Goal: Transaction & Acquisition: Book appointment/travel/reservation

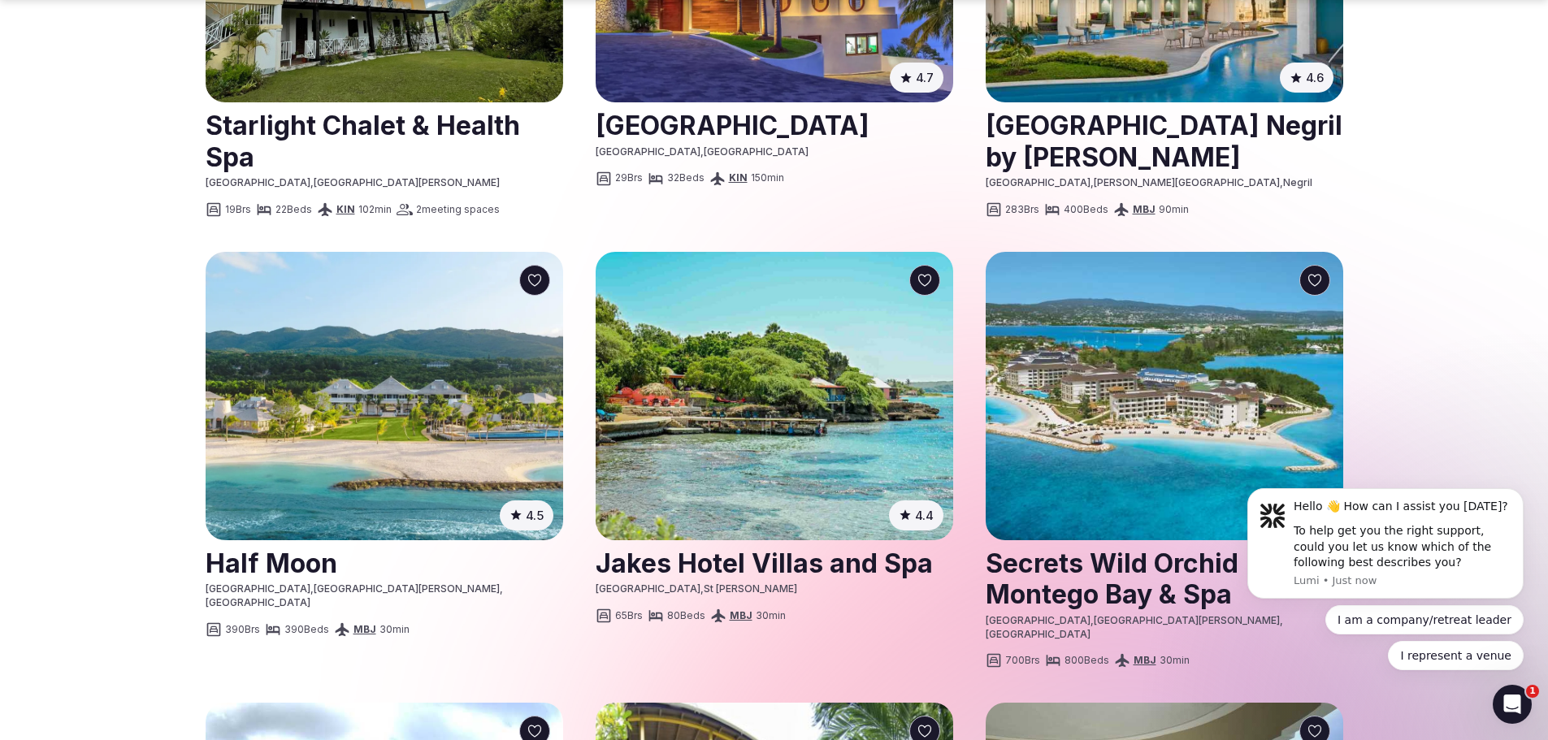
scroll to position [1788, 0]
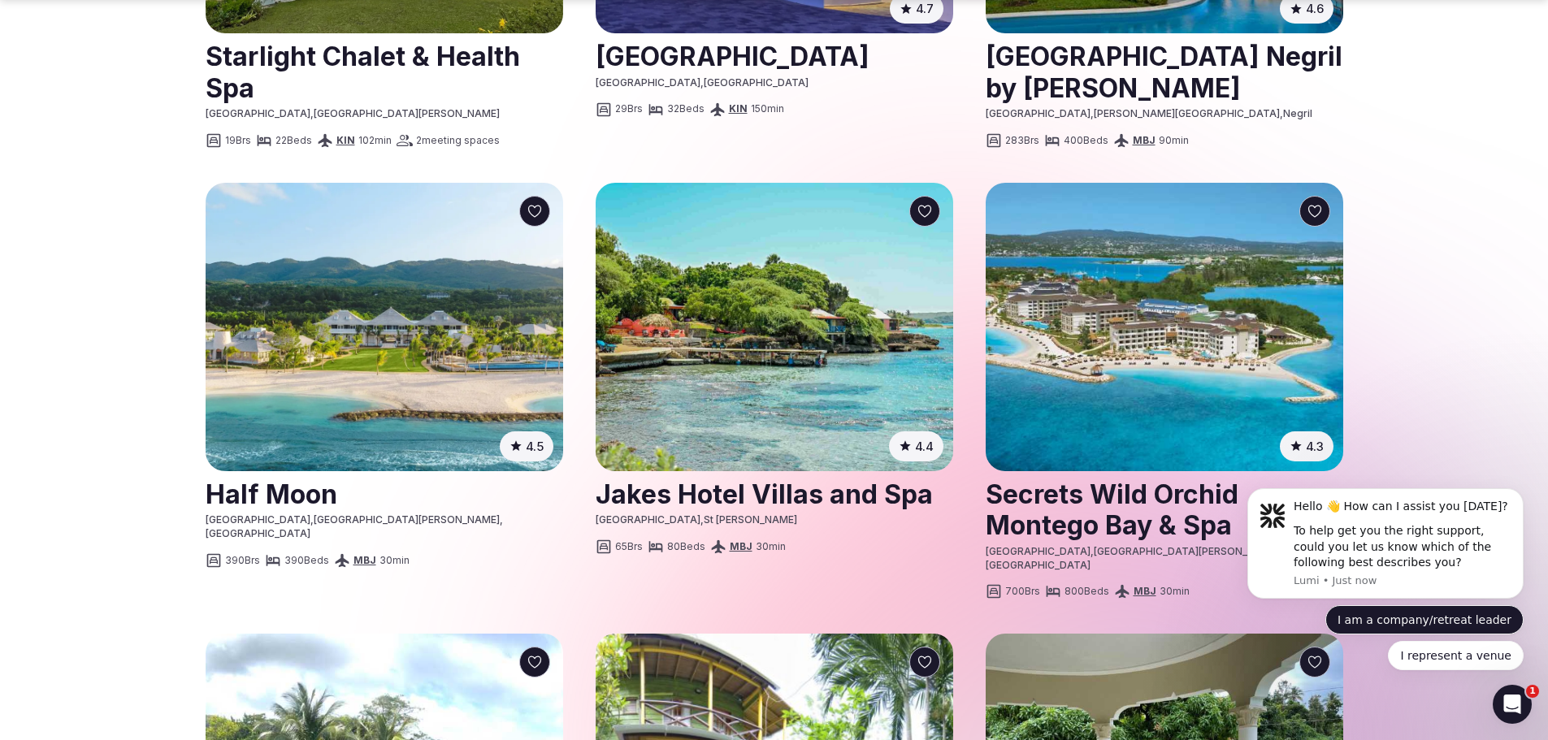
click at [1438, 610] on button "I am a company/retreat leader" at bounding box center [1425, 620] width 198 height 29
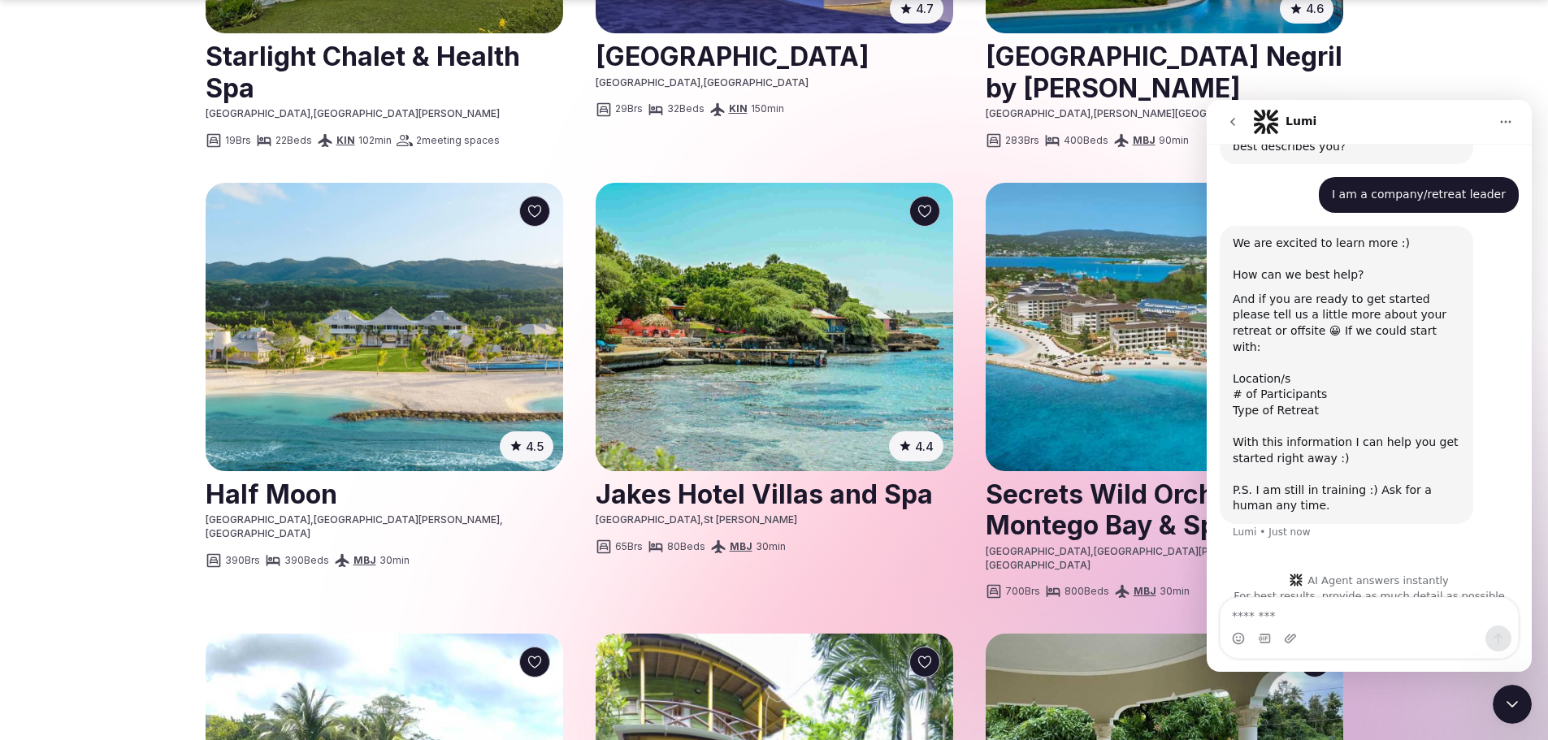
scroll to position [125, 0]
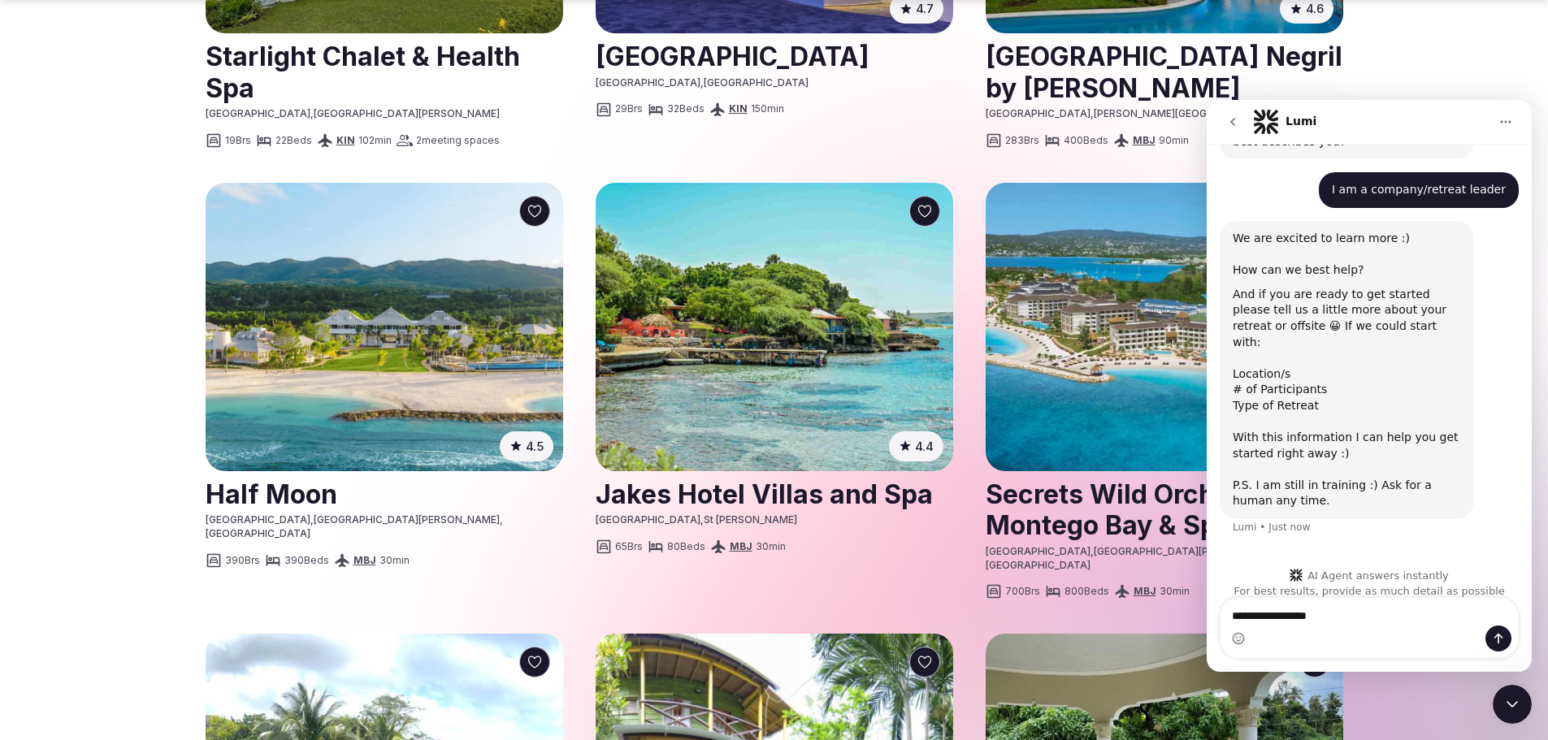
type textarea "**********"
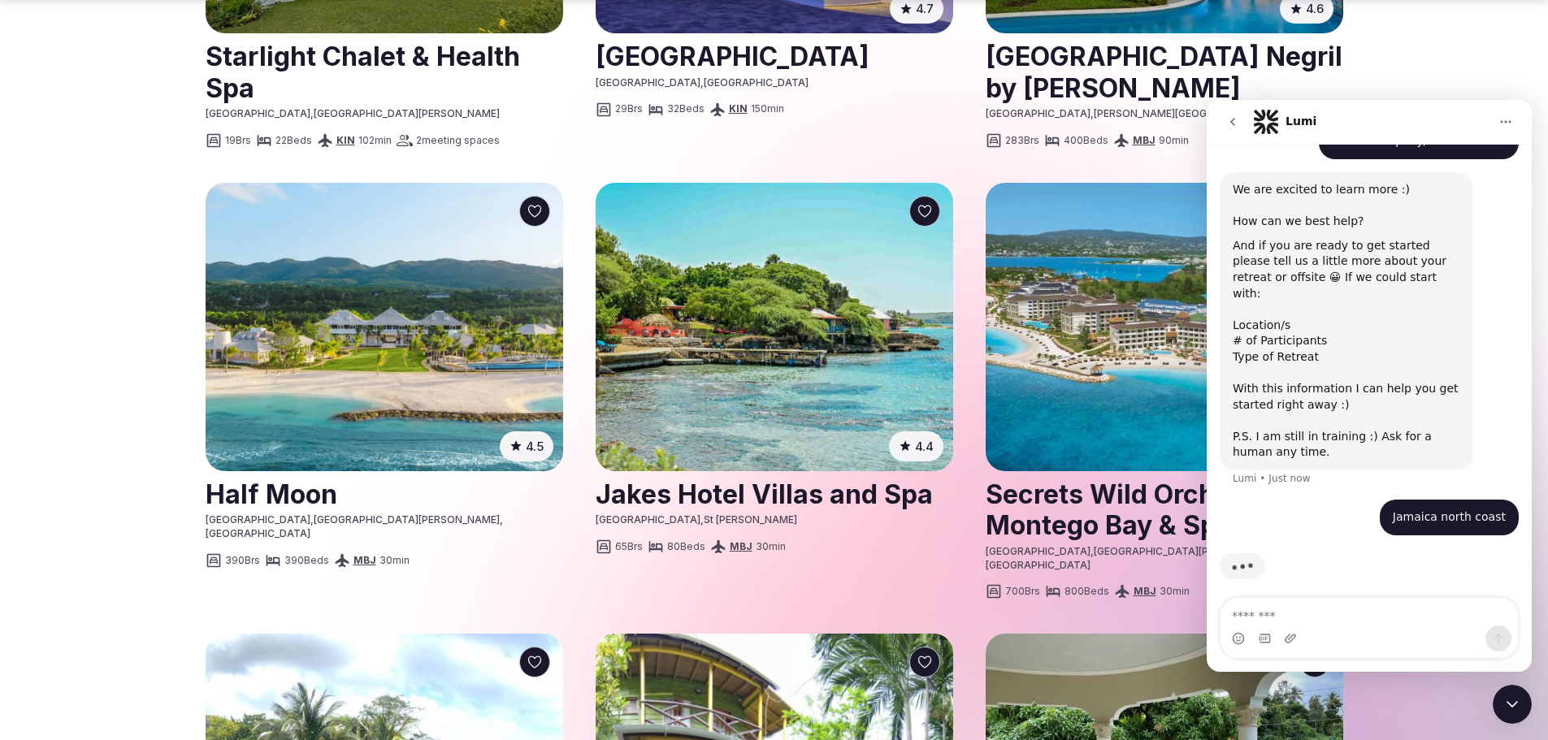
scroll to position [166, 0]
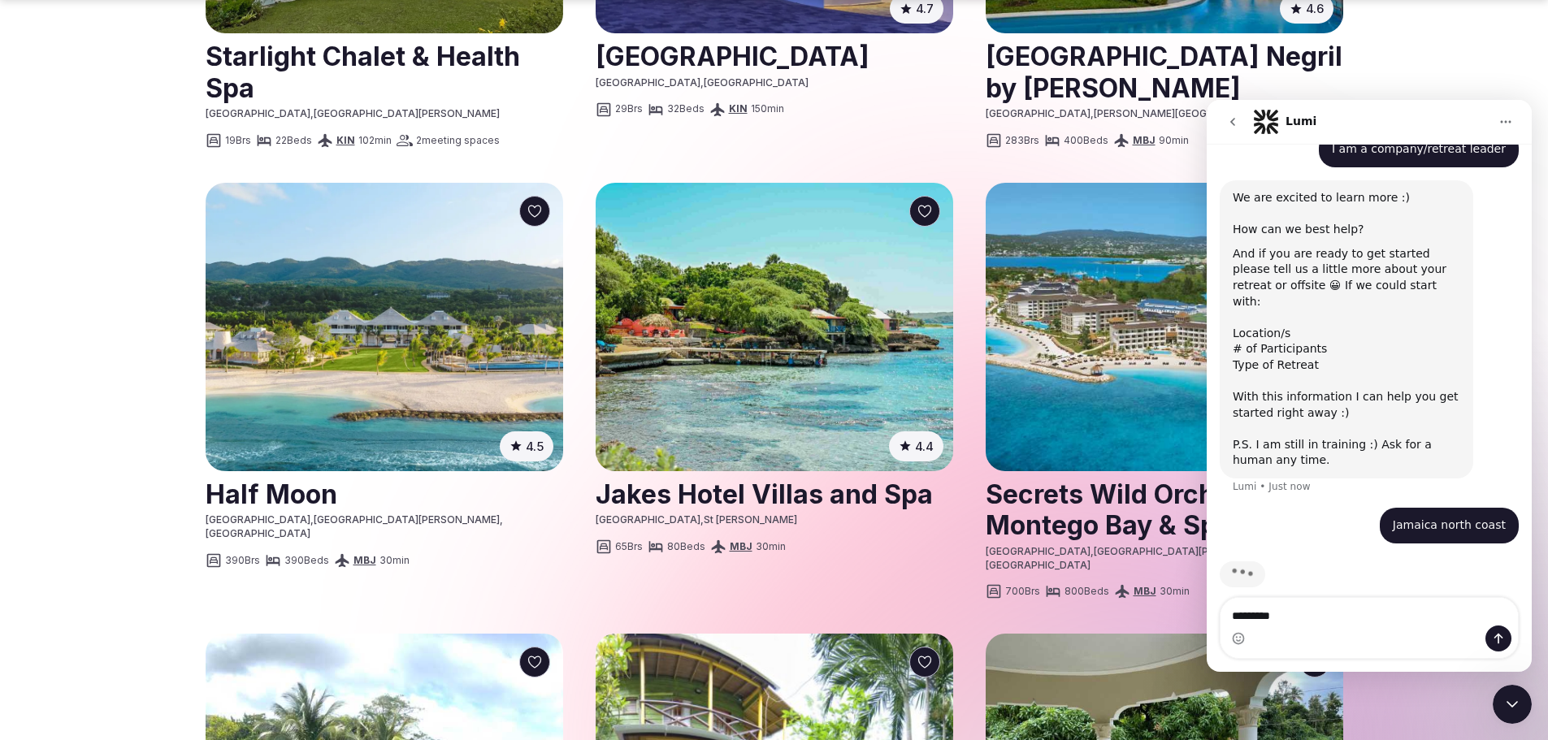
type textarea "**********"
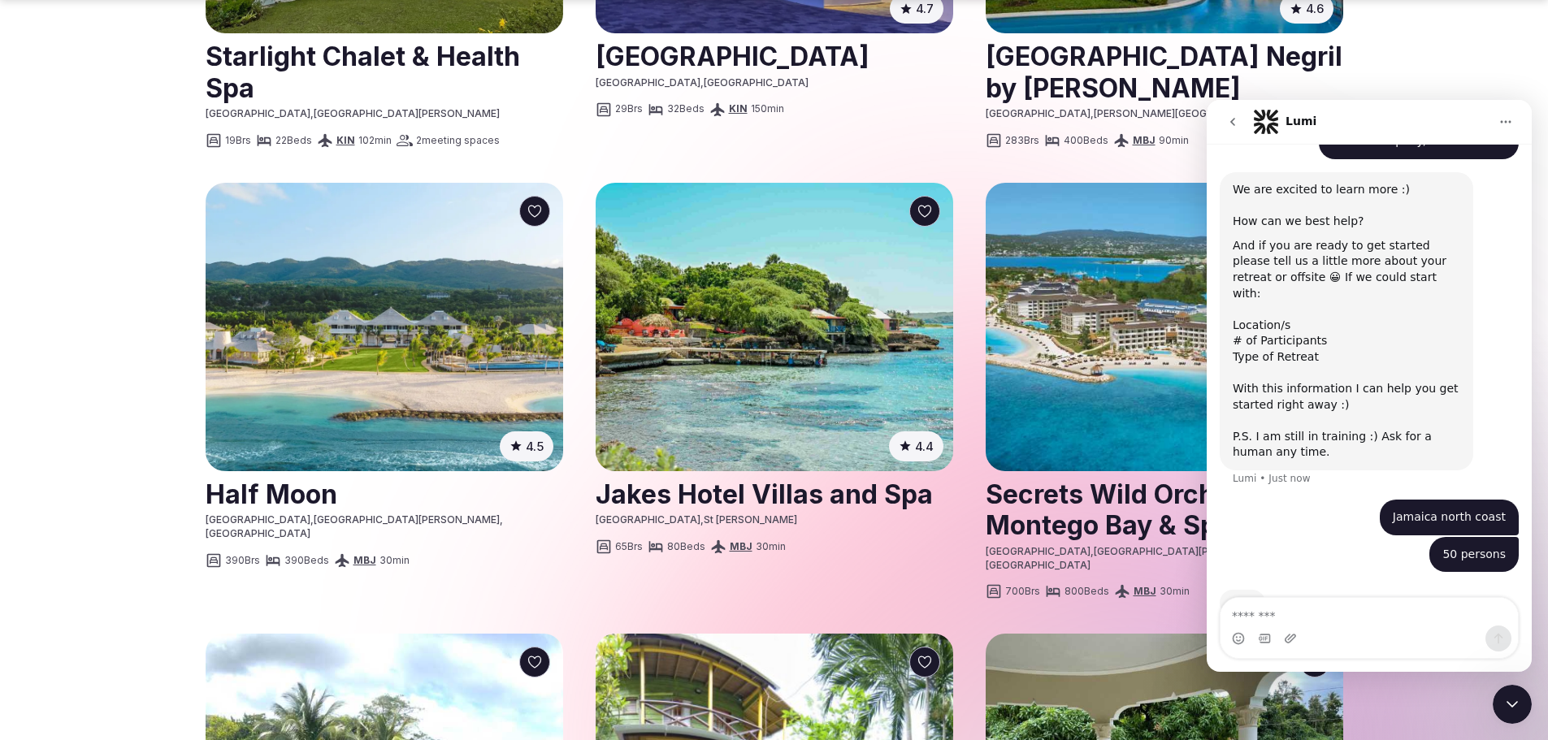
scroll to position [203, 0]
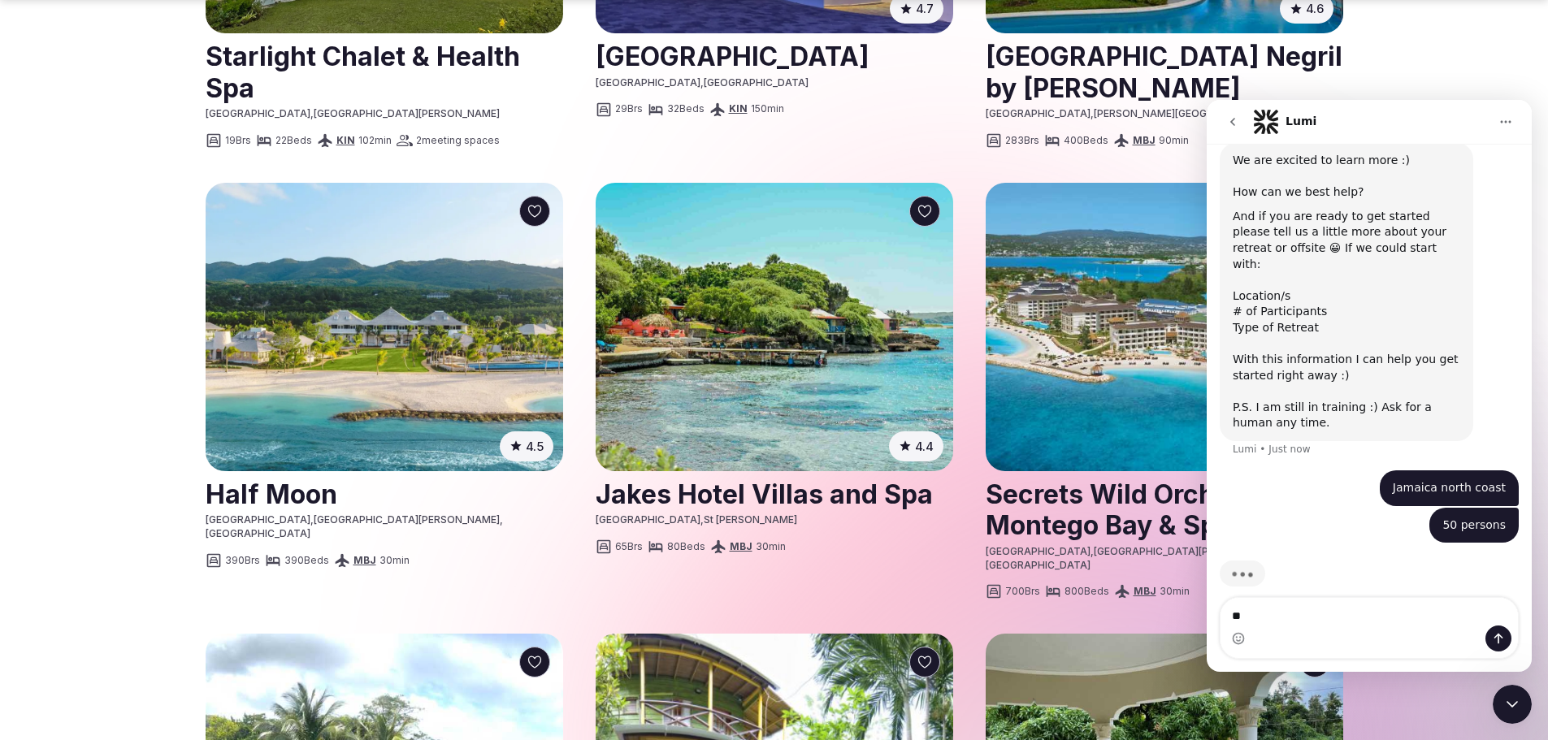
type textarea "*"
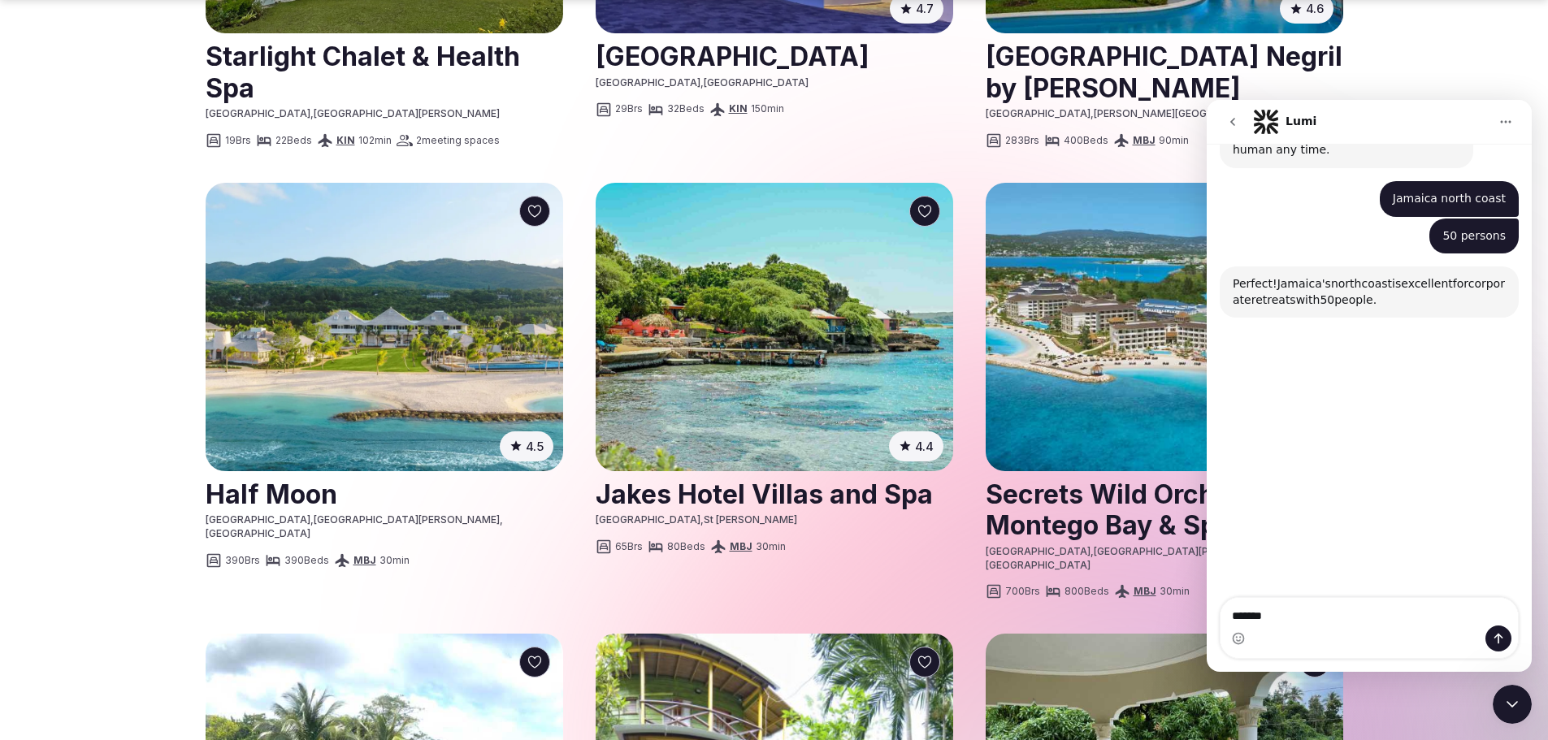
scroll to position [539, 0]
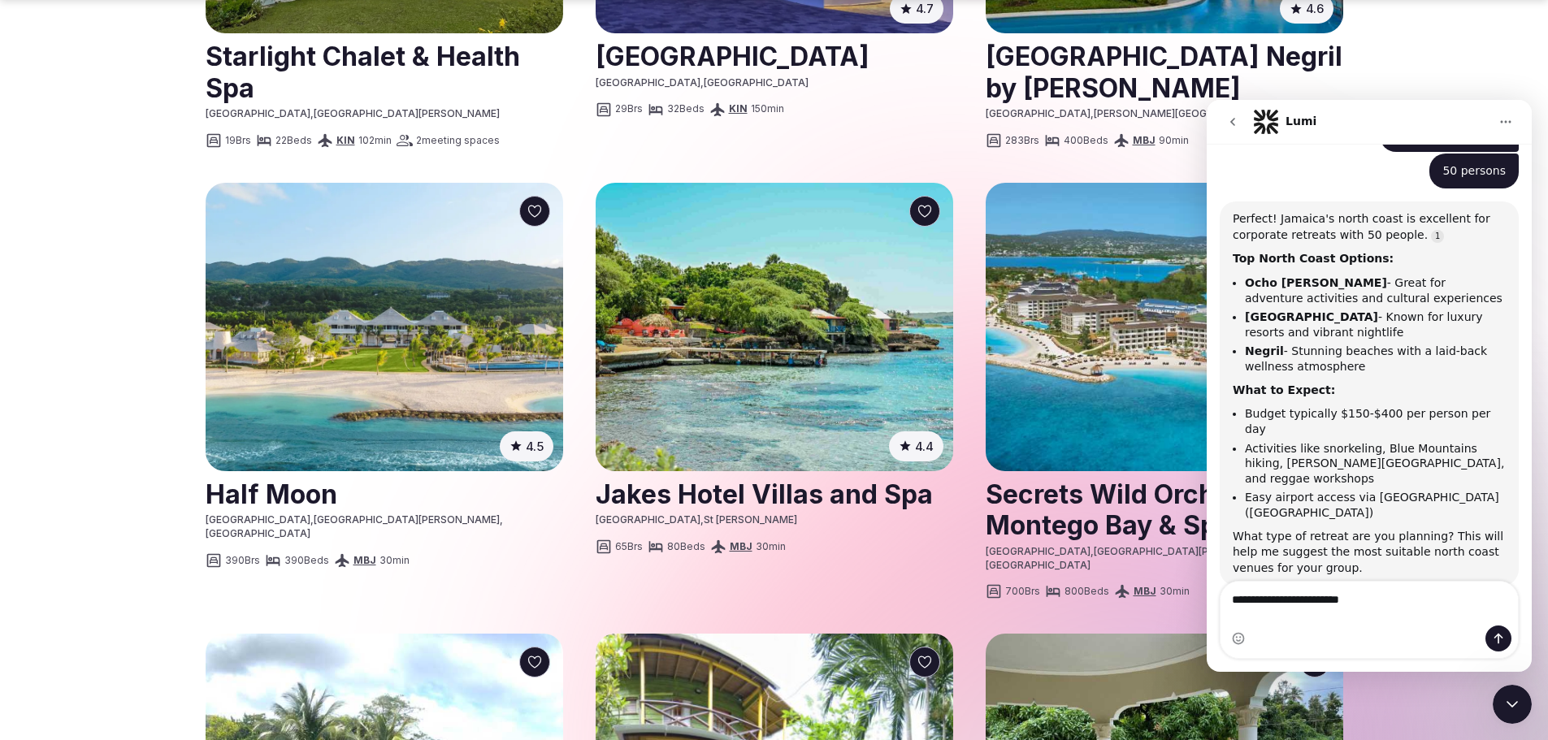
type textarea "**********"
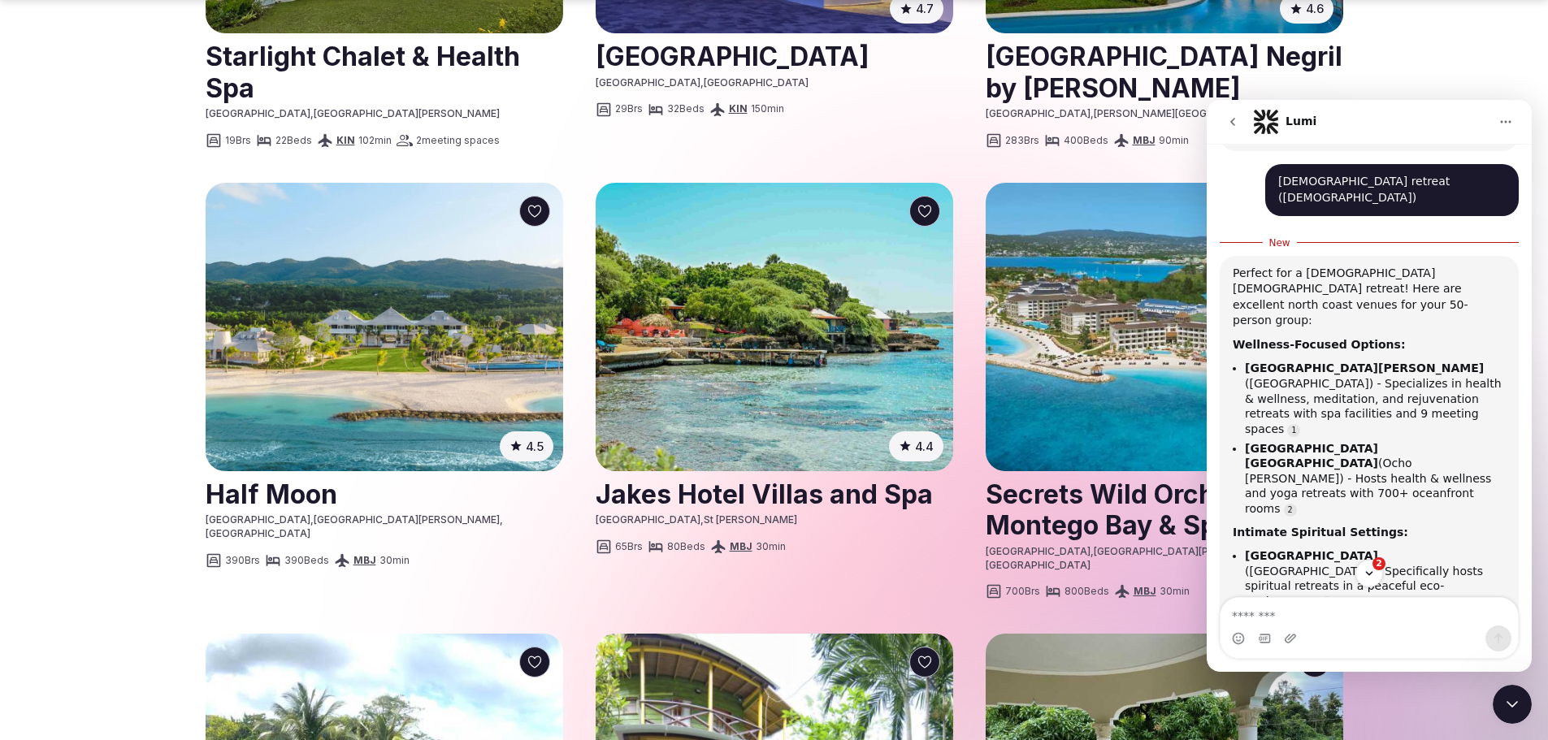
scroll to position [1001, 0]
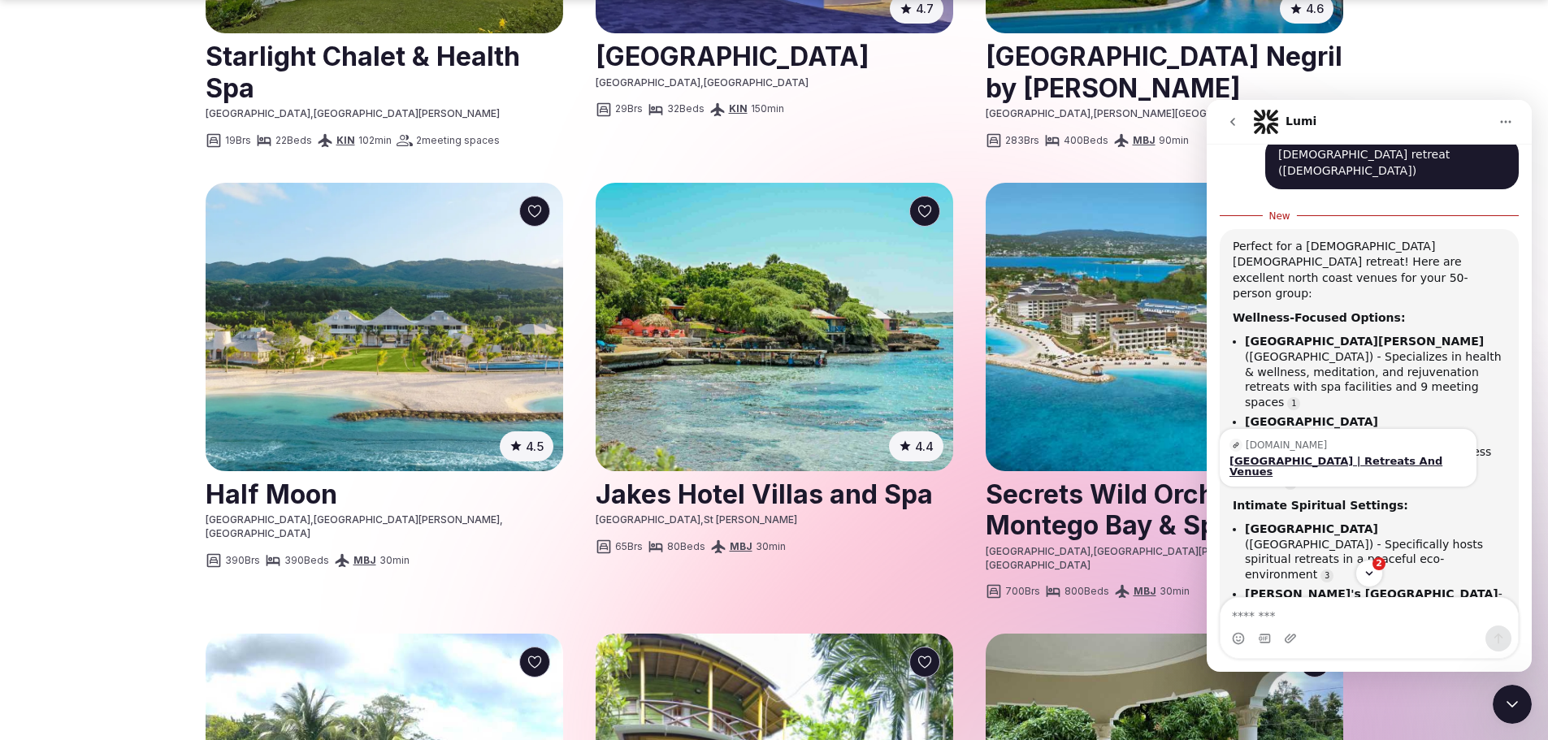
click at [1339, 456] on div "Bay View Eco Resort & Spa | Retreats And Venues" at bounding box center [1348, 466] width 237 height 21
click at [1354, 588] on b "Sandy's Oceanview Retreat Center" at bounding box center [1372, 594] width 254 height 13
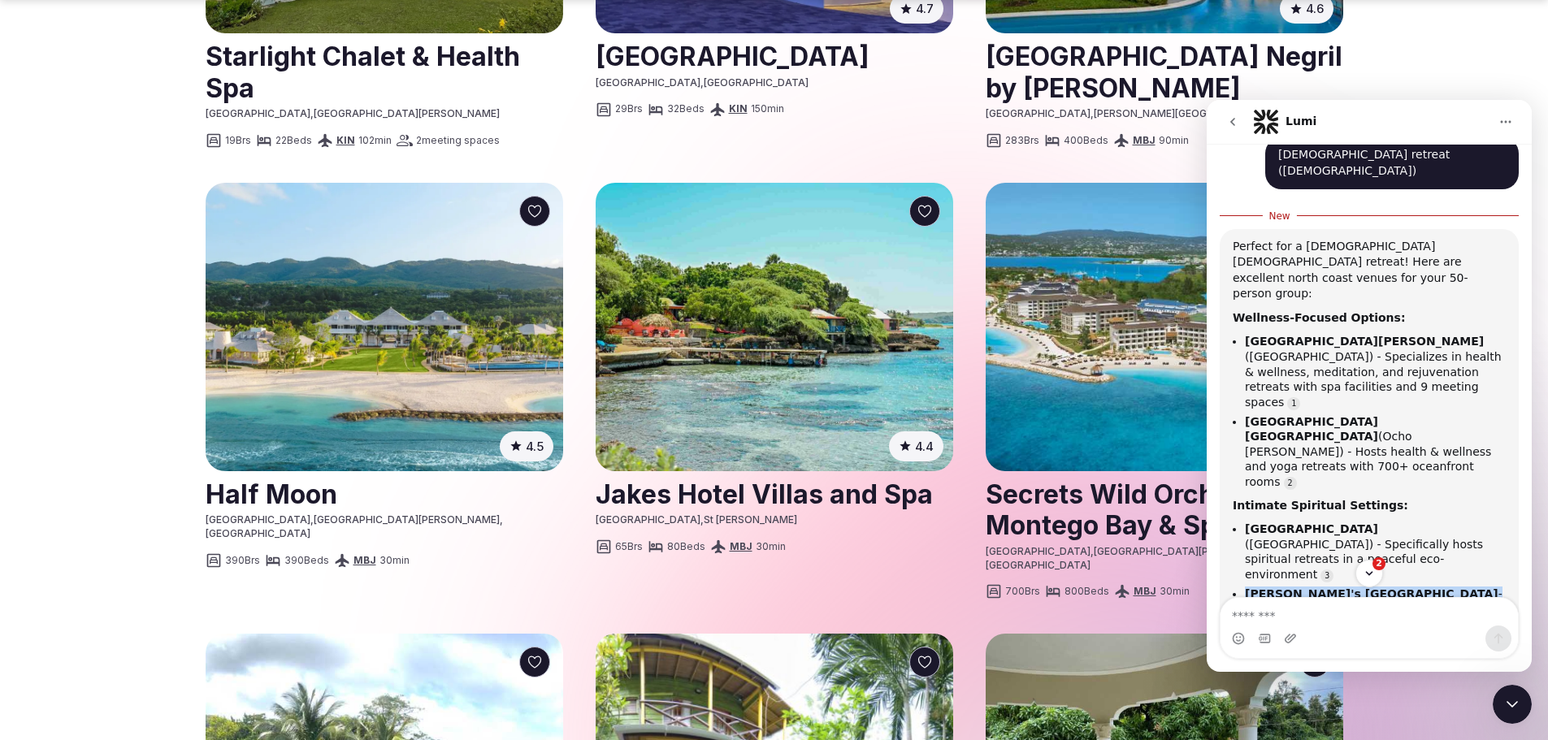
drag, startPoint x: 1424, startPoint y: 441, endPoint x: 1244, endPoint y: 446, distance: 180.5
click at [1244, 522] on ul "Bay View Eco Resort & Spa (Port Antonio) - Specifically hosts spiritual retreat…" at bounding box center [1369, 577] width 273 height 110
copy li "Sandy's Oceanview Retreat Center"
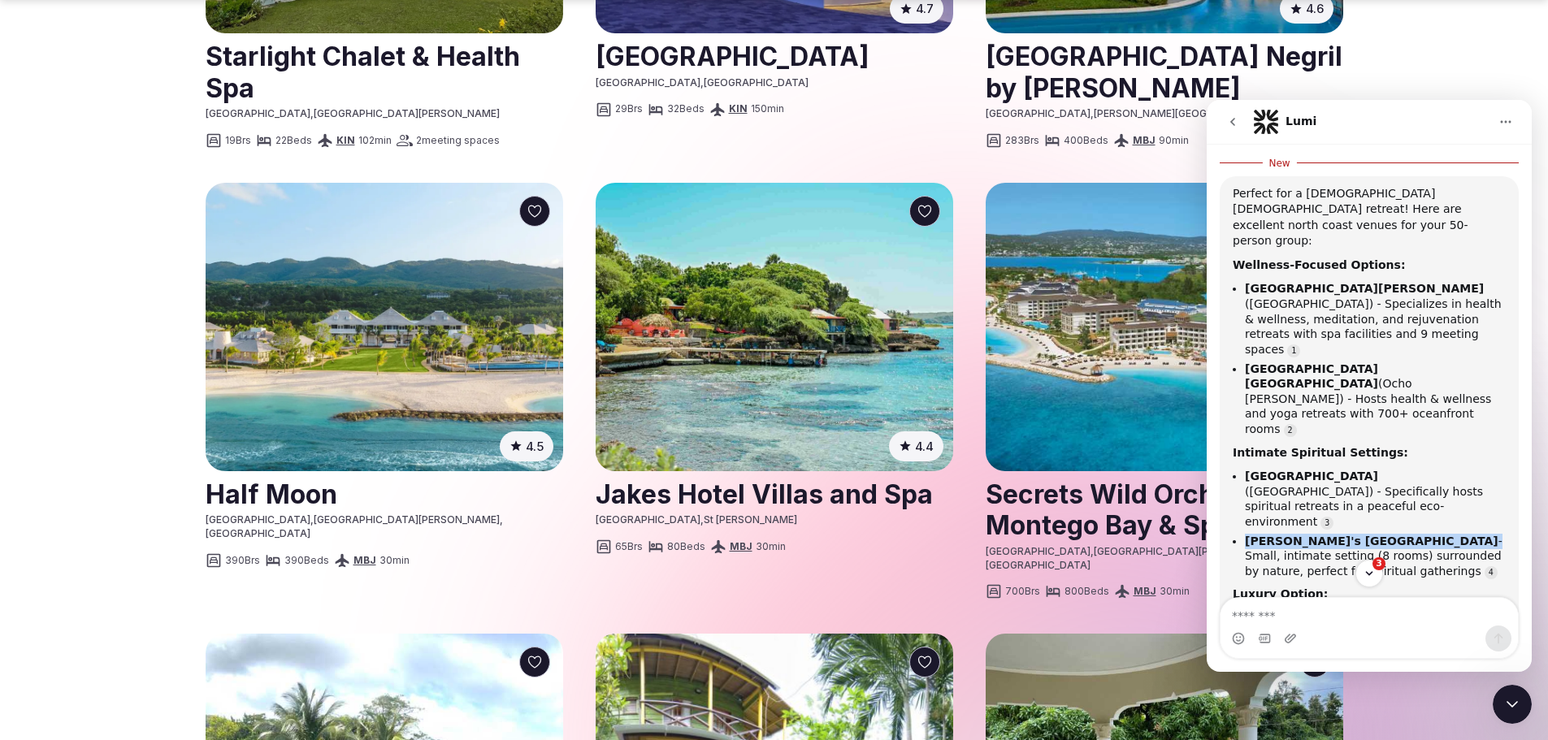
scroll to position [1198, 0]
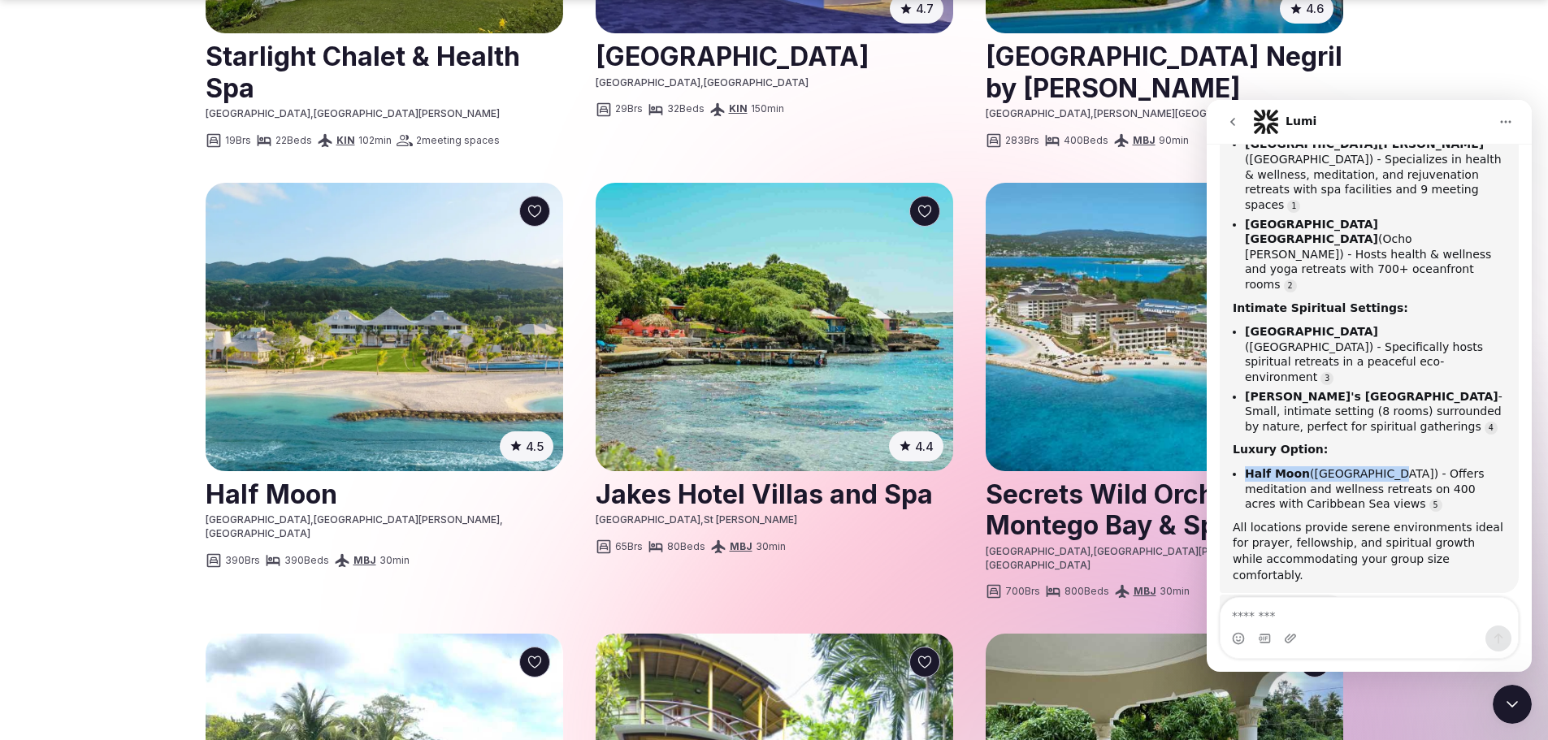
drag, startPoint x: 1378, startPoint y: 318, endPoint x: 1246, endPoint y: 320, distance: 131.7
click at [1246, 467] on li "Half Moon (Montego Bay) - Offers meditation and wellness retreats on 400 acres …" at bounding box center [1375, 490] width 261 height 46
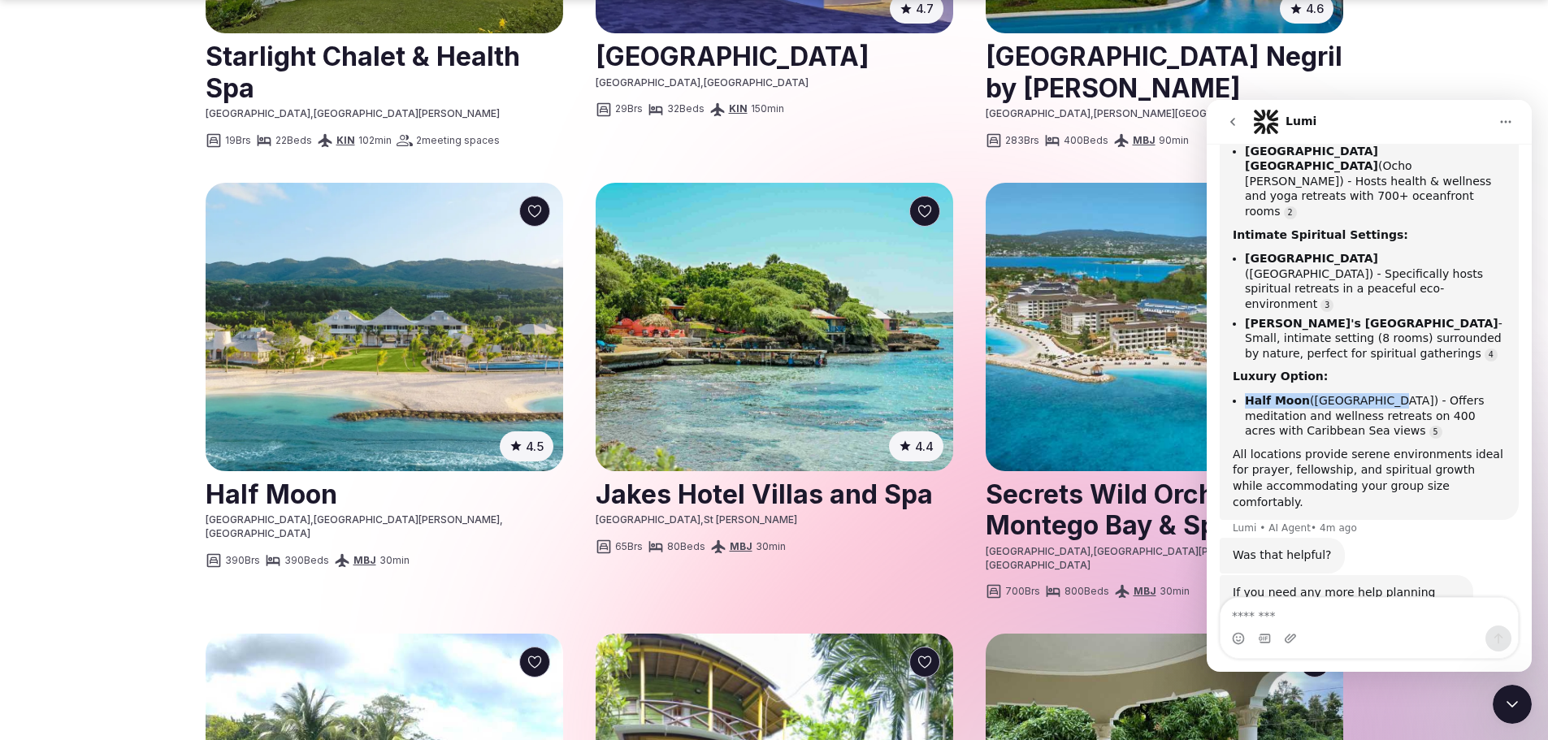
scroll to position [1277, 0]
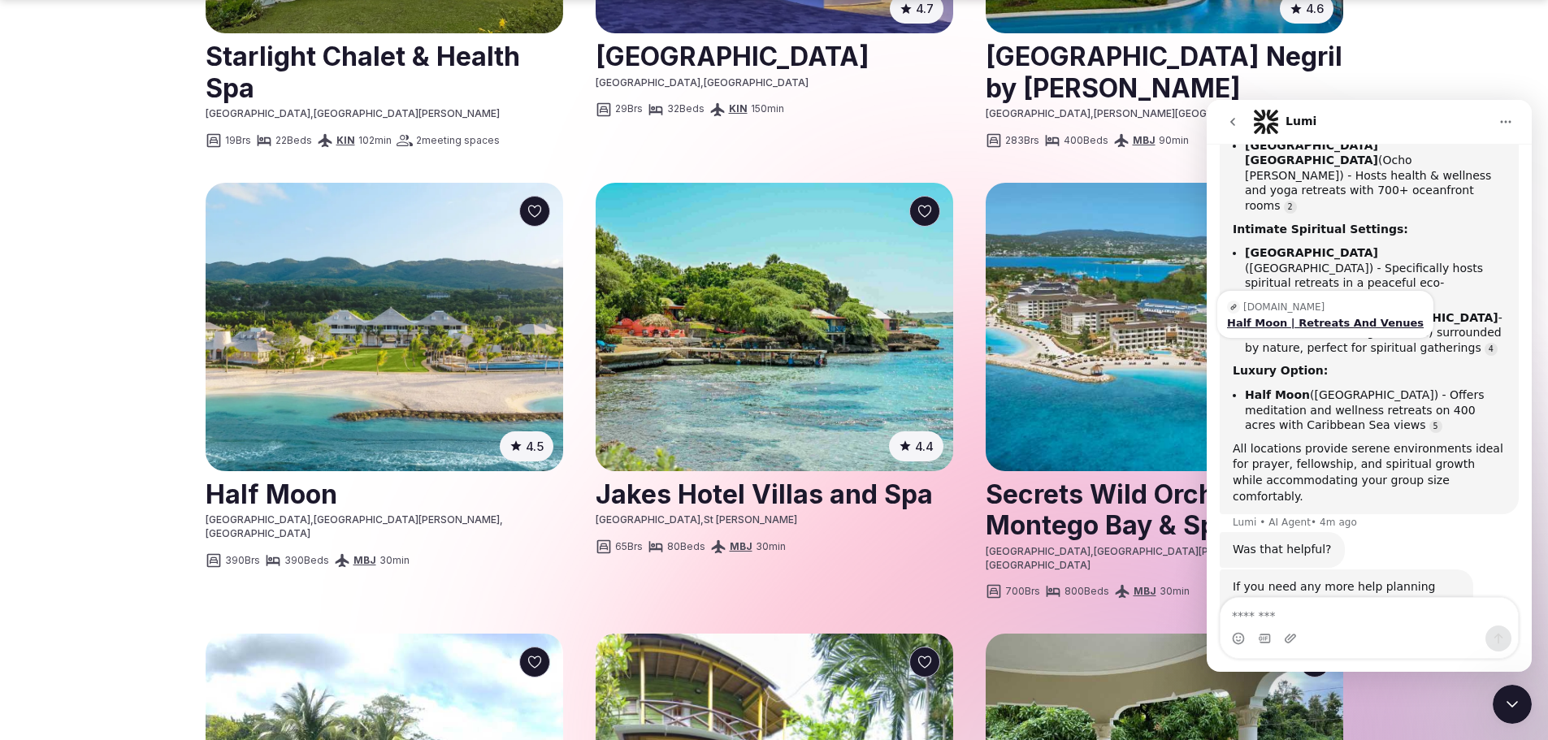
click at [1290, 318] on div "Half Moon | Retreats And Venues" at bounding box center [1325, 323] width 197 height 11
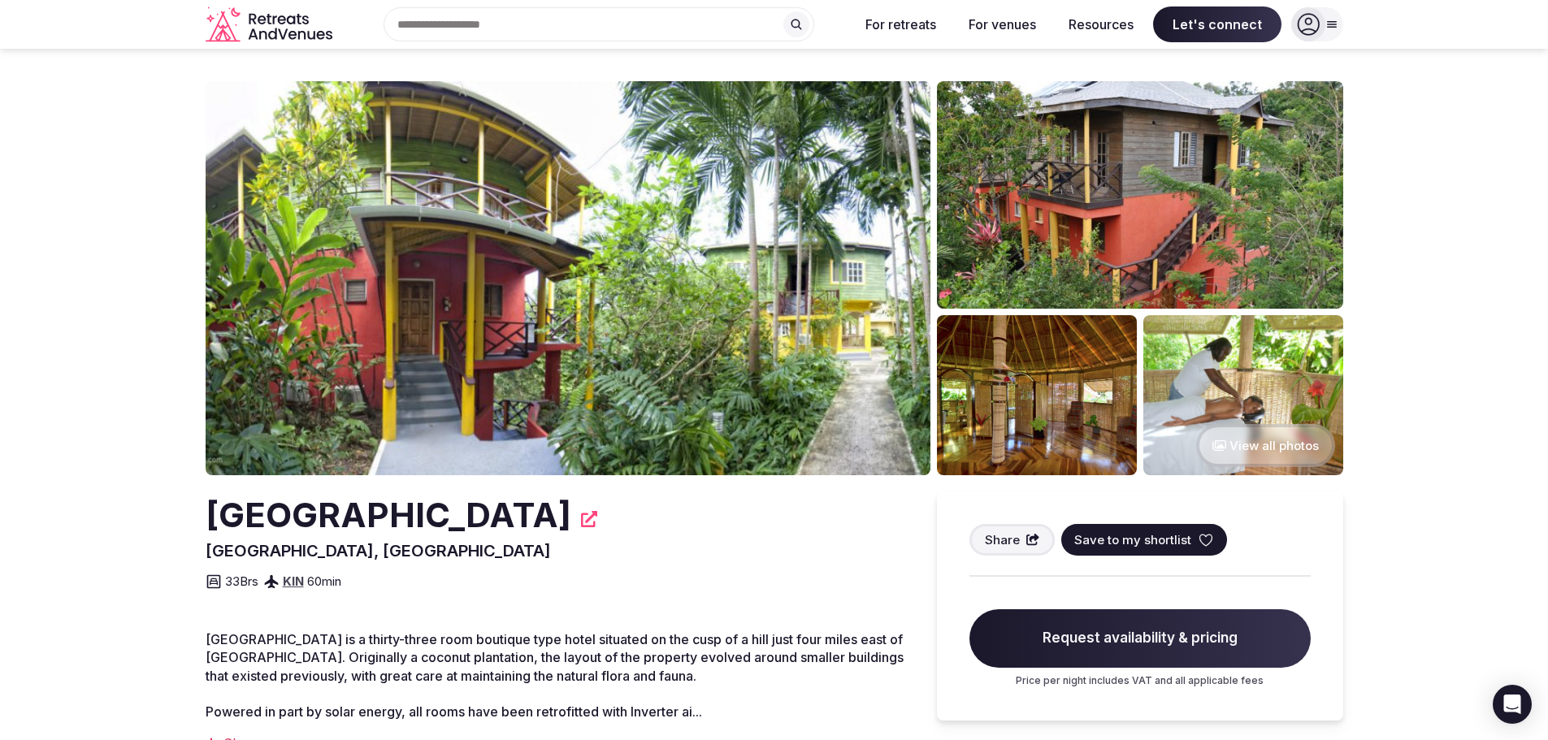
click at [688, 584] on div "33 Brs KIN 60 min" at bounding box center [555, 576] width 699 height 29
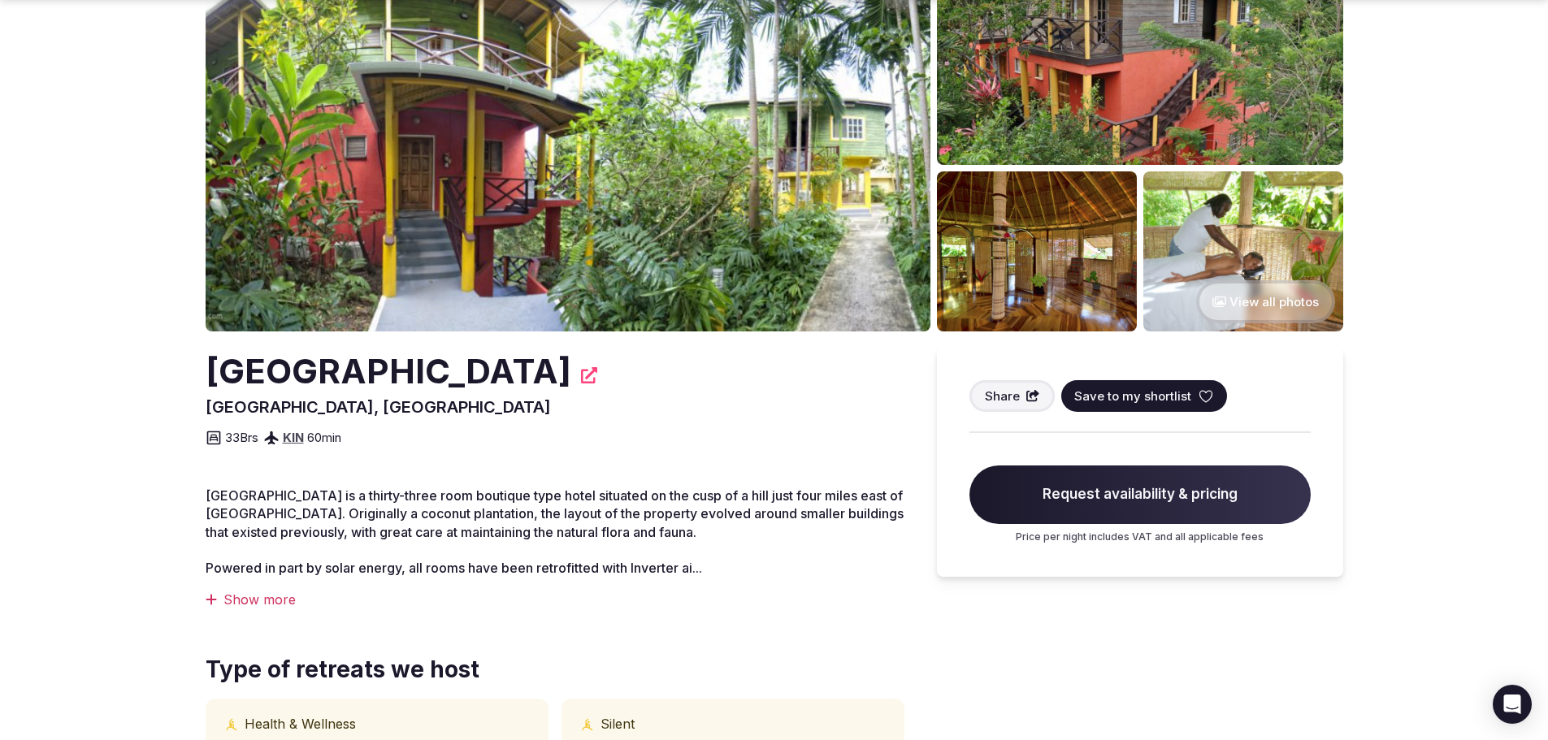
scroll to position [163, 0]
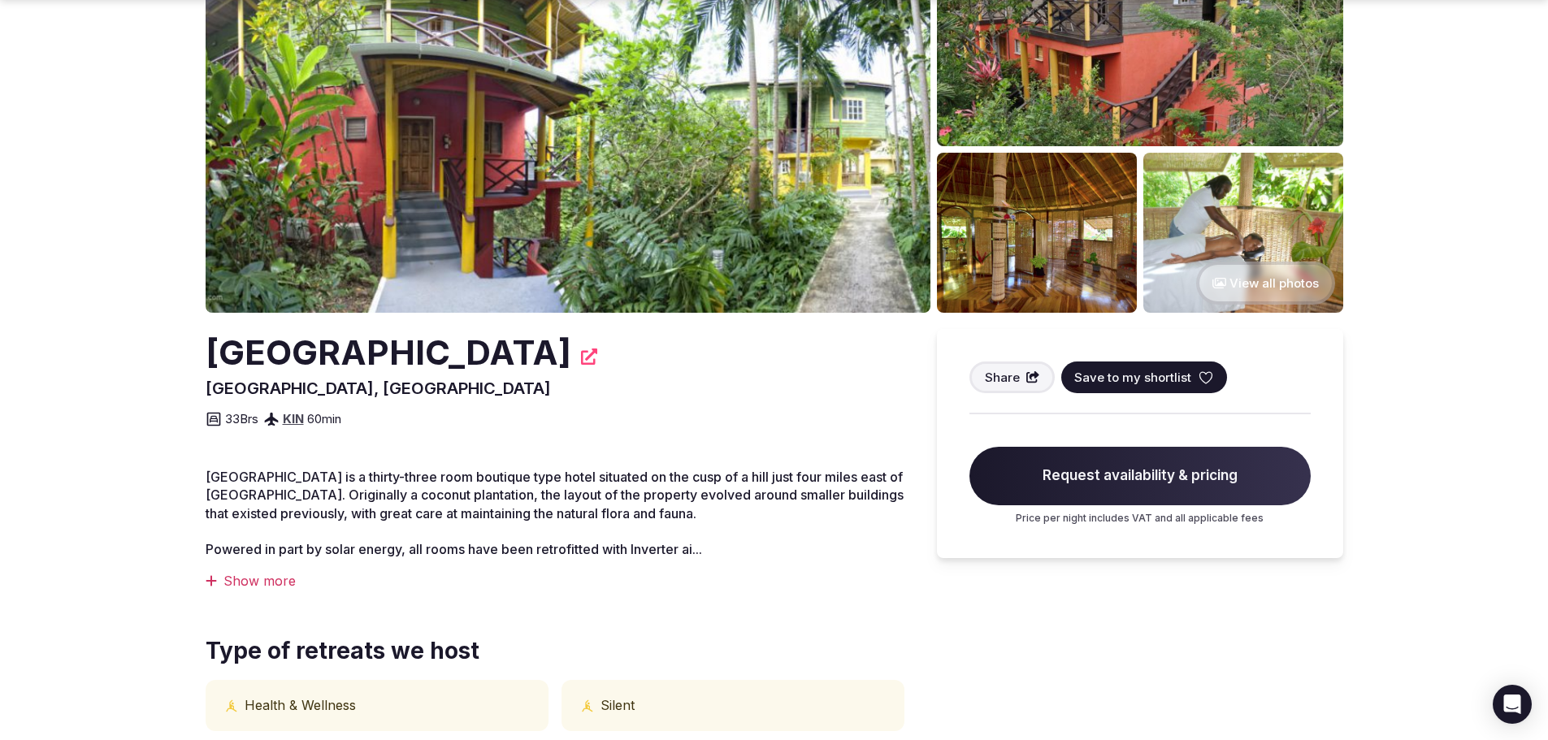
click at [276, 584] on div "Show more" at bounding box center [555, 581] width 699 height 18
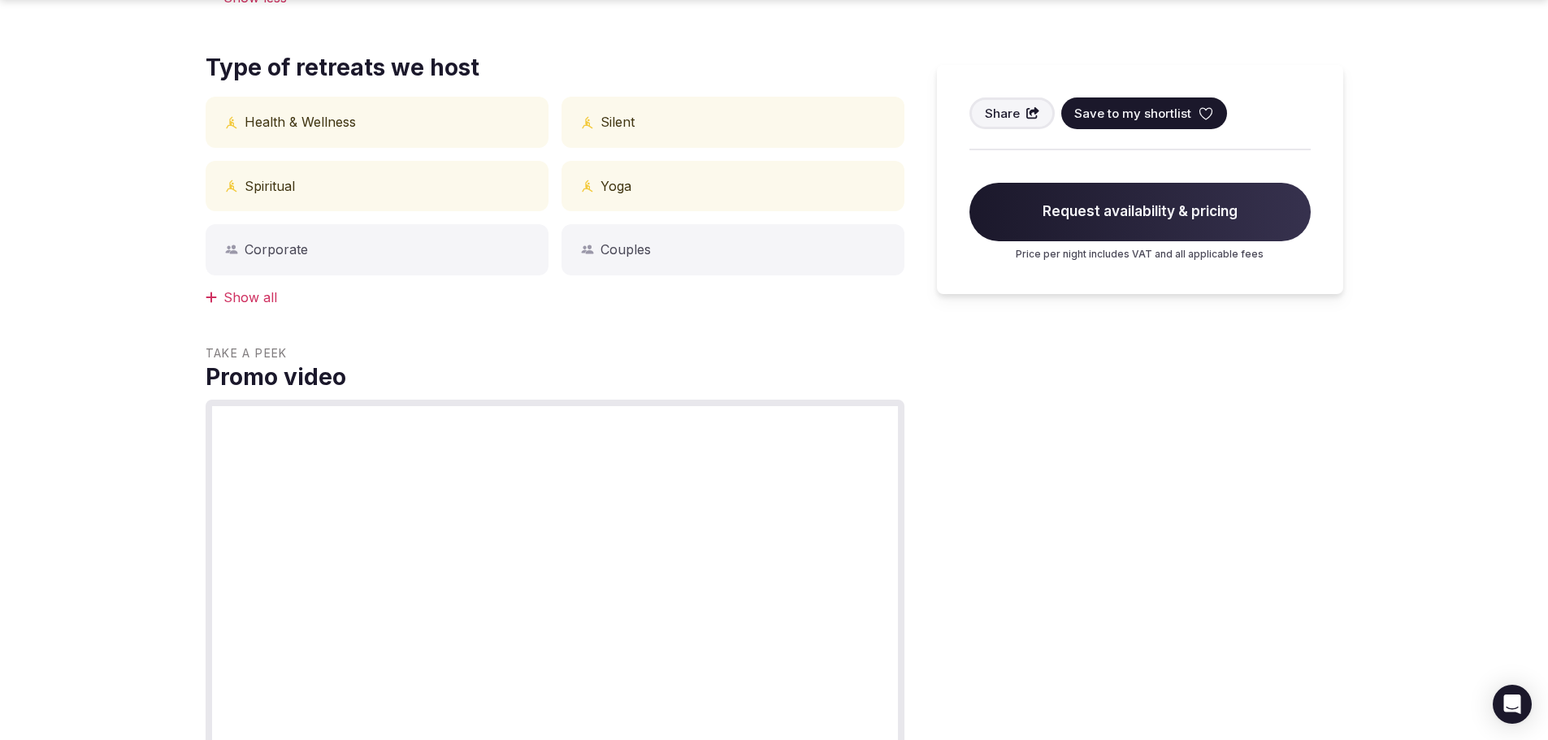
scroll to position [1614, 0]
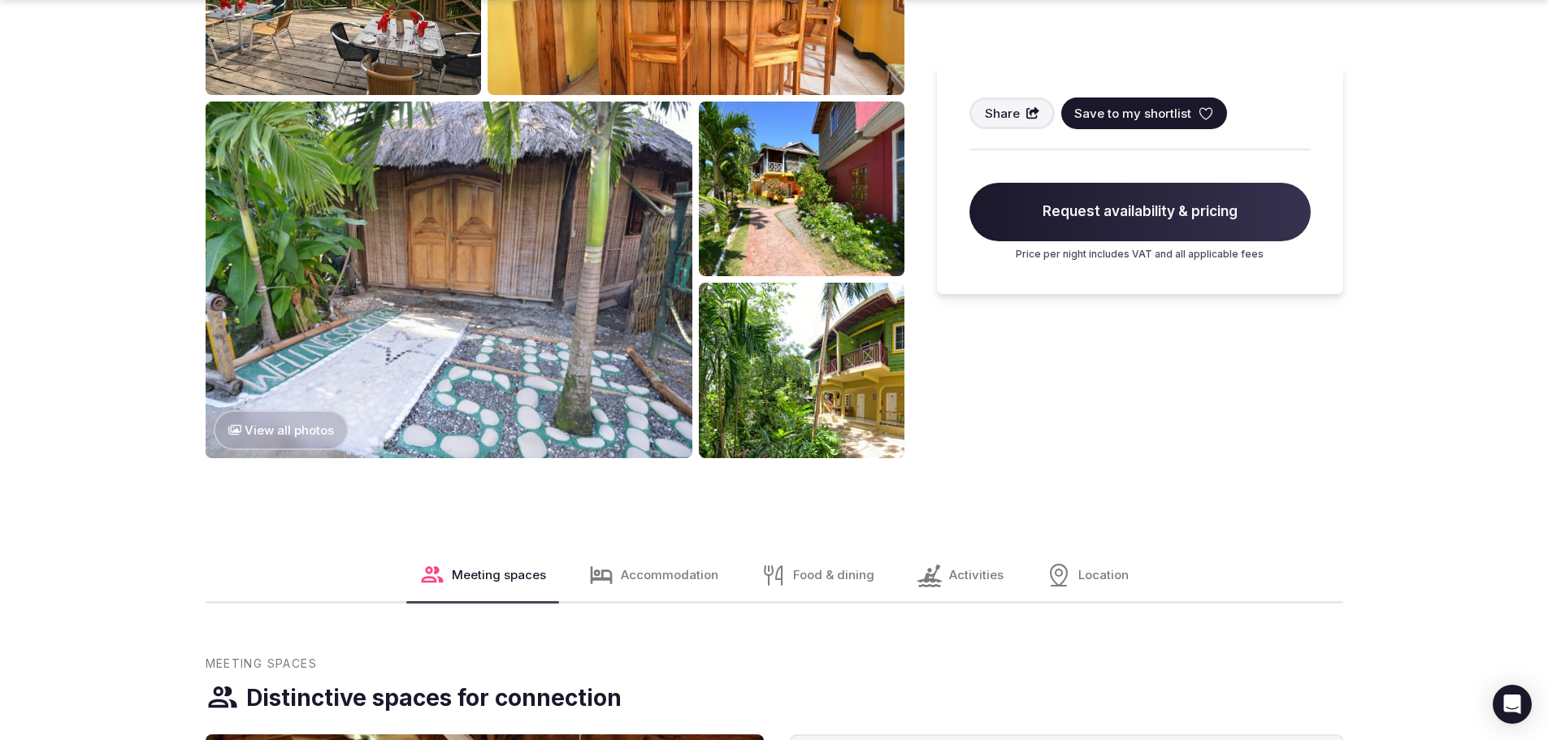
scroll to position [2265, 0]
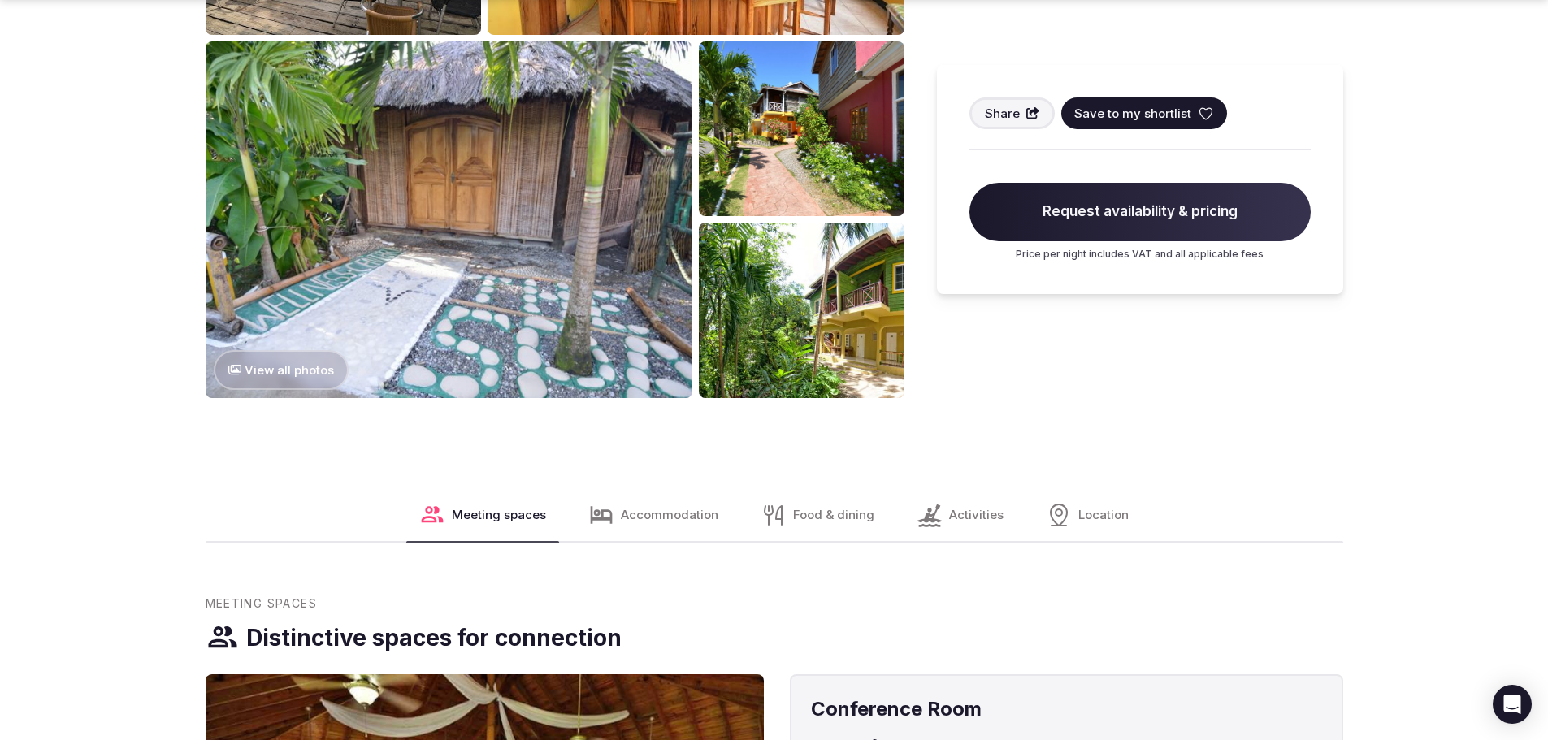
click at [293, 352] on button "View all photos" at bounding box center [282, 370] width 136 height 40
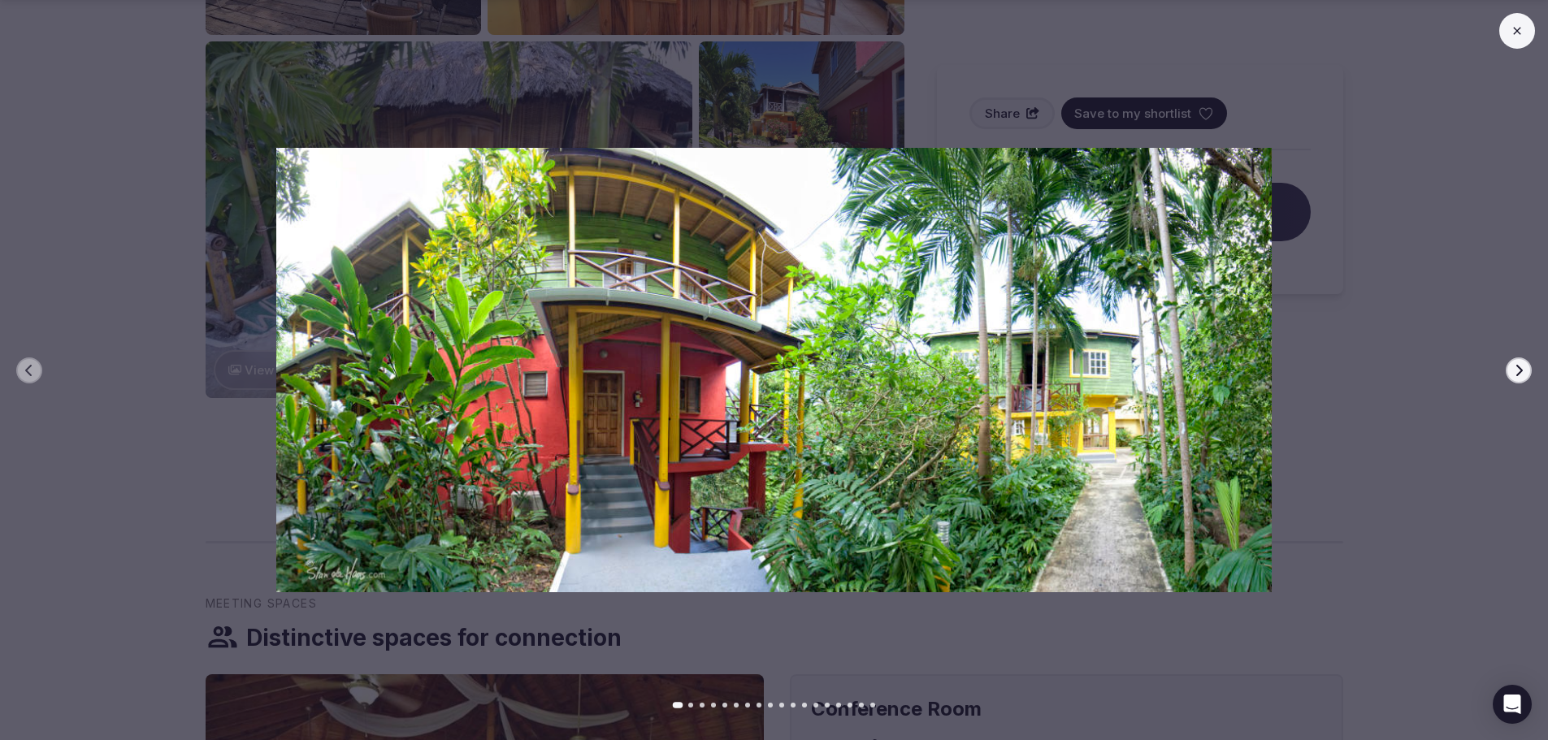
click at [1513, 368] on icon "button" at bounding box center [1519, 370] width 13 height 13
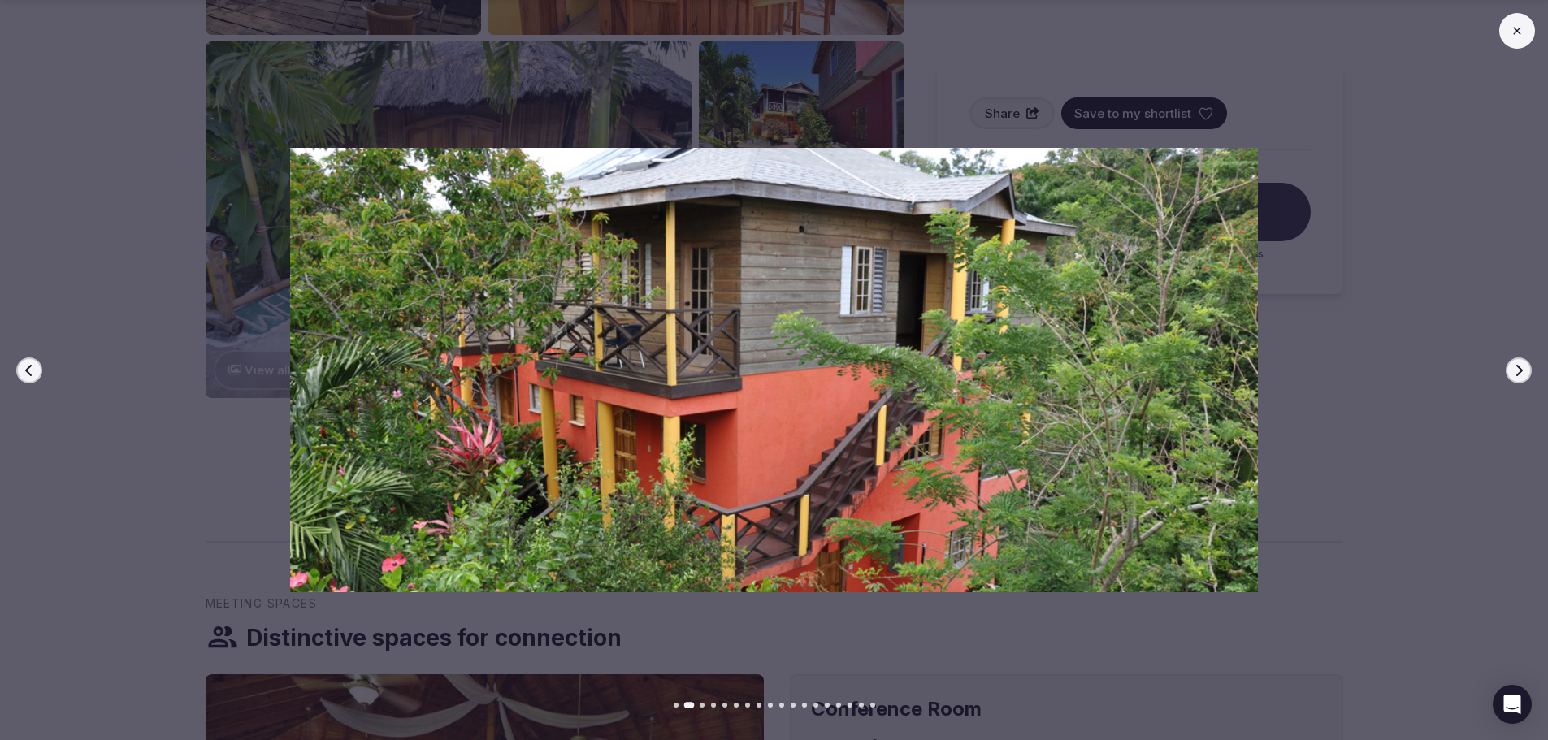
click at [1513, 368] on icon "button" at bounding box center [1519, 370] width 13 height 13
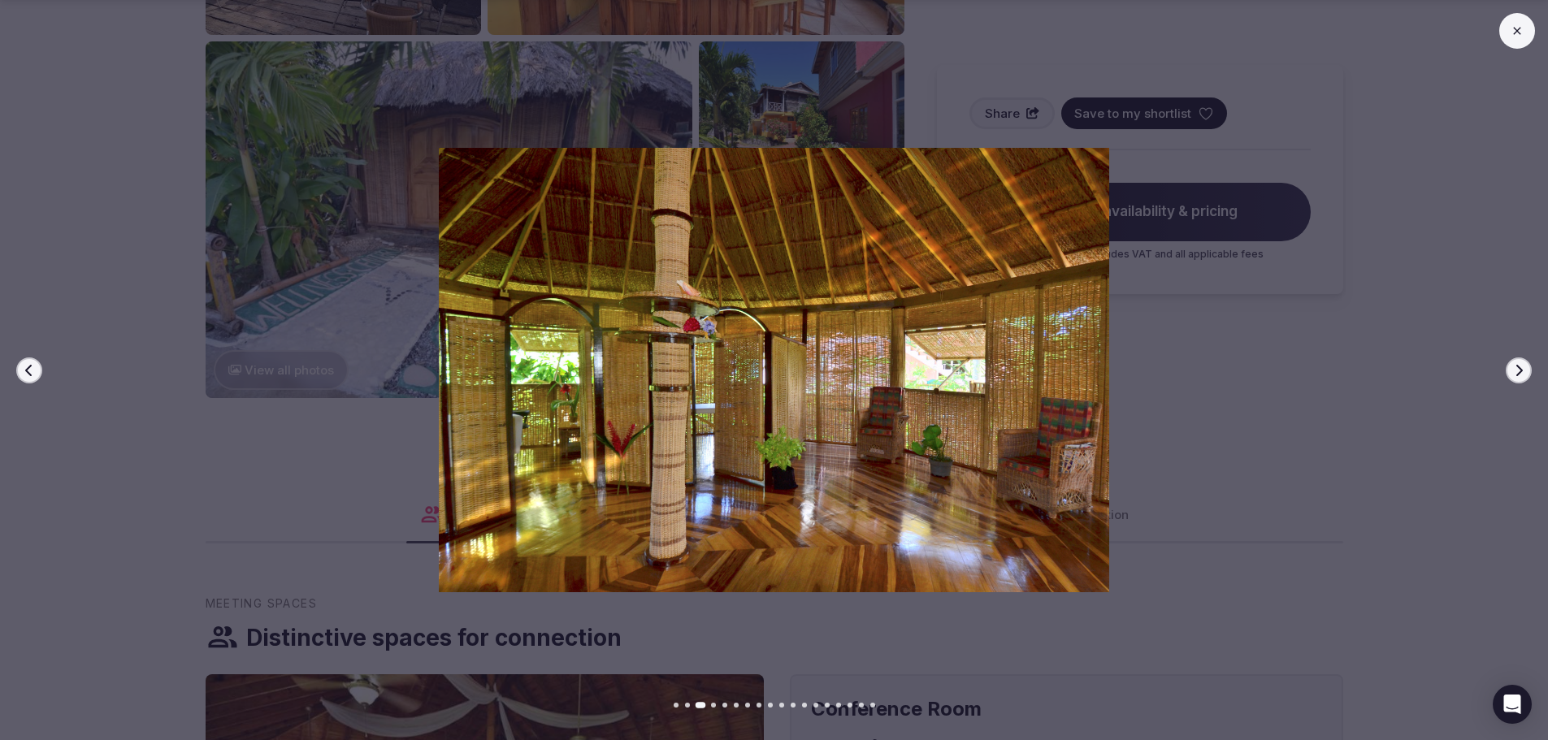
click at [1513, 368] on icon "button" at bounding box center [1519, 370] width 13 height 13
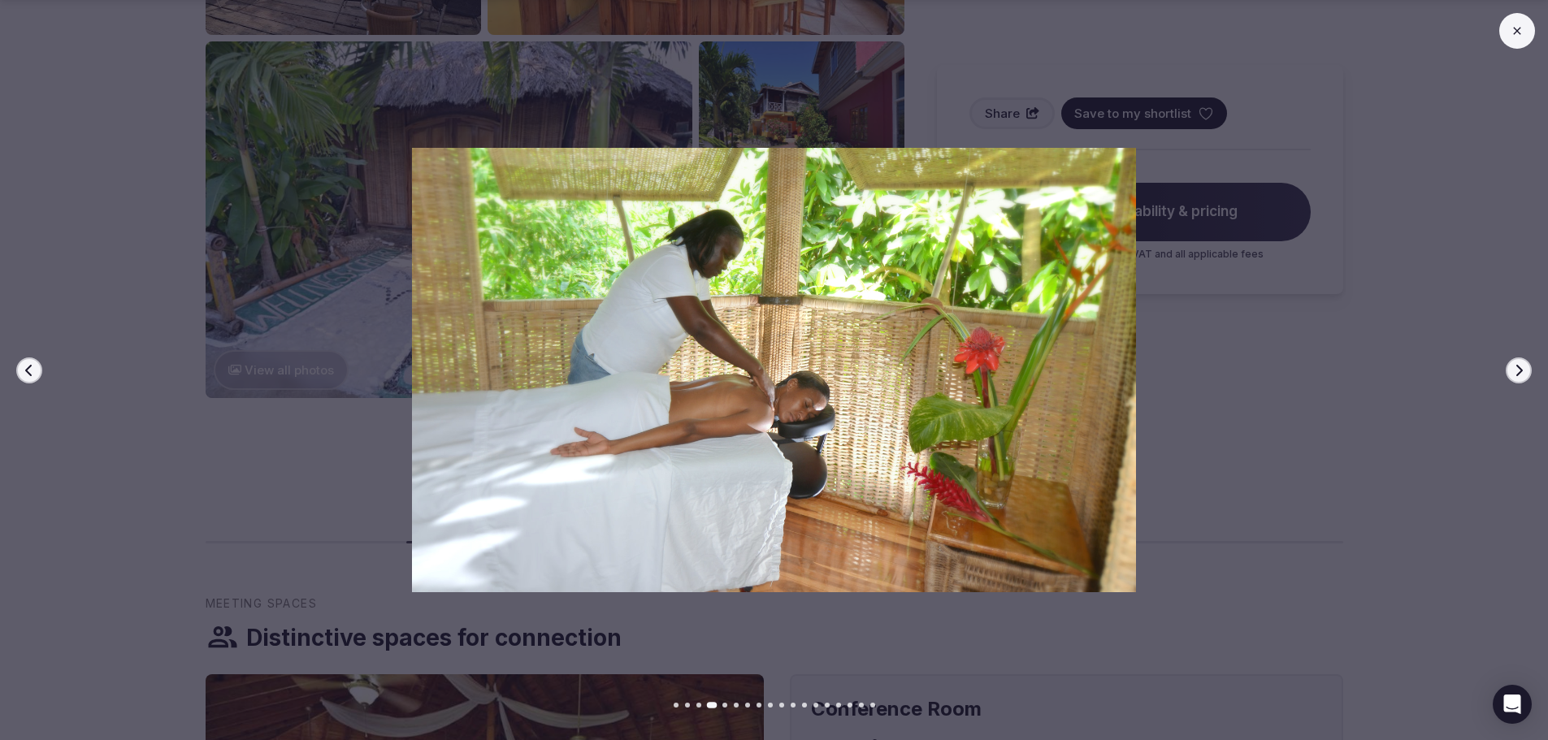
click at [1513, 368] on icon "button" at bounding box center [1519, 370] width 13 height 13
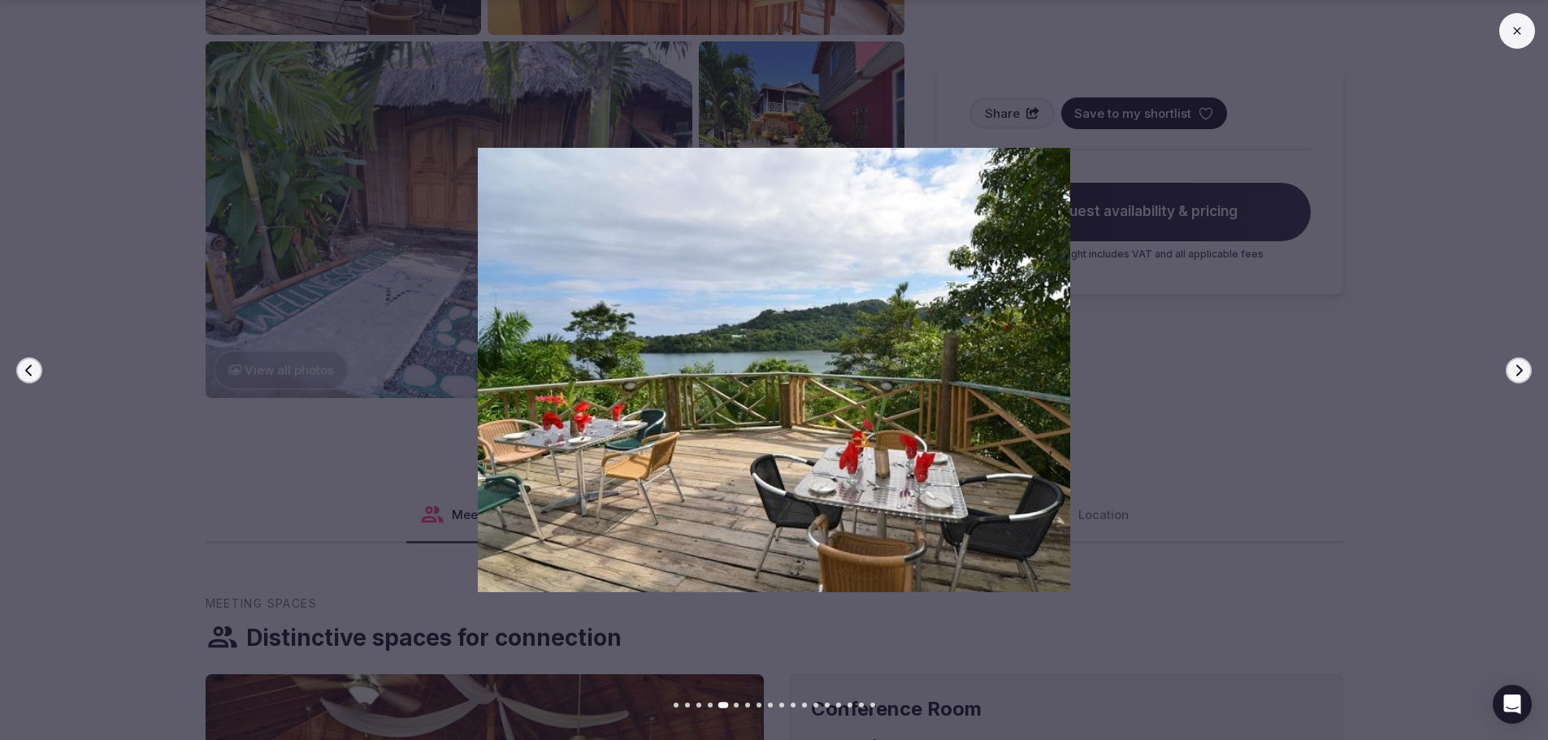
click at [1513, 368] on icon "button" at bounding box center [1519, 370] width 13 height 13
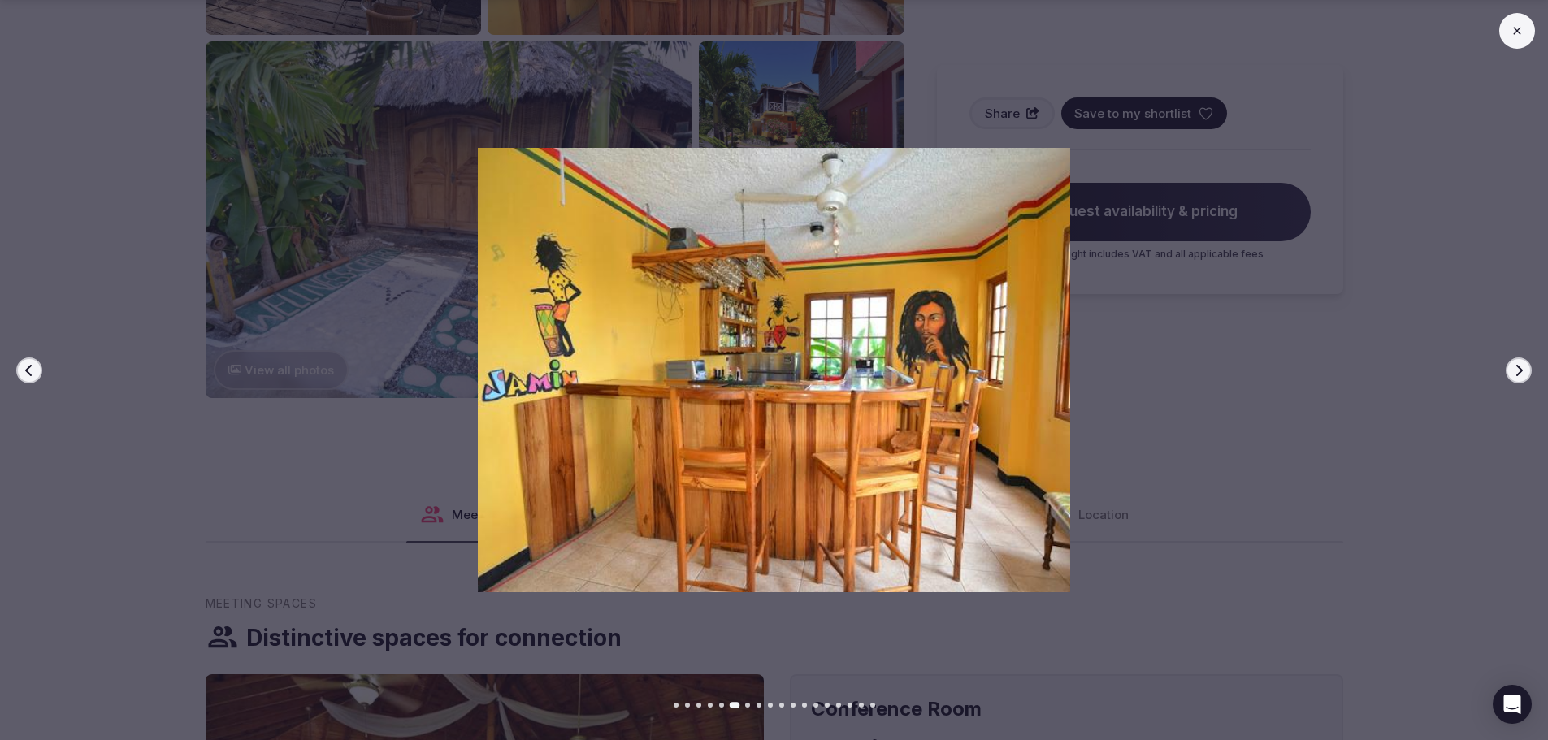
click at [1513, 368] on icon "button" at bounding box center [1519, 370] width 13 height 13
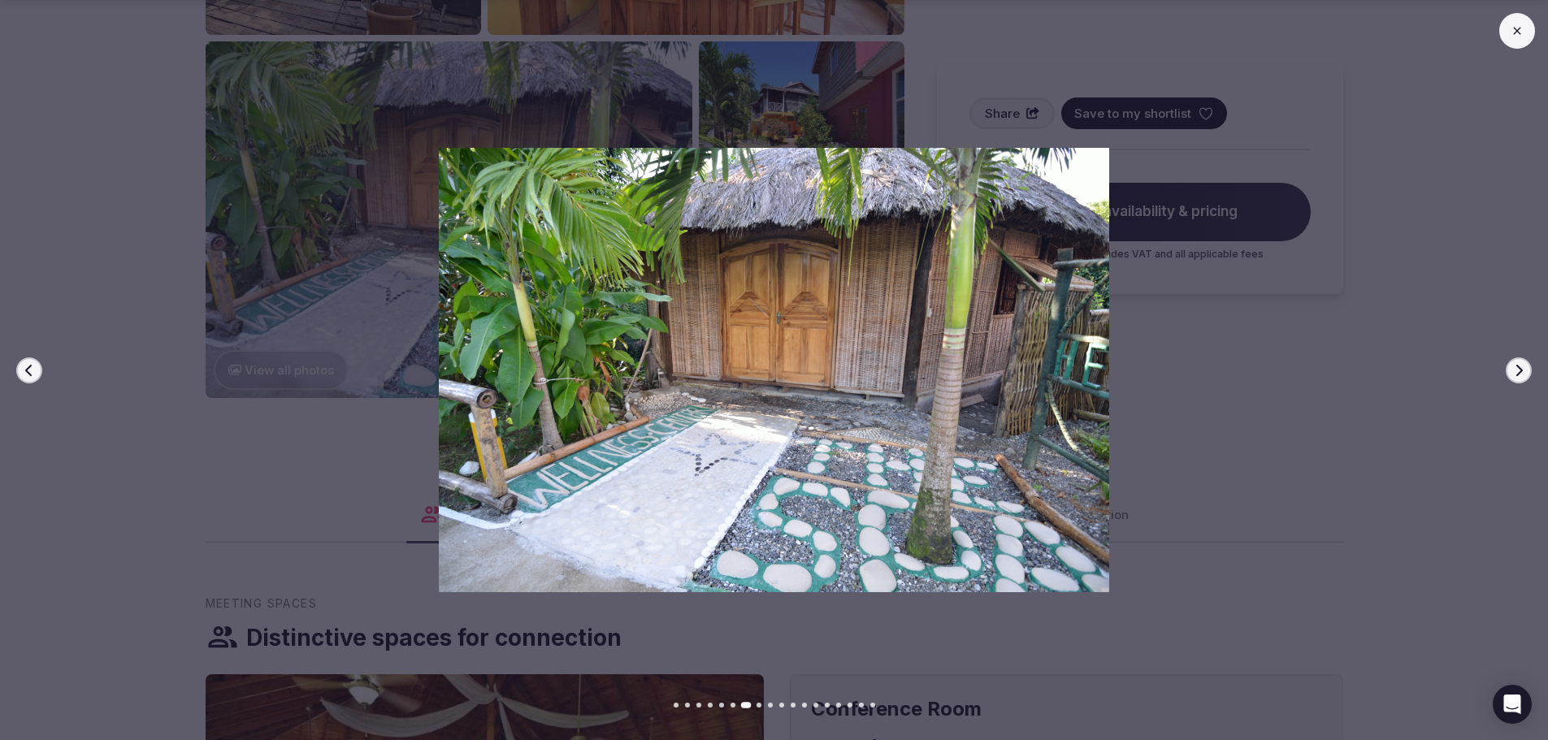
click at [1513, 368] on icon "button" at bounding box center [1519, 370] width 13 height 13
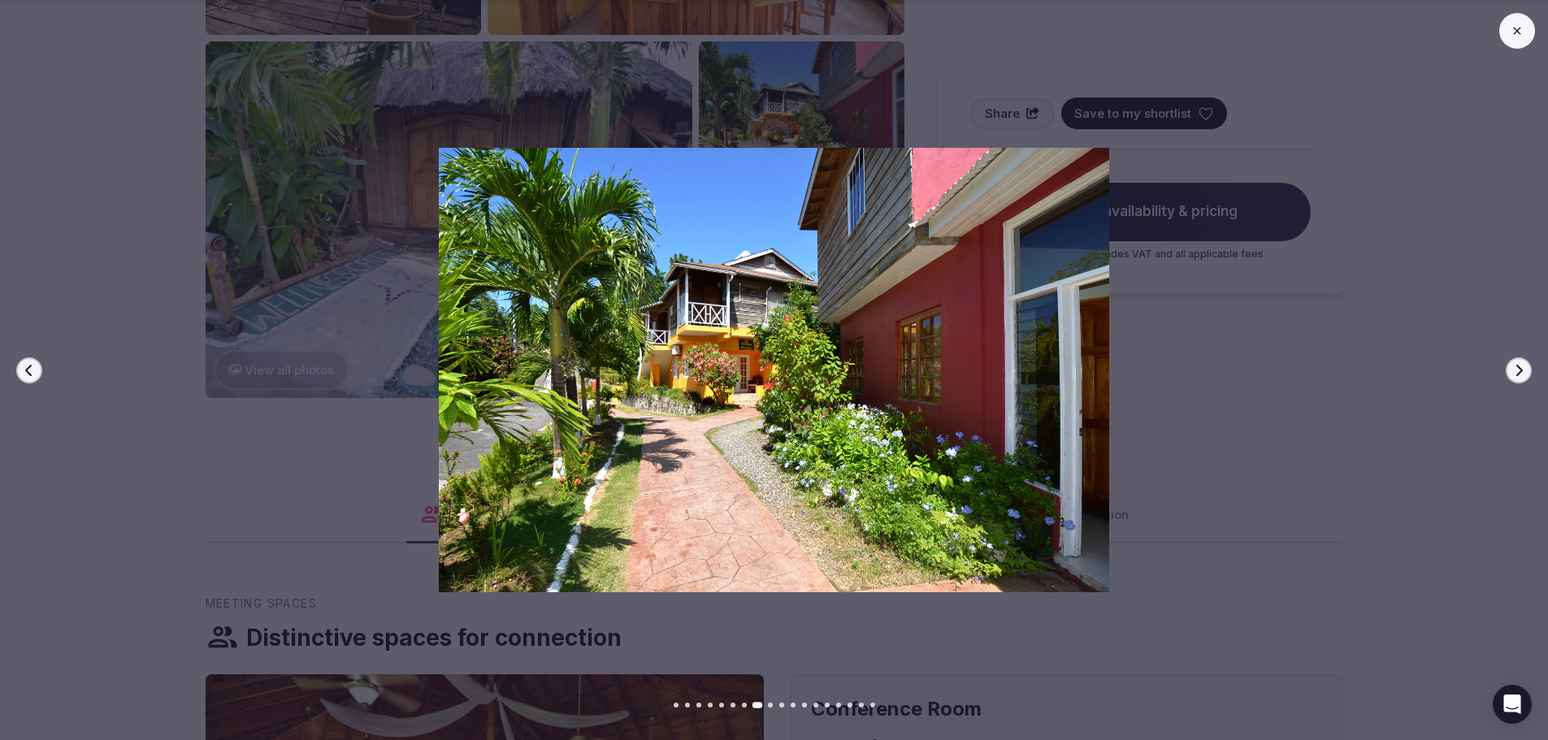
click at [1513, 368] on icon "button" at bounding box center [1519, 370] width 13 height 13
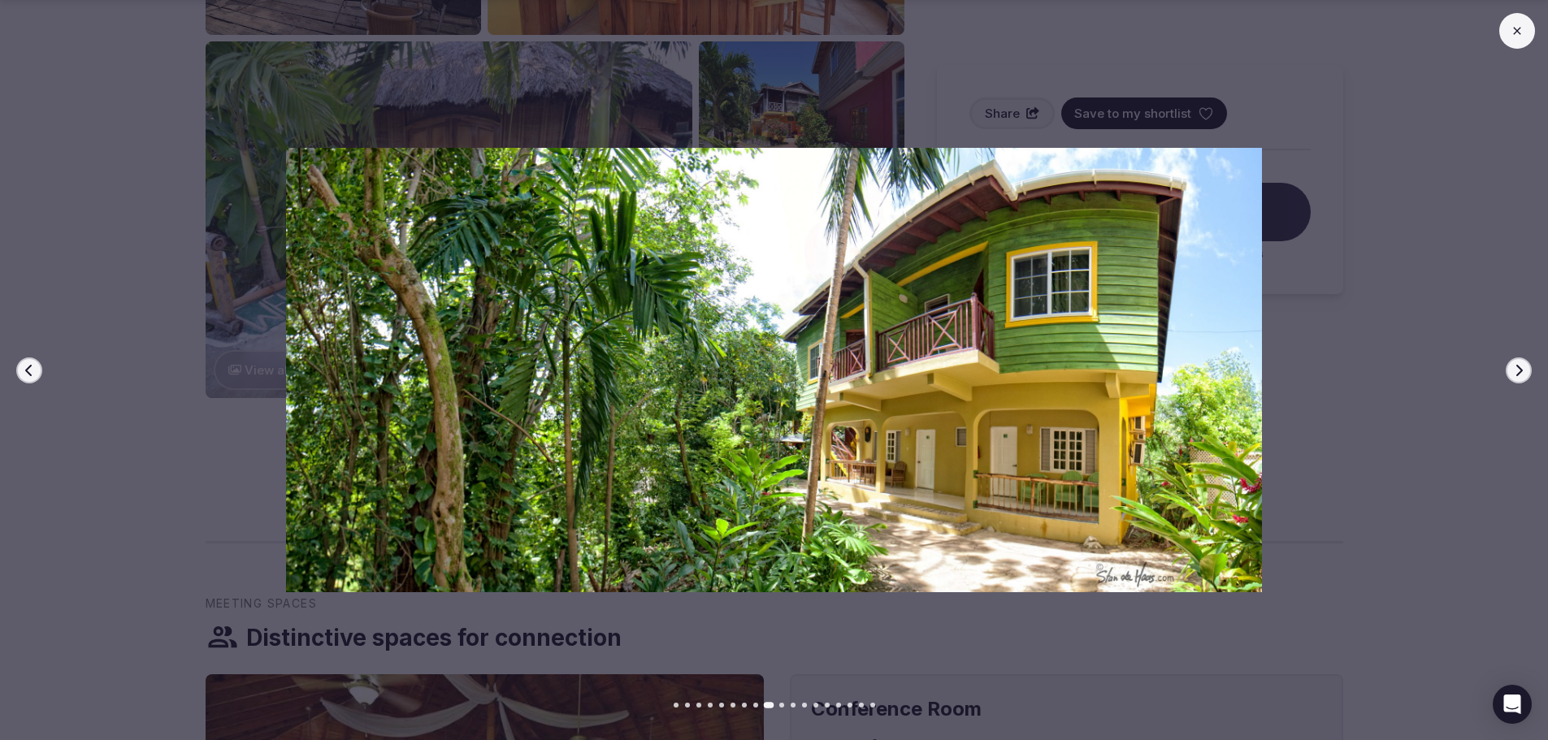
click at [1513, 368] on icon "button" at bounding box center [1519, 370] width 13 height 13
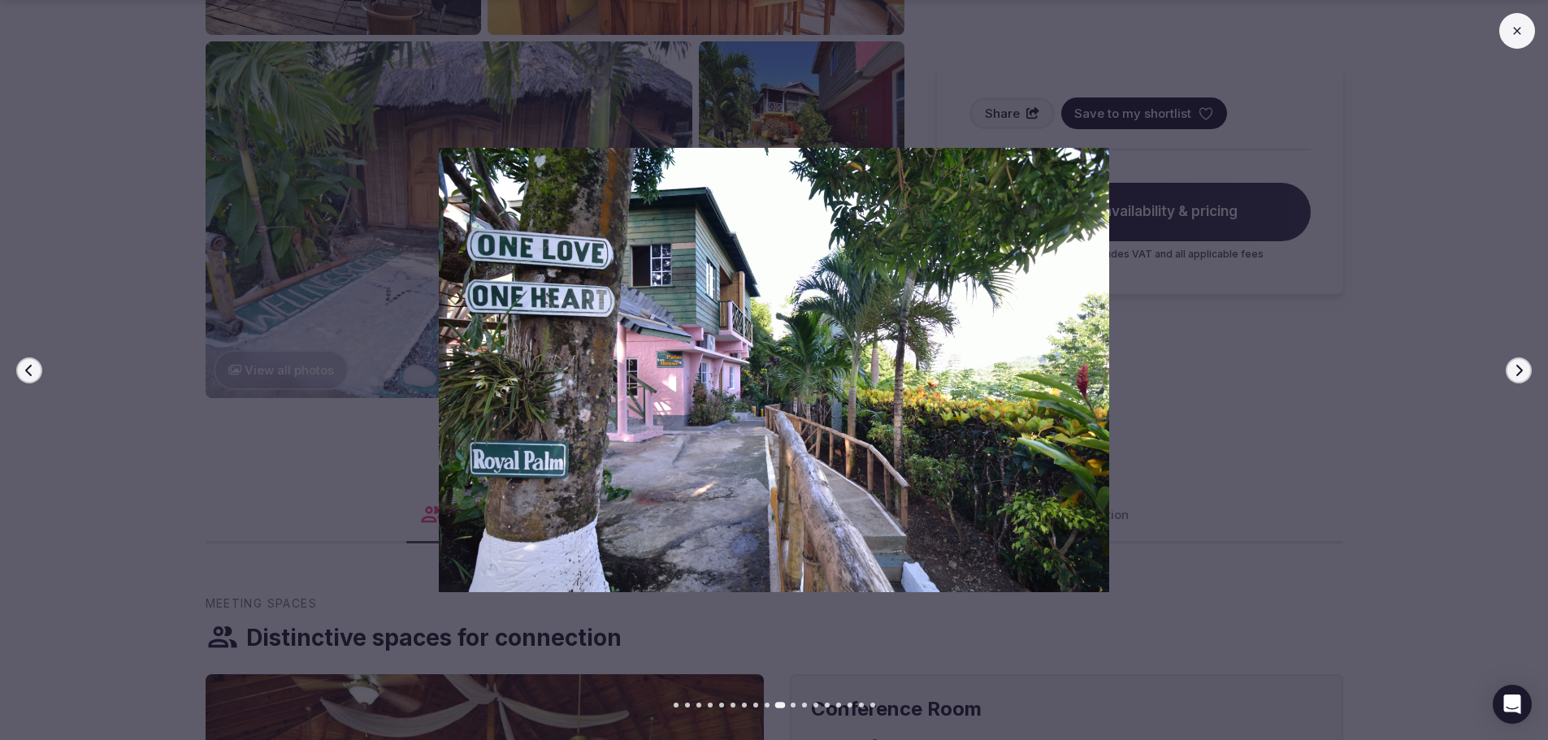
click at [1513, 368] on icon "button" at bounding box center [1519, 370] width 13 height 13
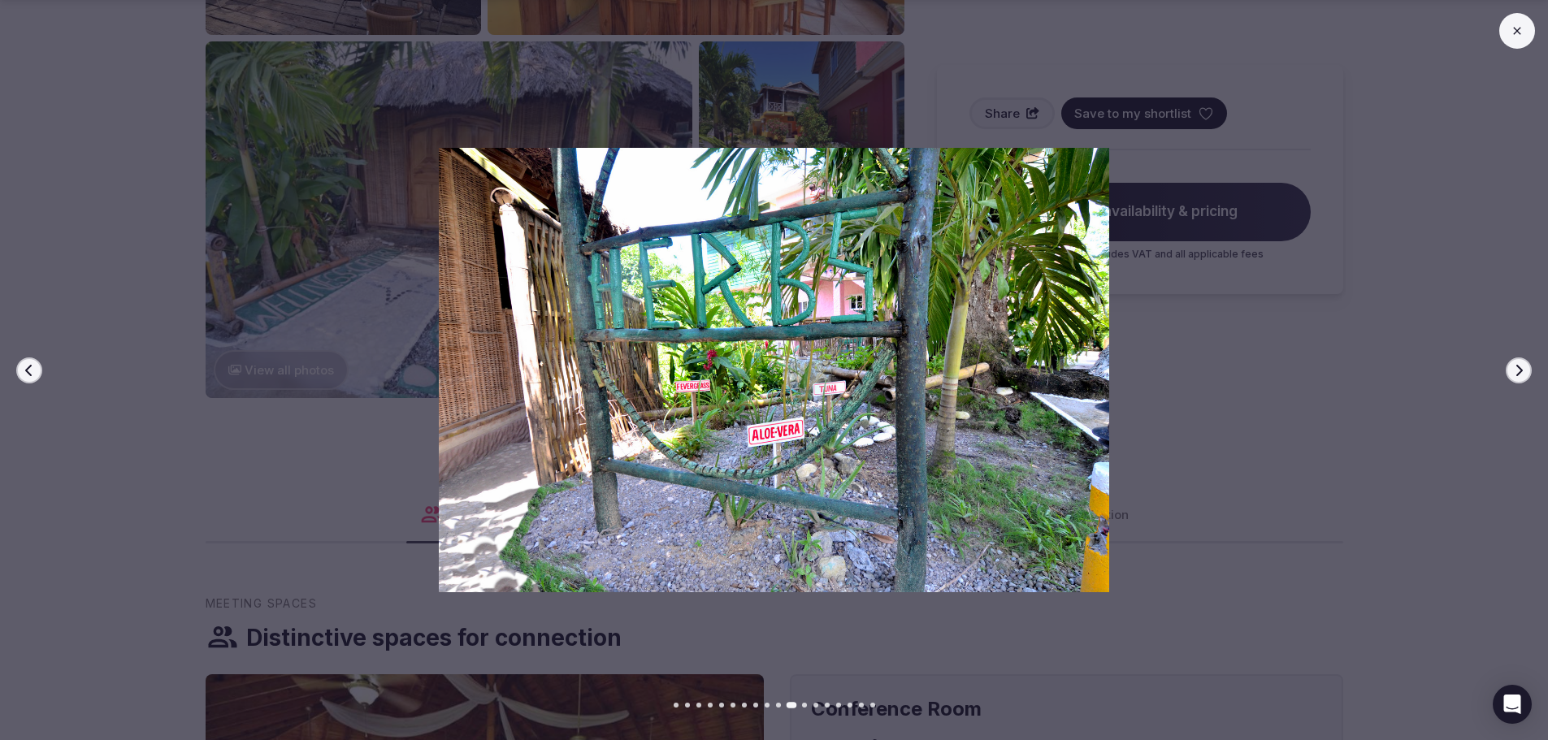
click at [1513, 368] on icon "button" at bounding box center [1519, 370] width 13 height 13
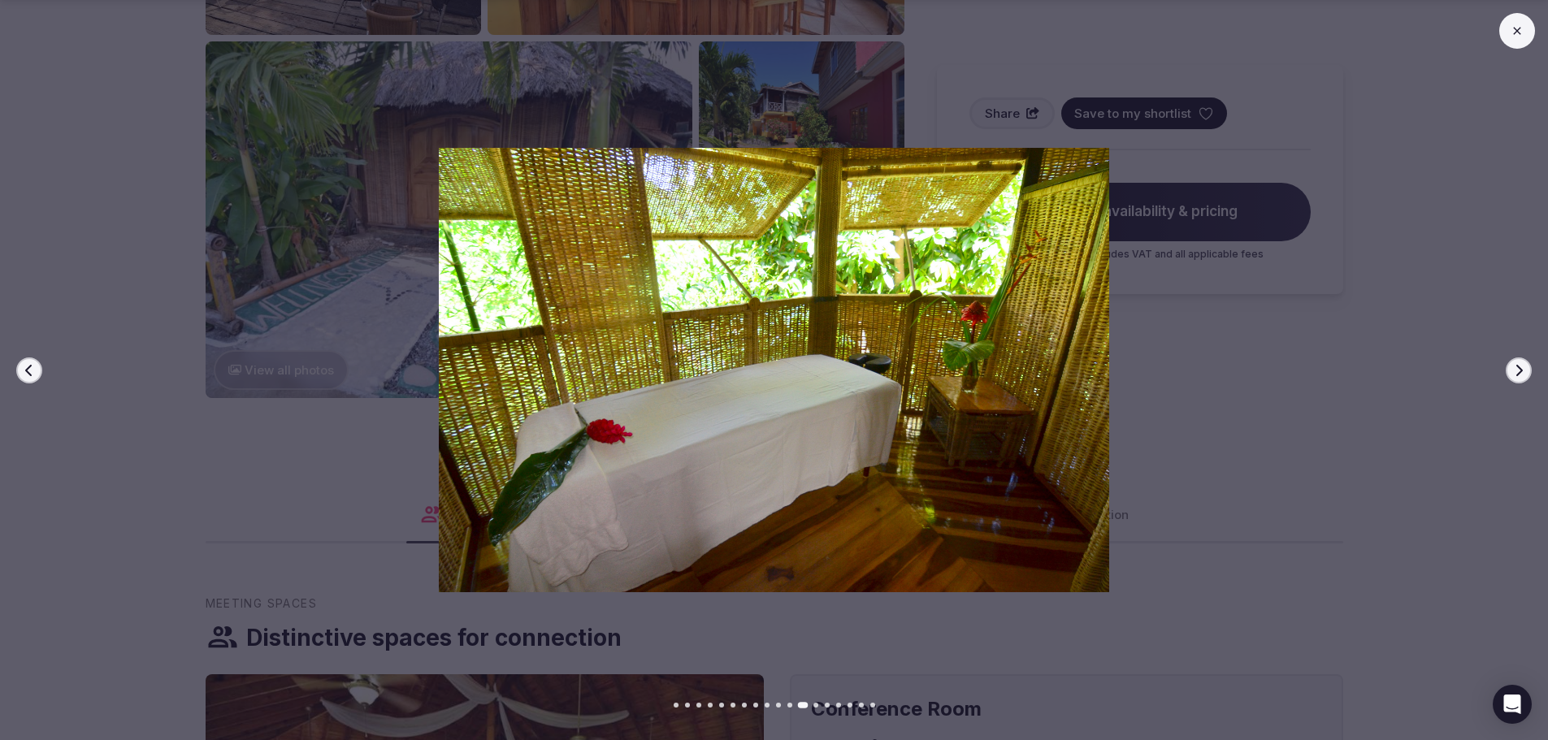
click at [1513, 368] on icon "button" at bounding box center [1519, 370] width 13 height 13
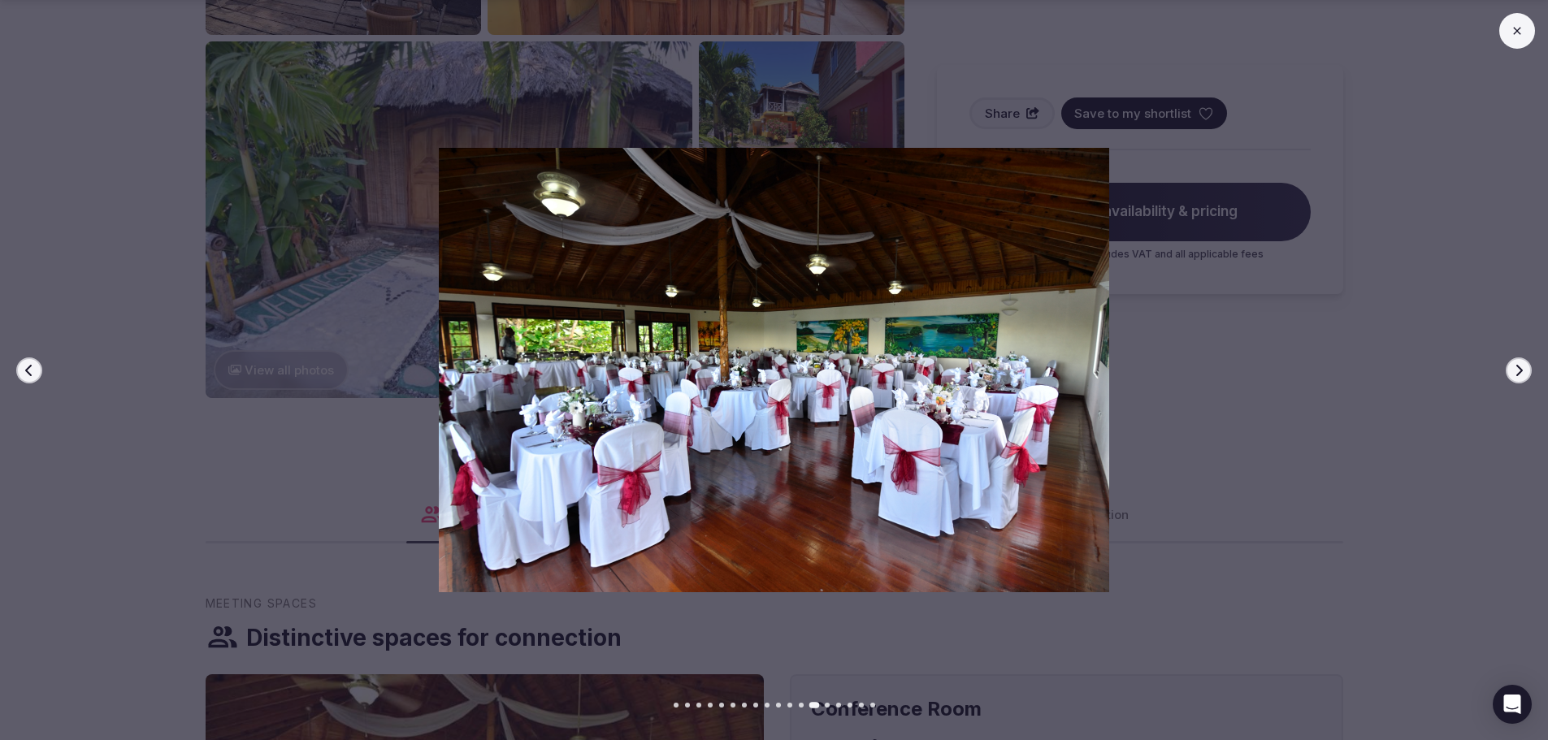
click at [1513, 368] on icon "button" at bounding box center [1519, 370] width 13 height 13
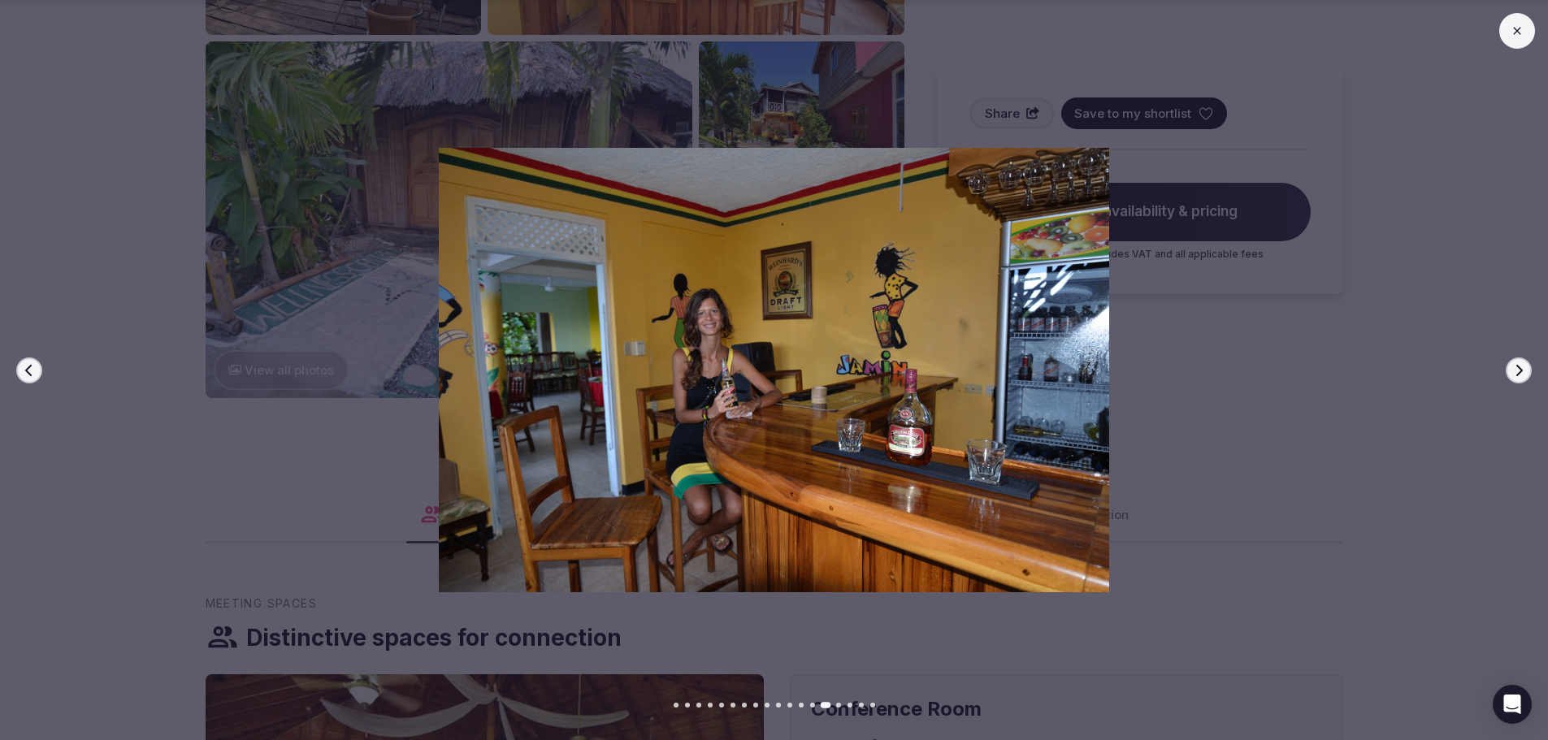
click at [1513, 368] on icon "button" at bounding box center [1519, 370] width 13 height 13
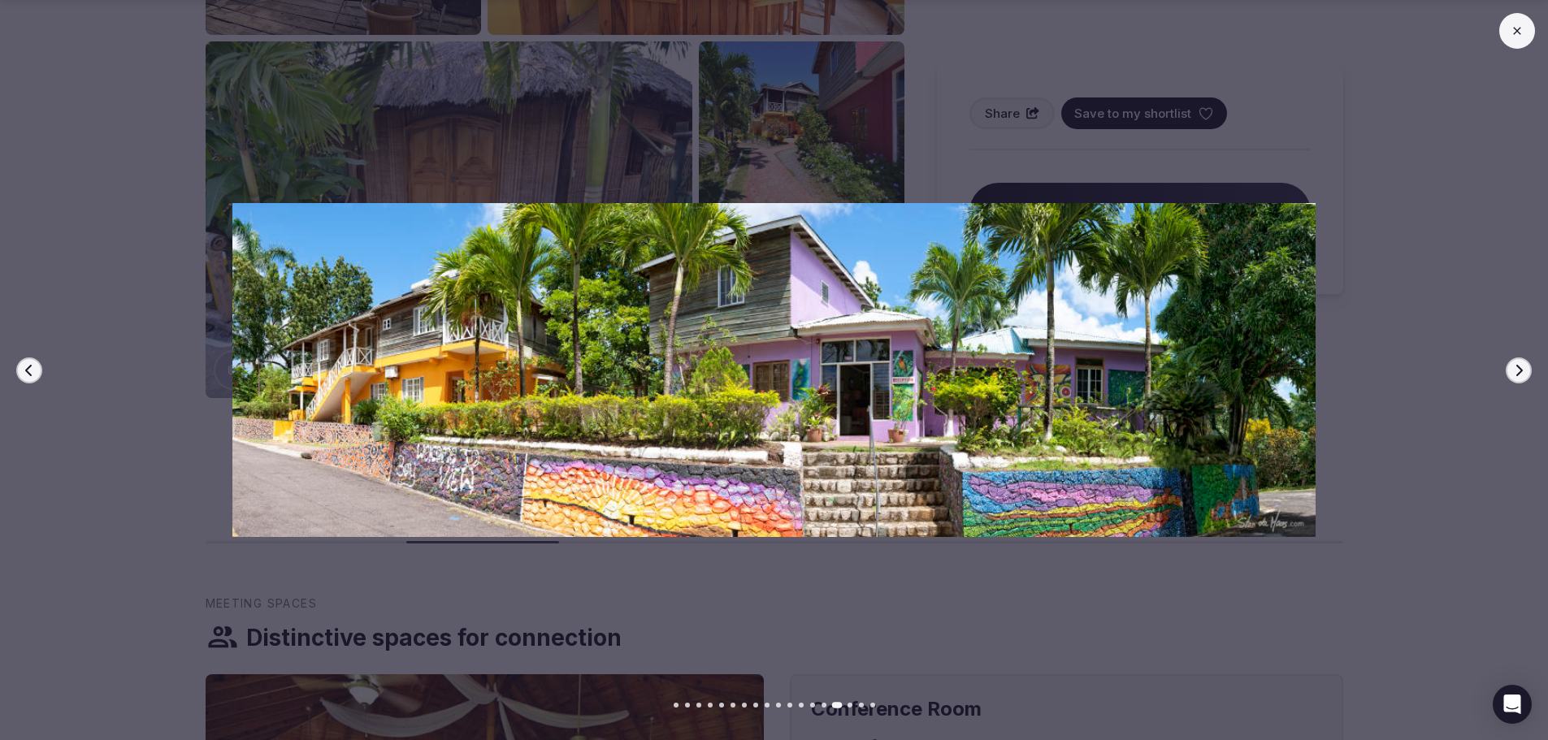
click at [1513, 368] on icon "button" at bounding box center [1519, 370] width 13 height 13
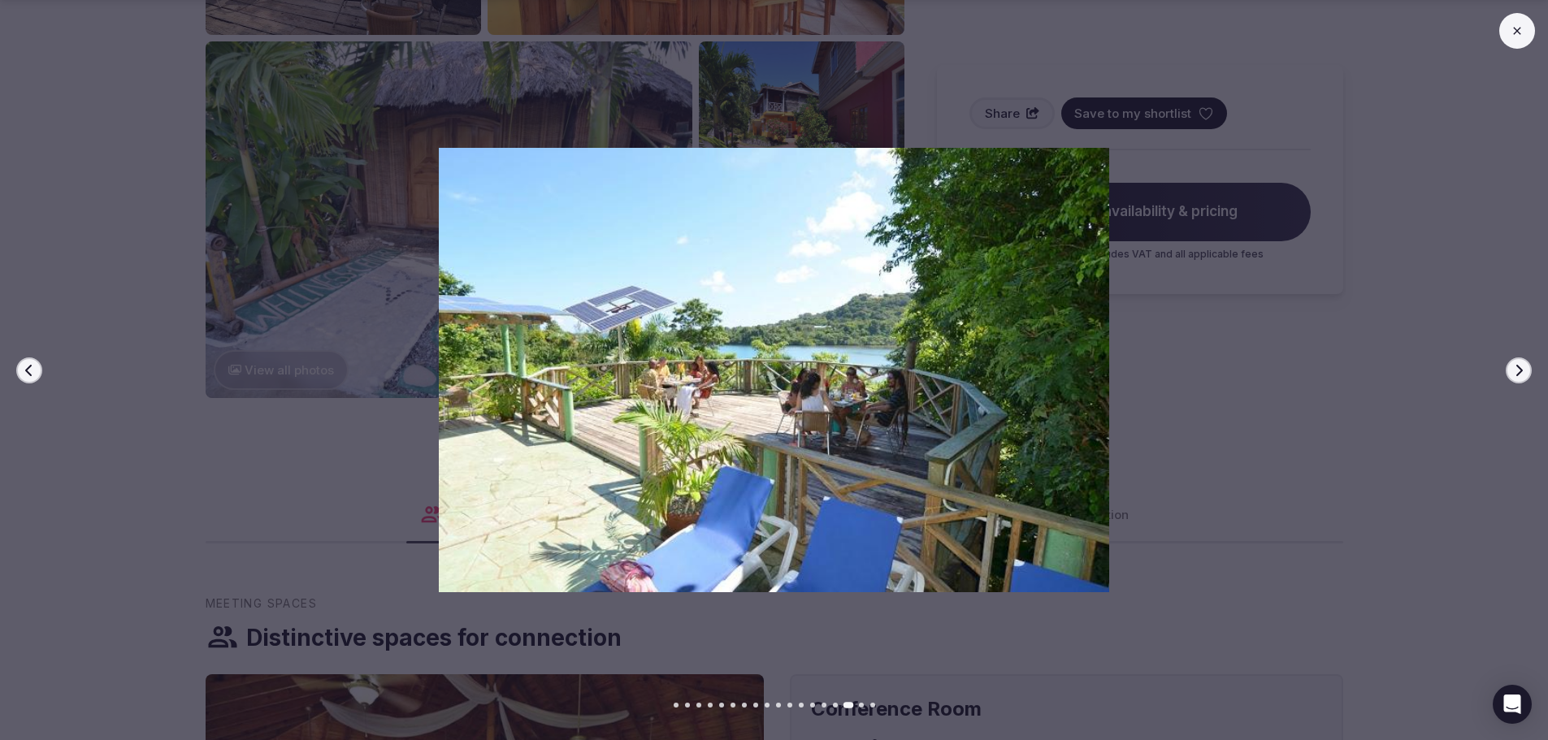
click at [1513, 368] on icon "button" at bounding box center [1519, 370] width 13 height 13
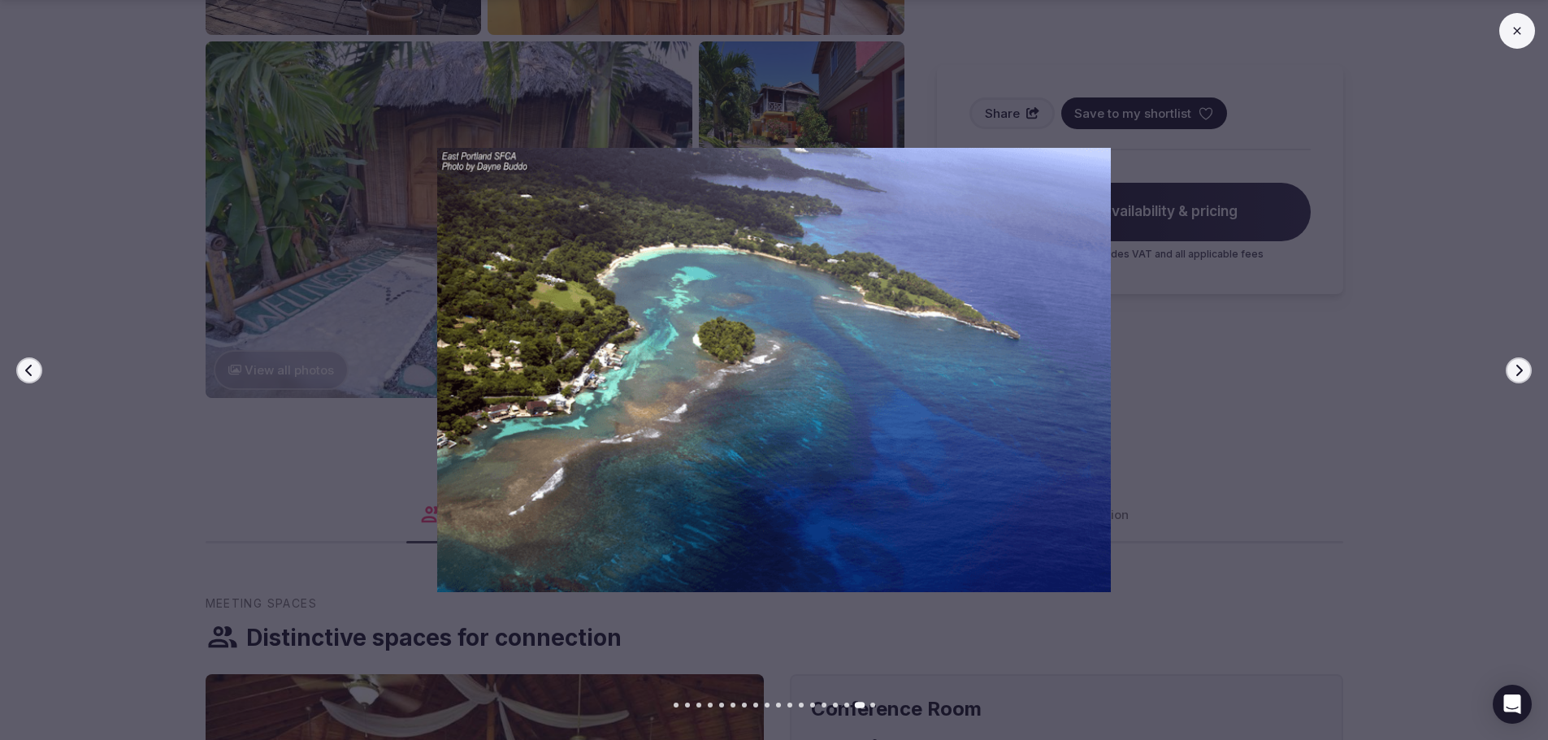
click at [1513, 368] on icon "button" at bounding box center [1519, 370] width 13 height 13
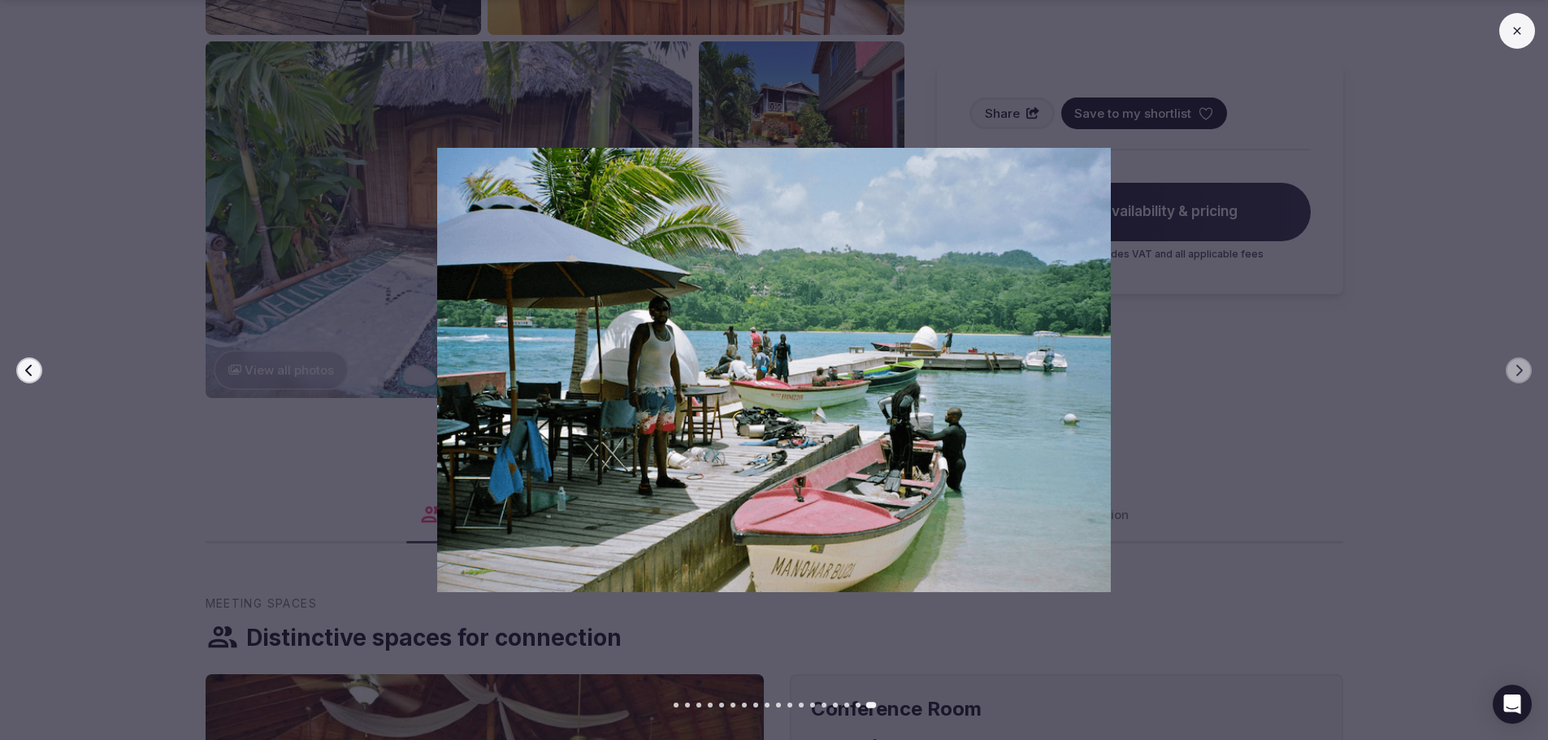
click at [1301, 379] on img at bounding box center [774, 370] width 1084 height 445
click at [1518, 23] on button at bounding box center [1518, 31] width 36 height 36
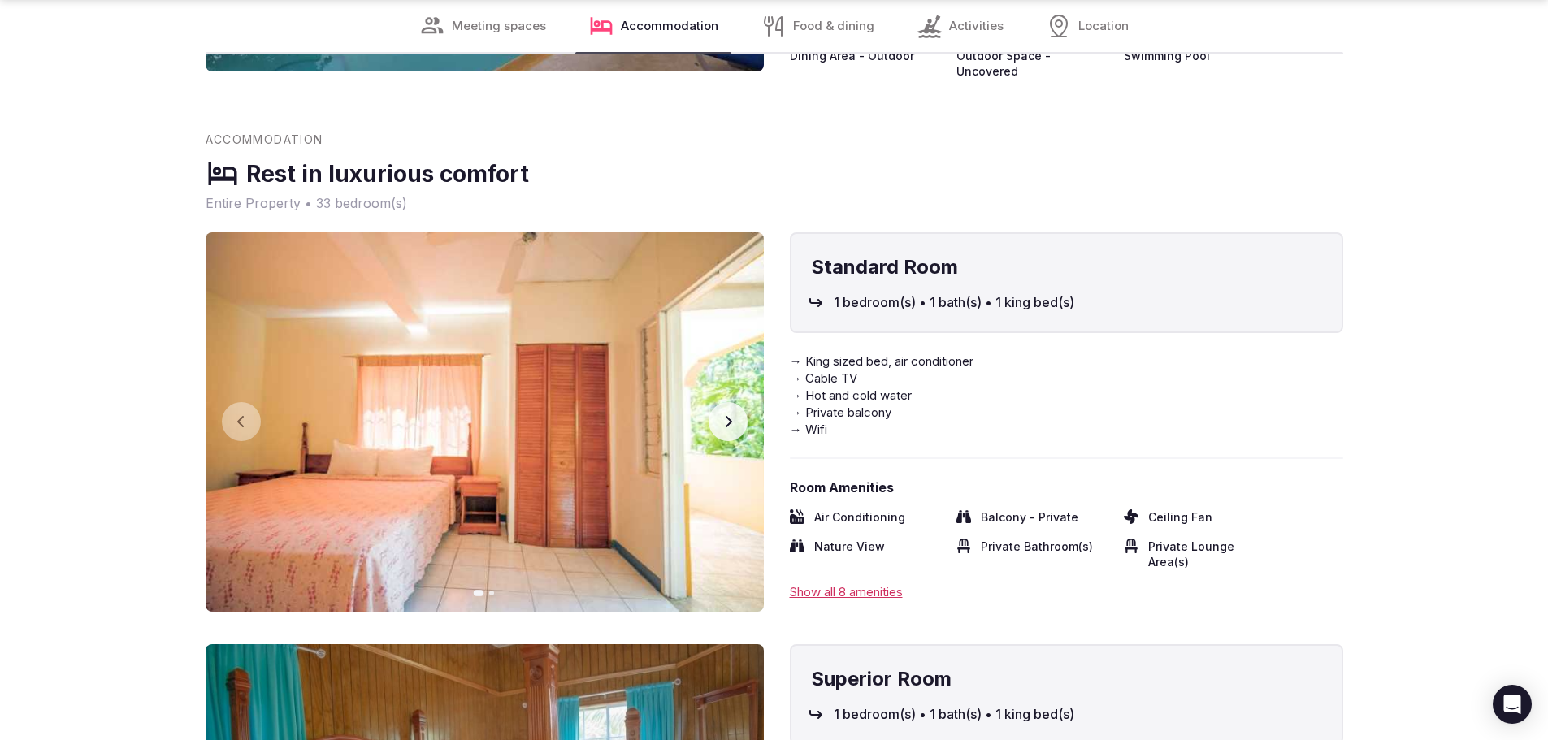
scroll to position [3728, 0]
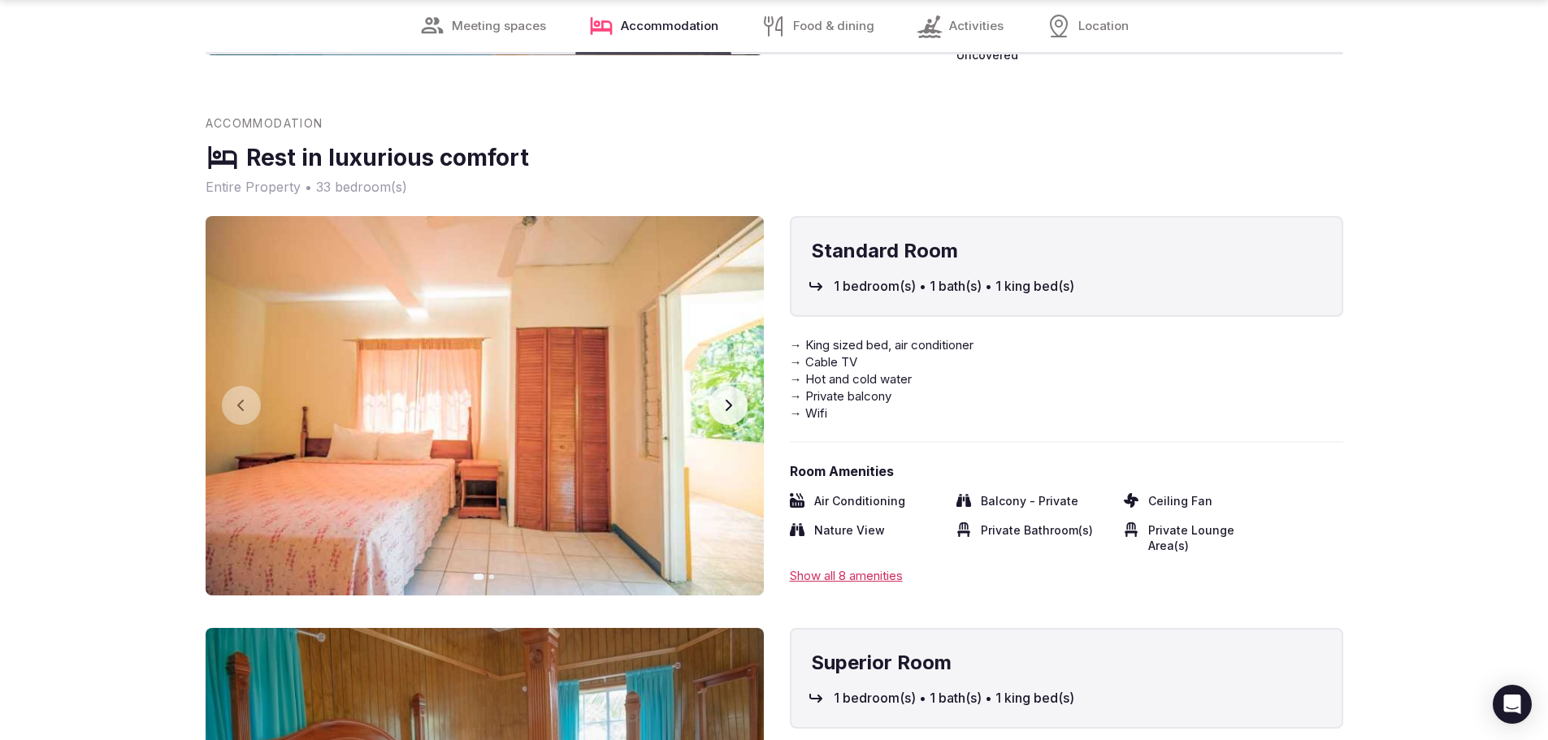
click at [564, 375] on img at bounding box center [485, 406] width 558 height 380
click at [727, 399] on icon "button" at bounding box center [728, 405] width 13 height 13
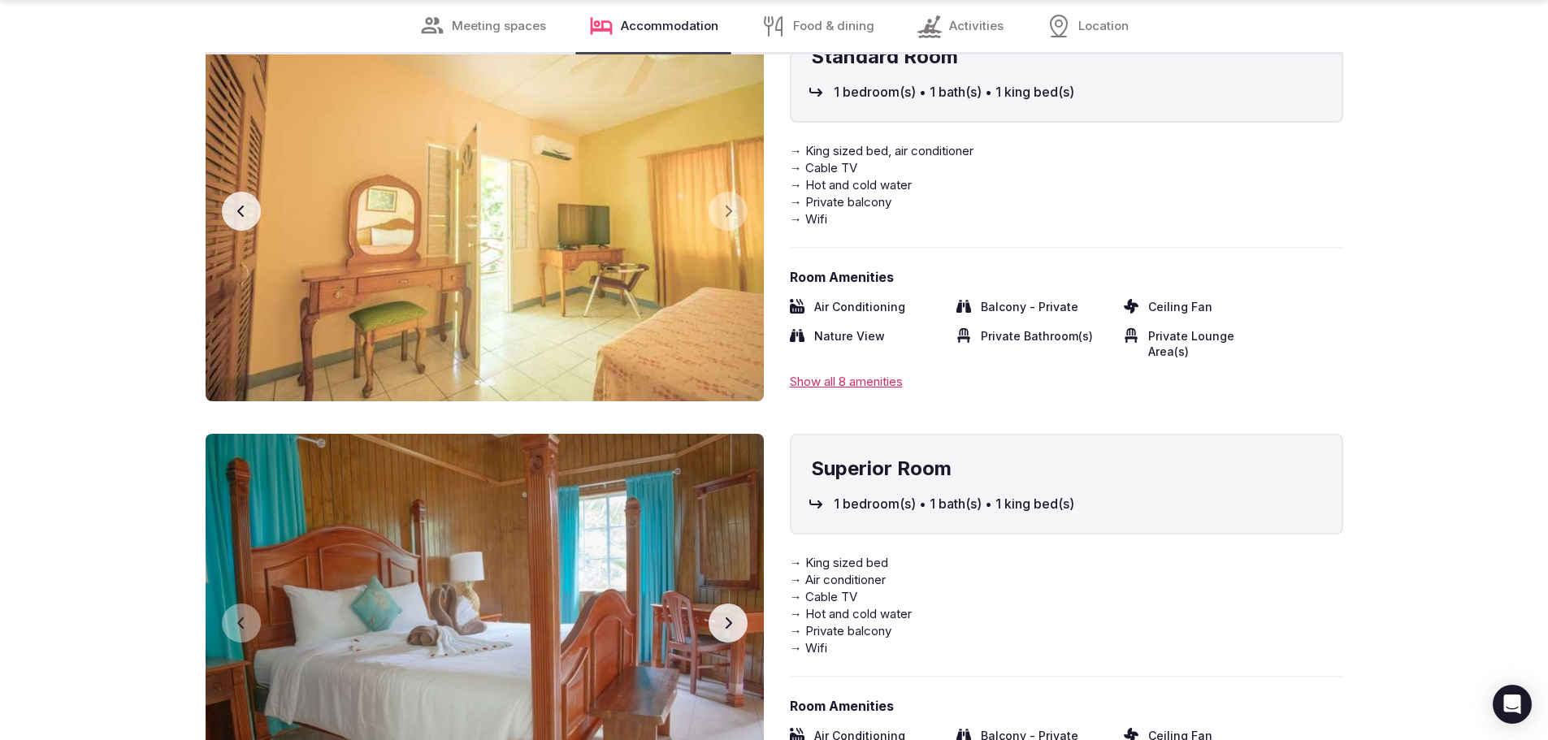
scroll to position [3971, 0]
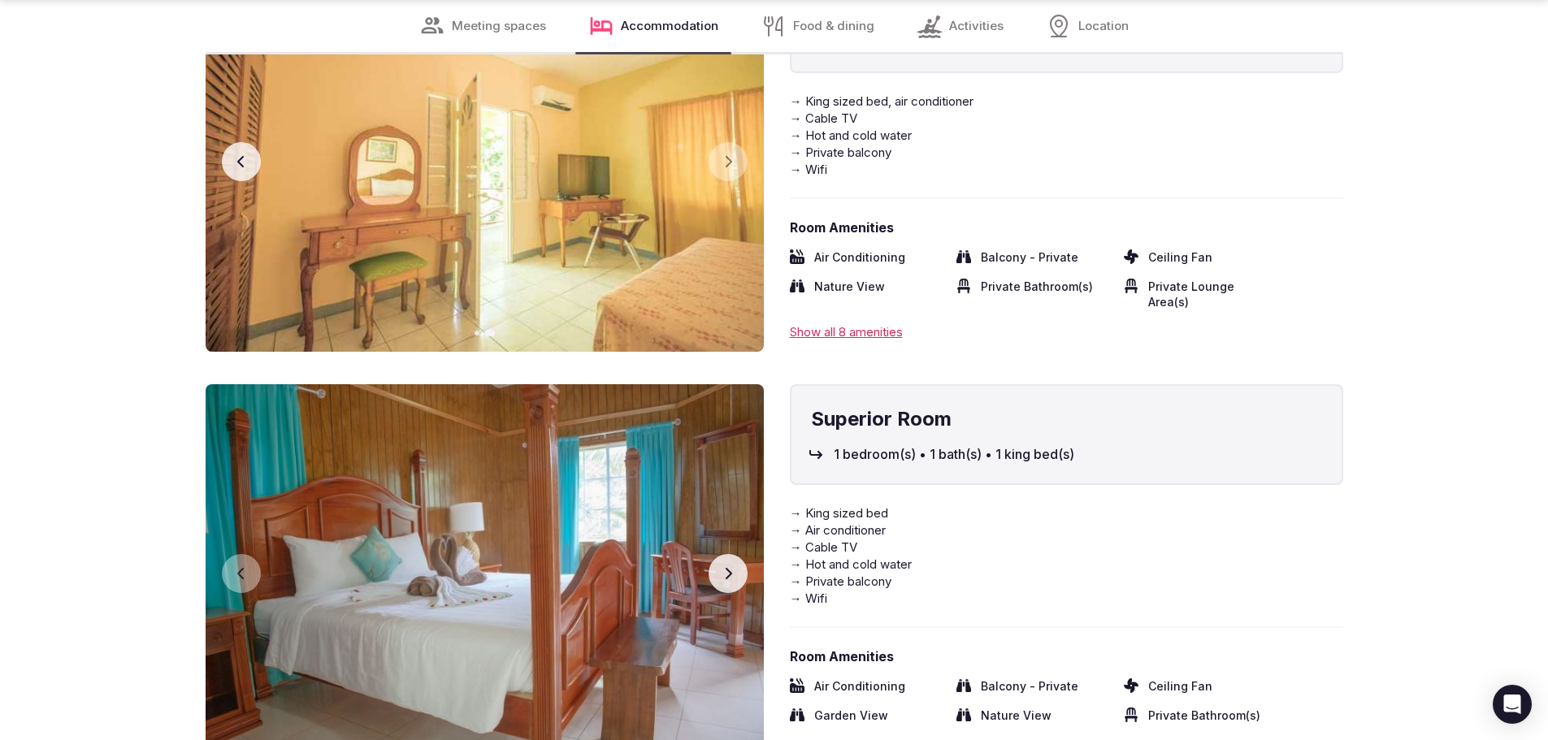
click at [722, 567] on icon "button" at bounding box center [728, 573] width 13 height 13
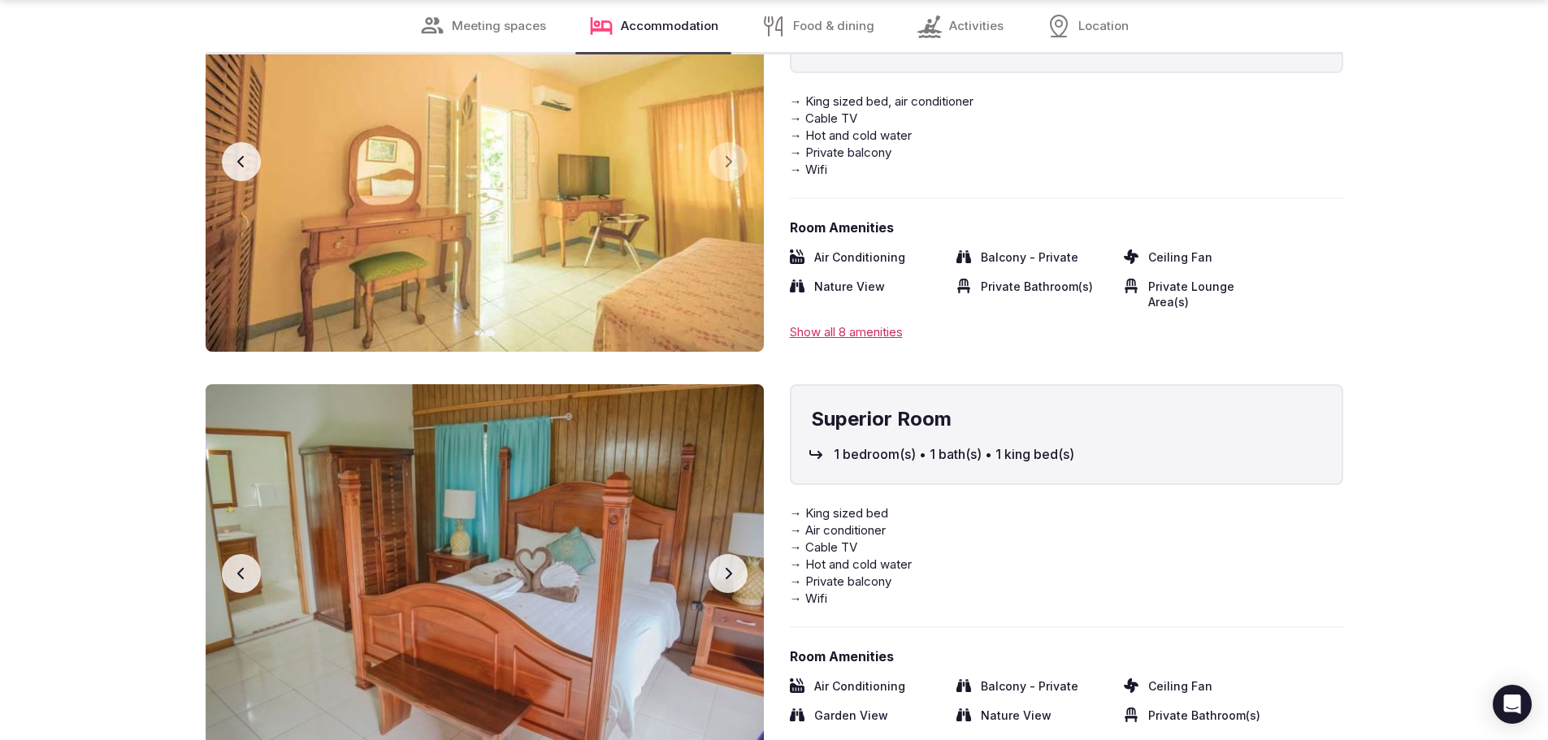
click at [722, 567] on icon "button" at bounding box center [728, 573] width 13 height 13
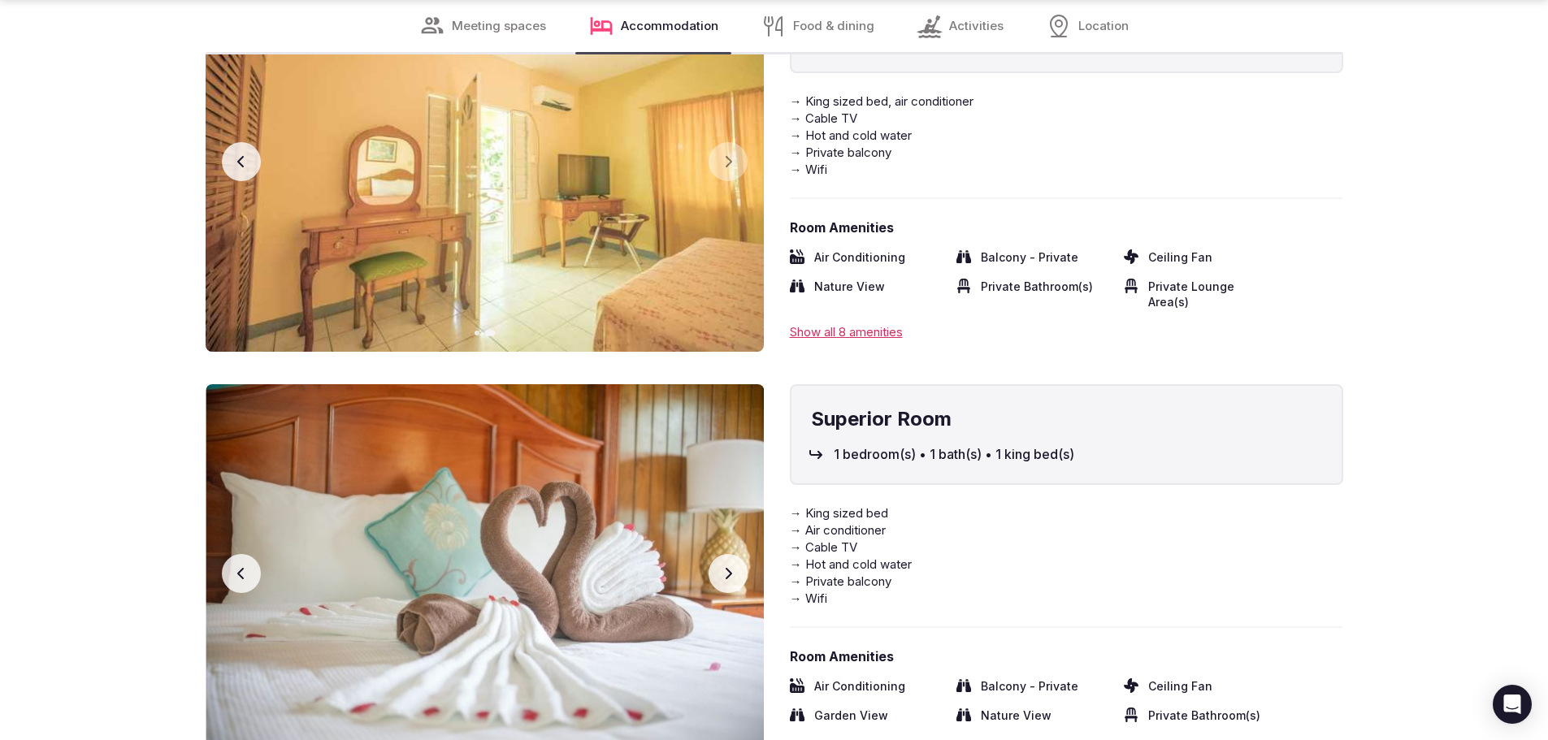
click at [722, 567] on icon "button" at bounding box center [728, 573] width 13 height 13
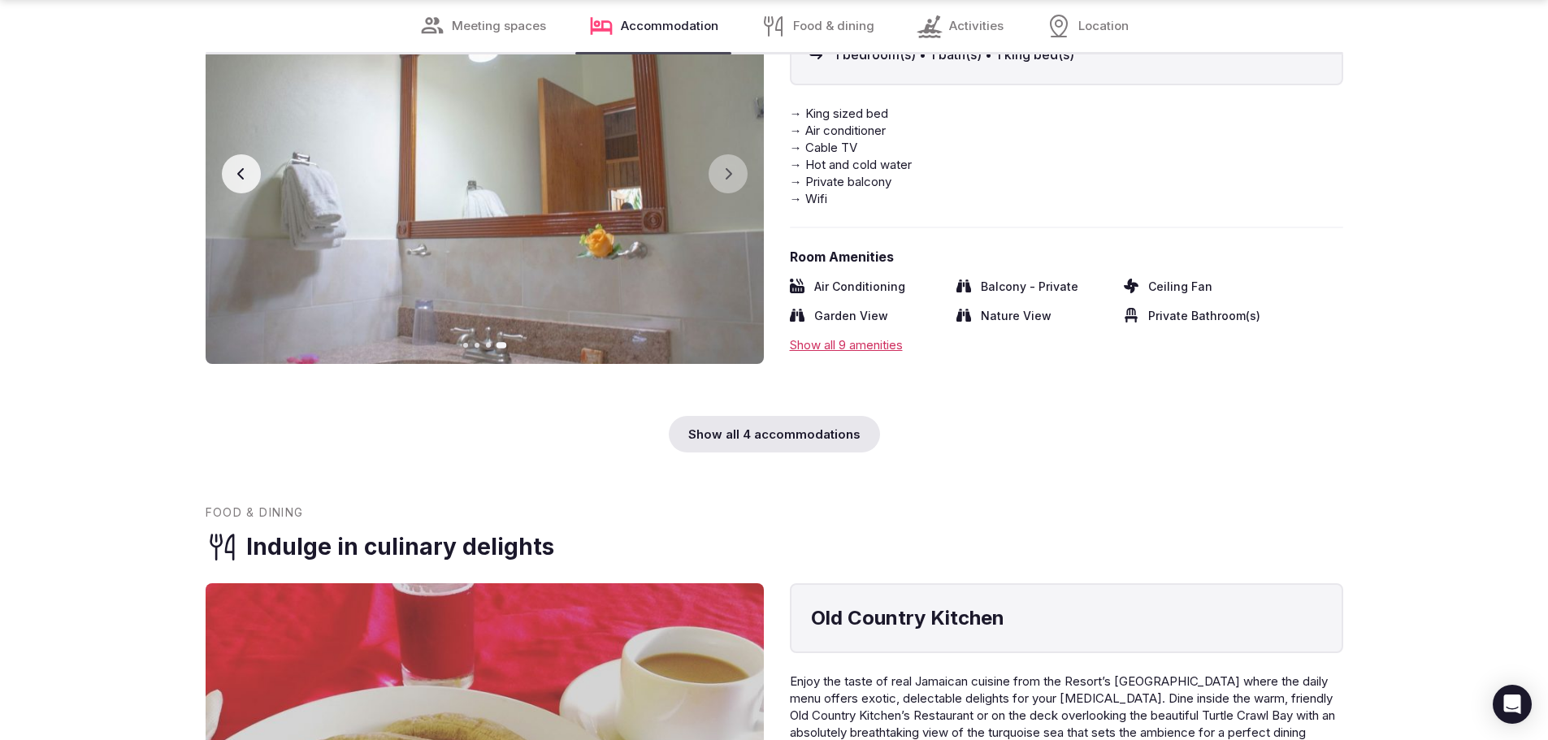
scroll to position [4378, 0]
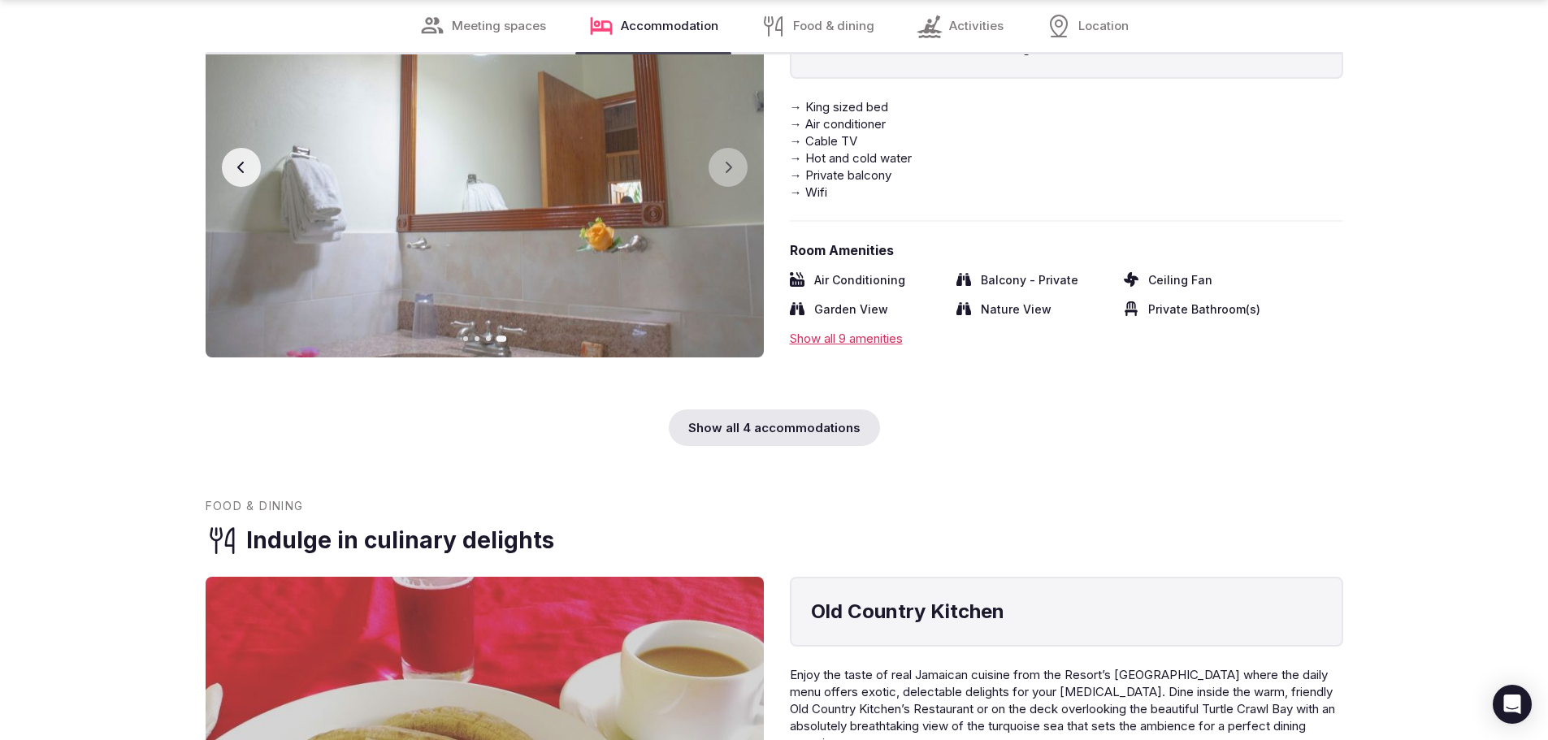
click at [772, 410] on div "Show all 4 accommodations" at bounding box center [774, 428] width 211 height 37
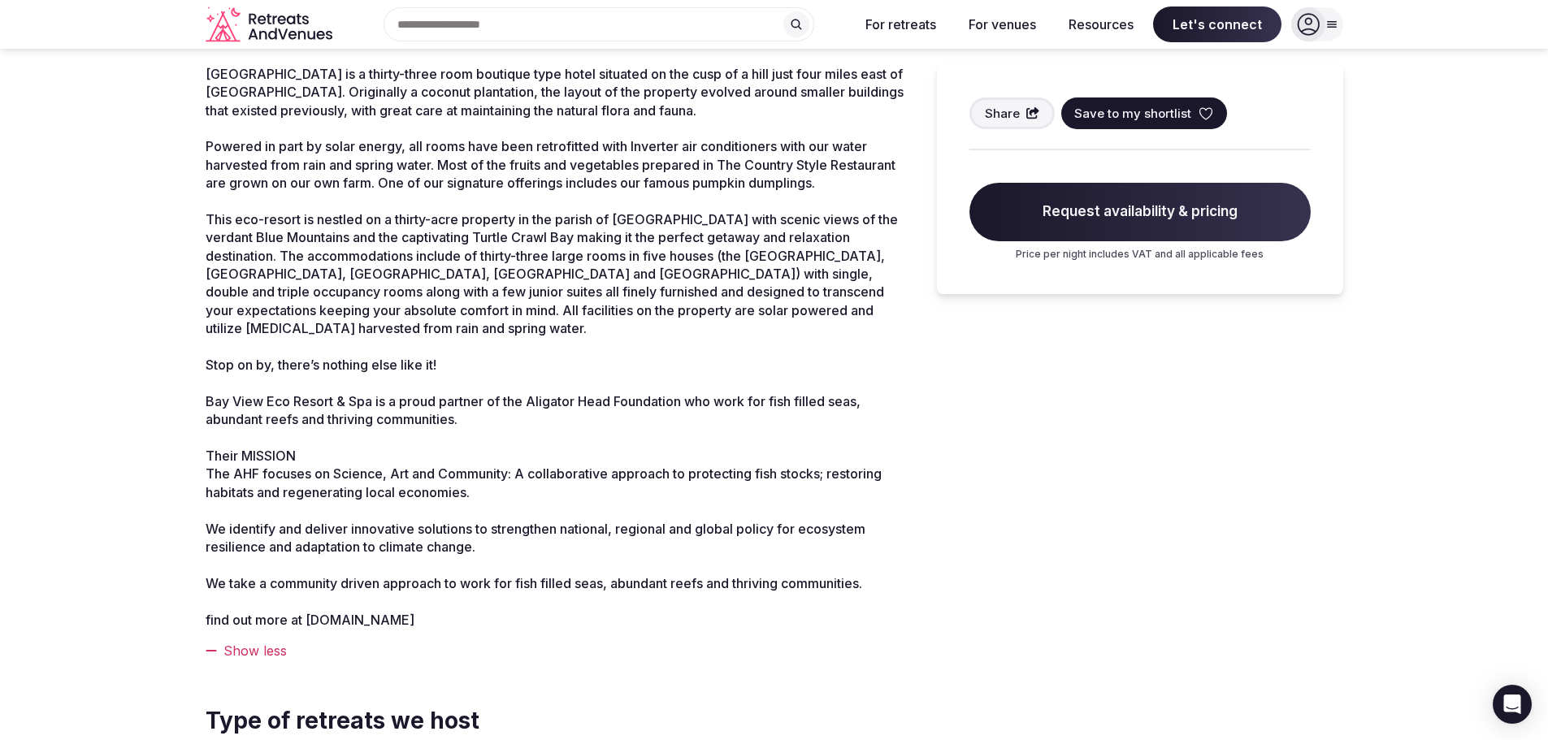
scroll to position [558, 0]
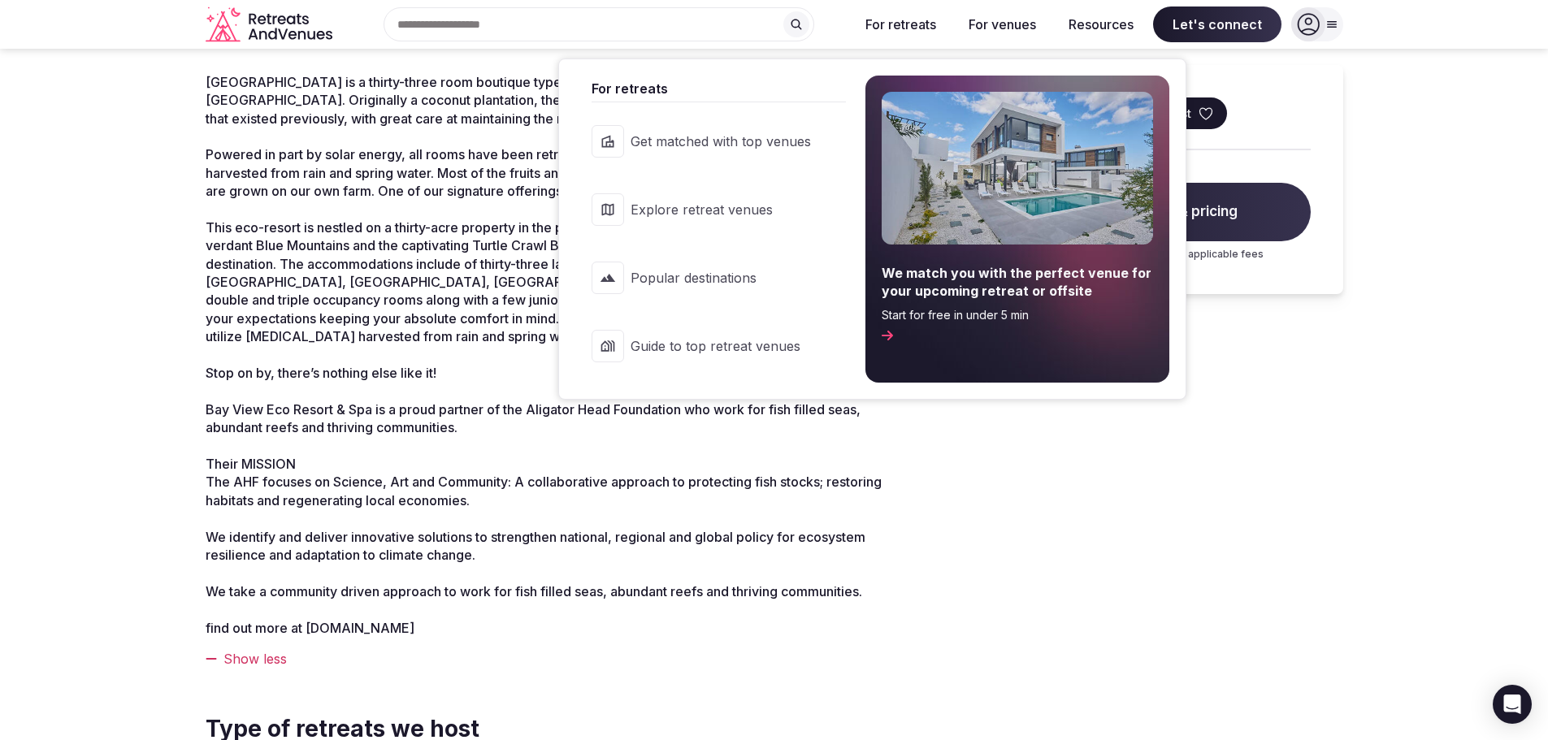
click at [910, 25] on button "For retreats" at bounding box center [901, 25] width 97 height 36
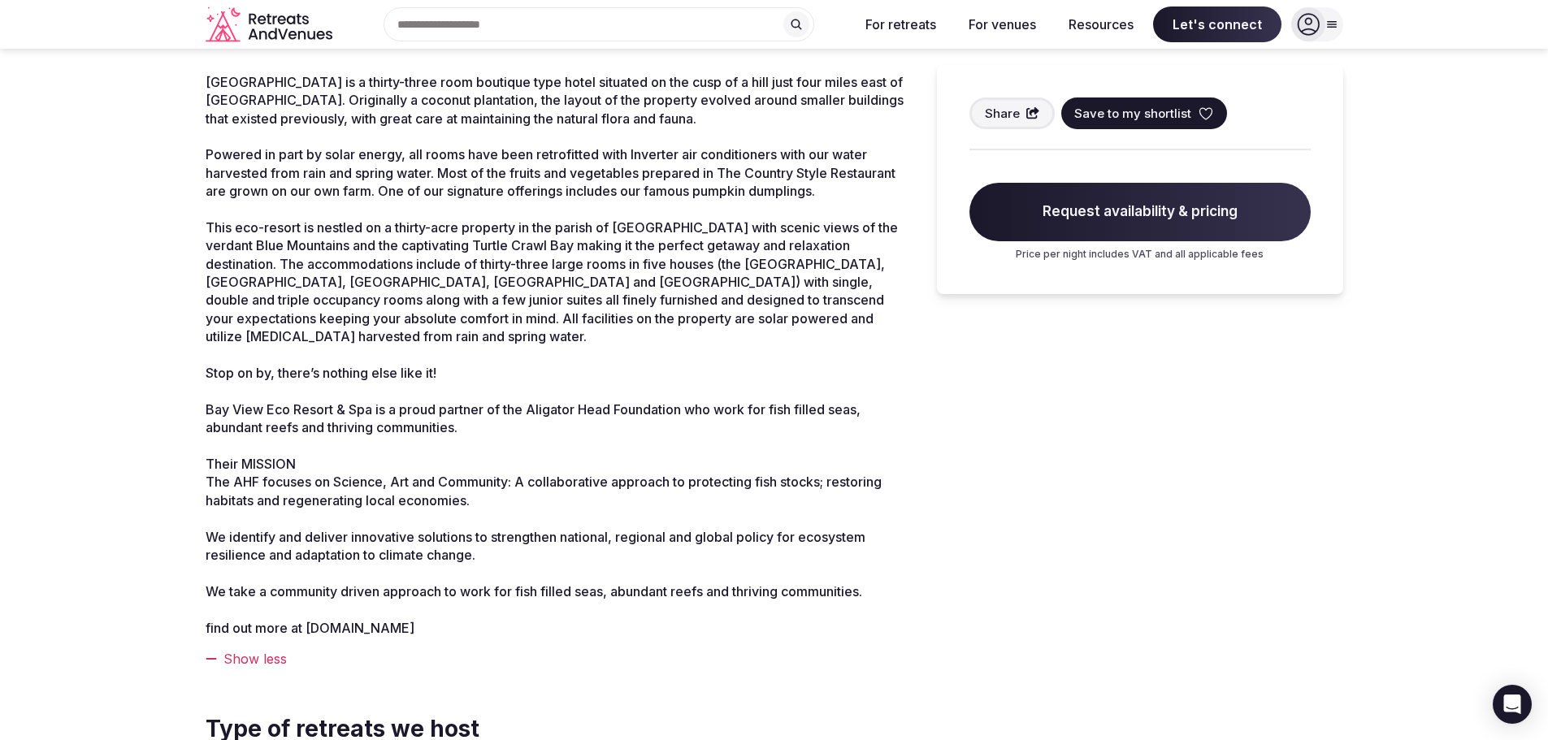
click at [910, 25] on button "For retreats" at bounding box center [901, 25] width 97 height 36
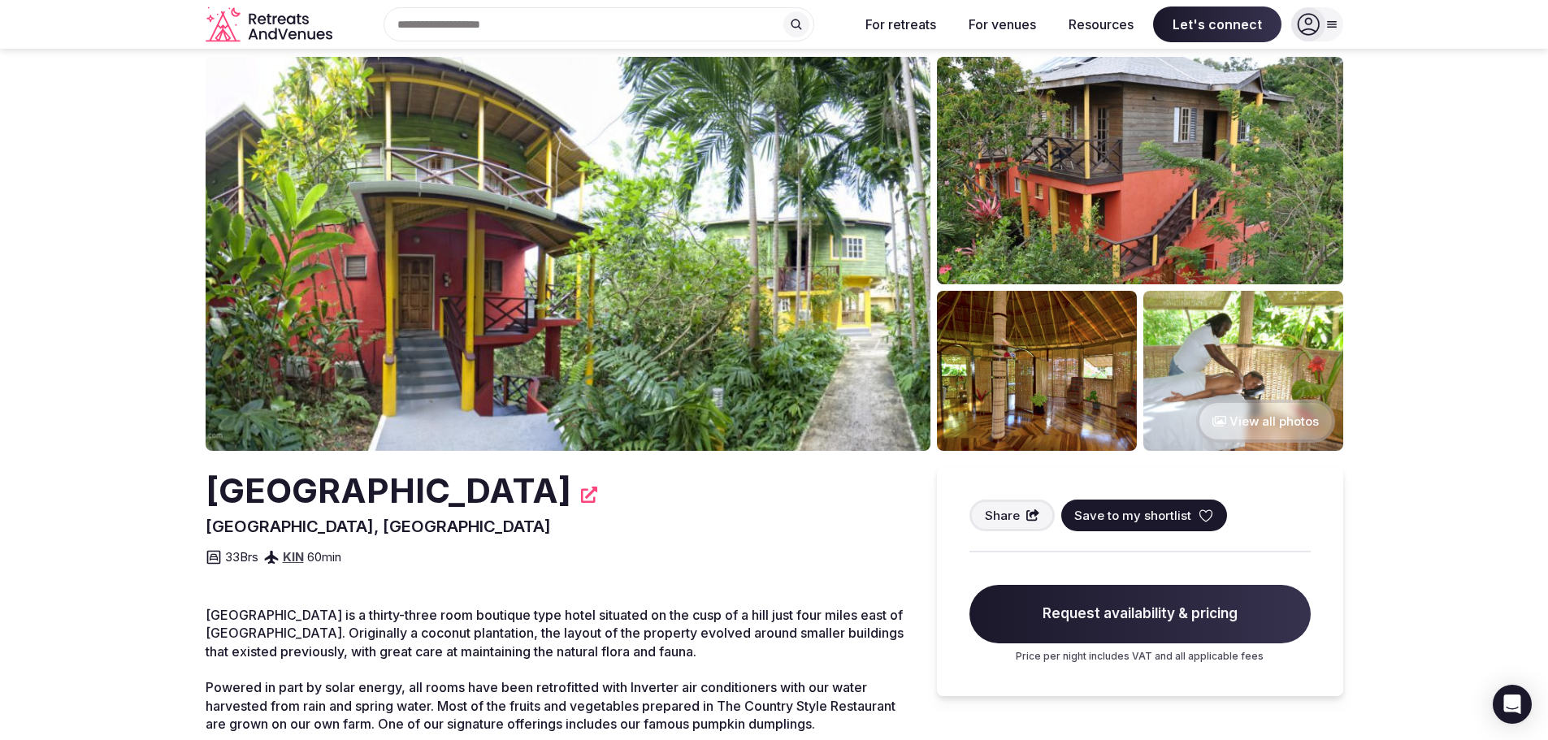
scroll to position [0, 0]
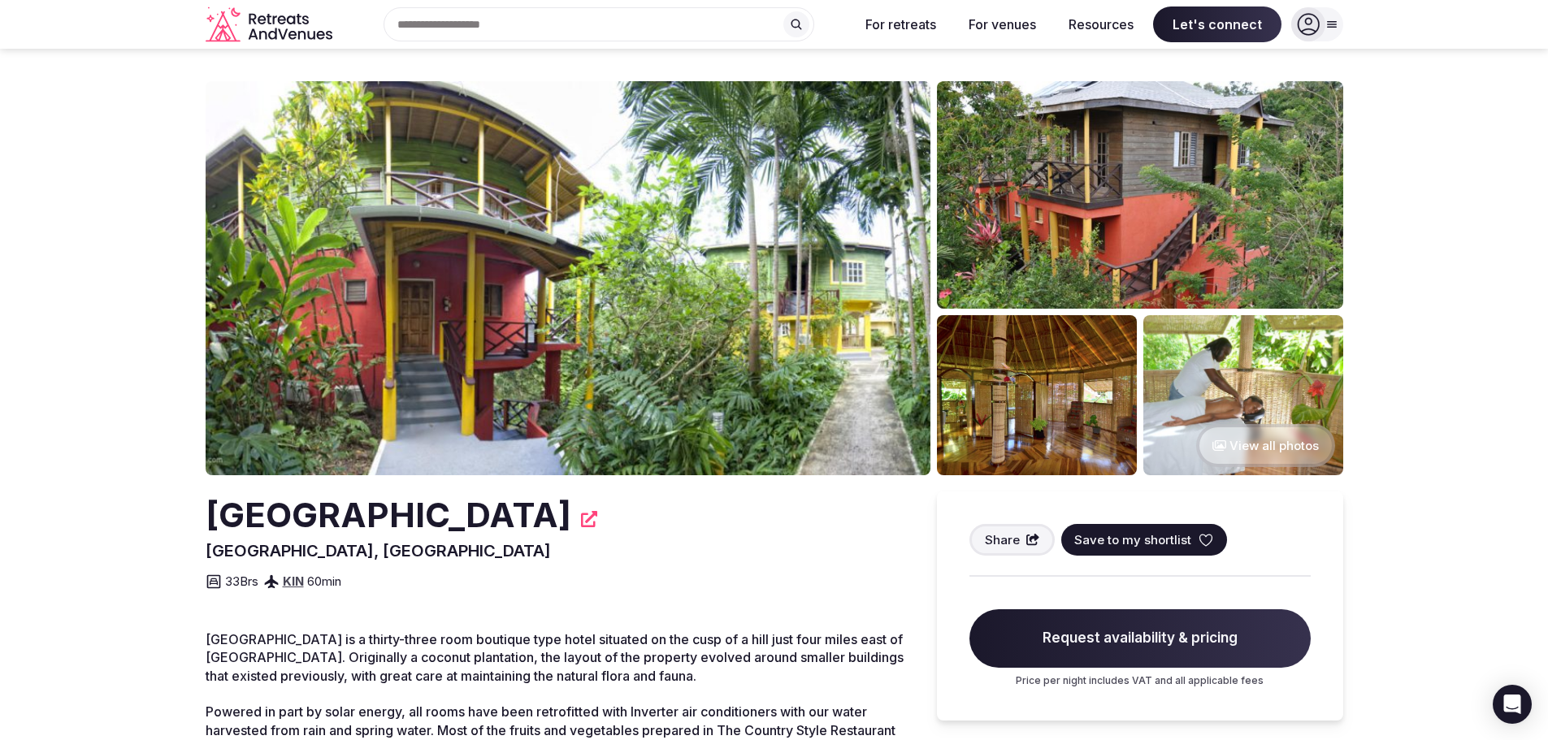
click at [1329, 27] on icon at bounding box center [1331, 25] width 9 height 6
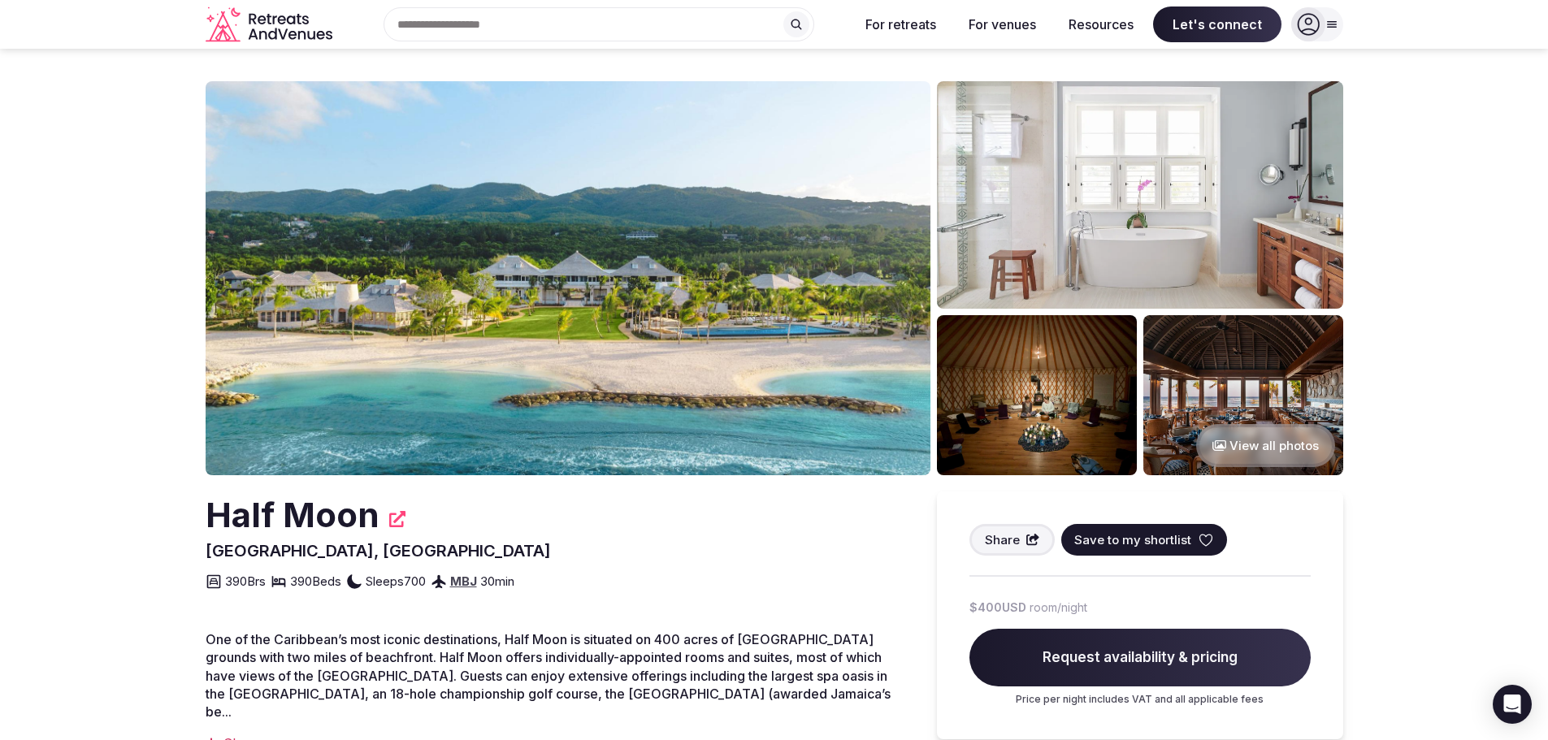
click at [1238, 435] on button "View all photos" at bounding box center [1265, 445] width 139 height 43
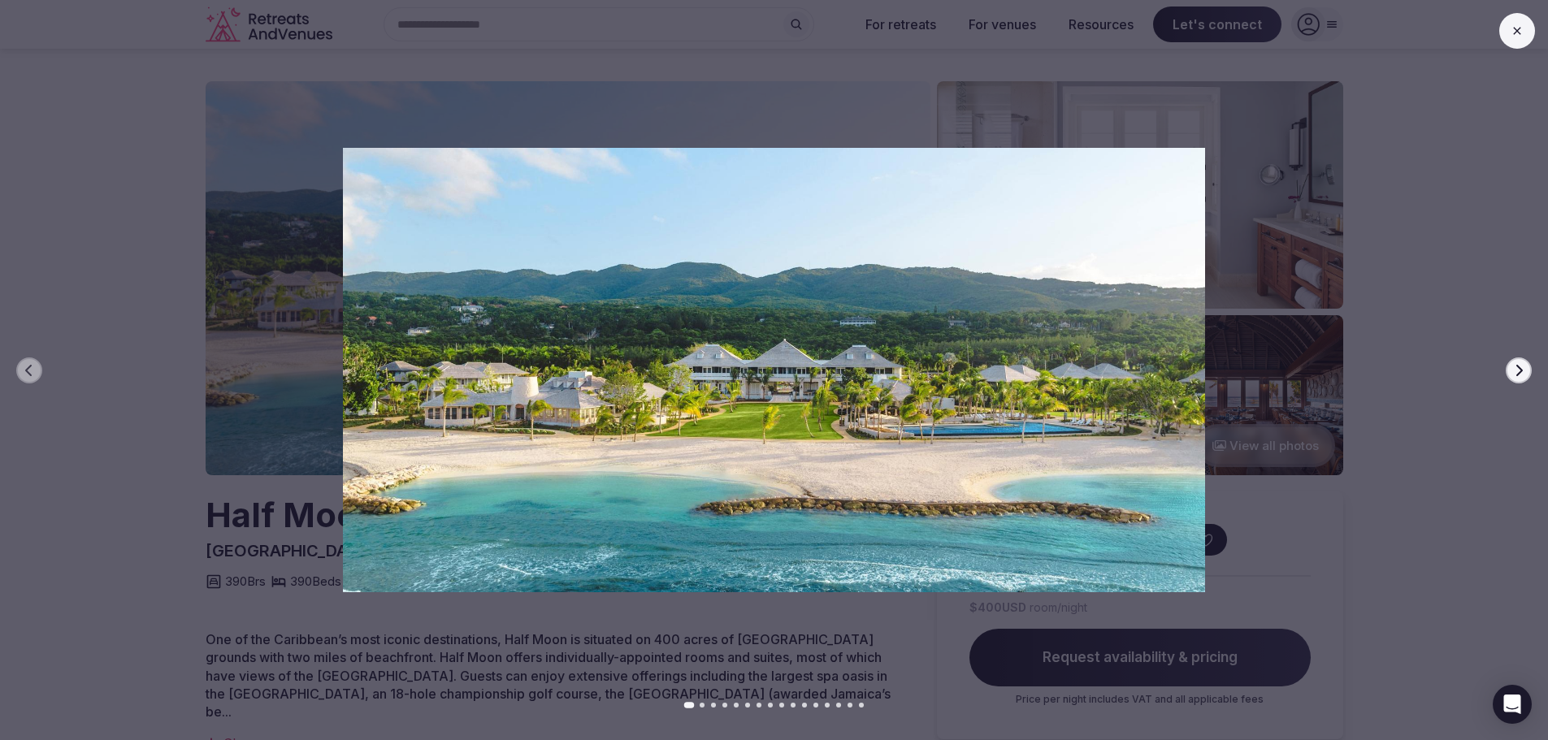
click at [1010, 377] on img at bounding box center [774, 370] width 1084 height 445
click at [1391, 298] on div at bounding box center [767, 370] width 1561 height 445
click at [1508, 30] on button at bounding box center [1518, 31] width 36 height 36
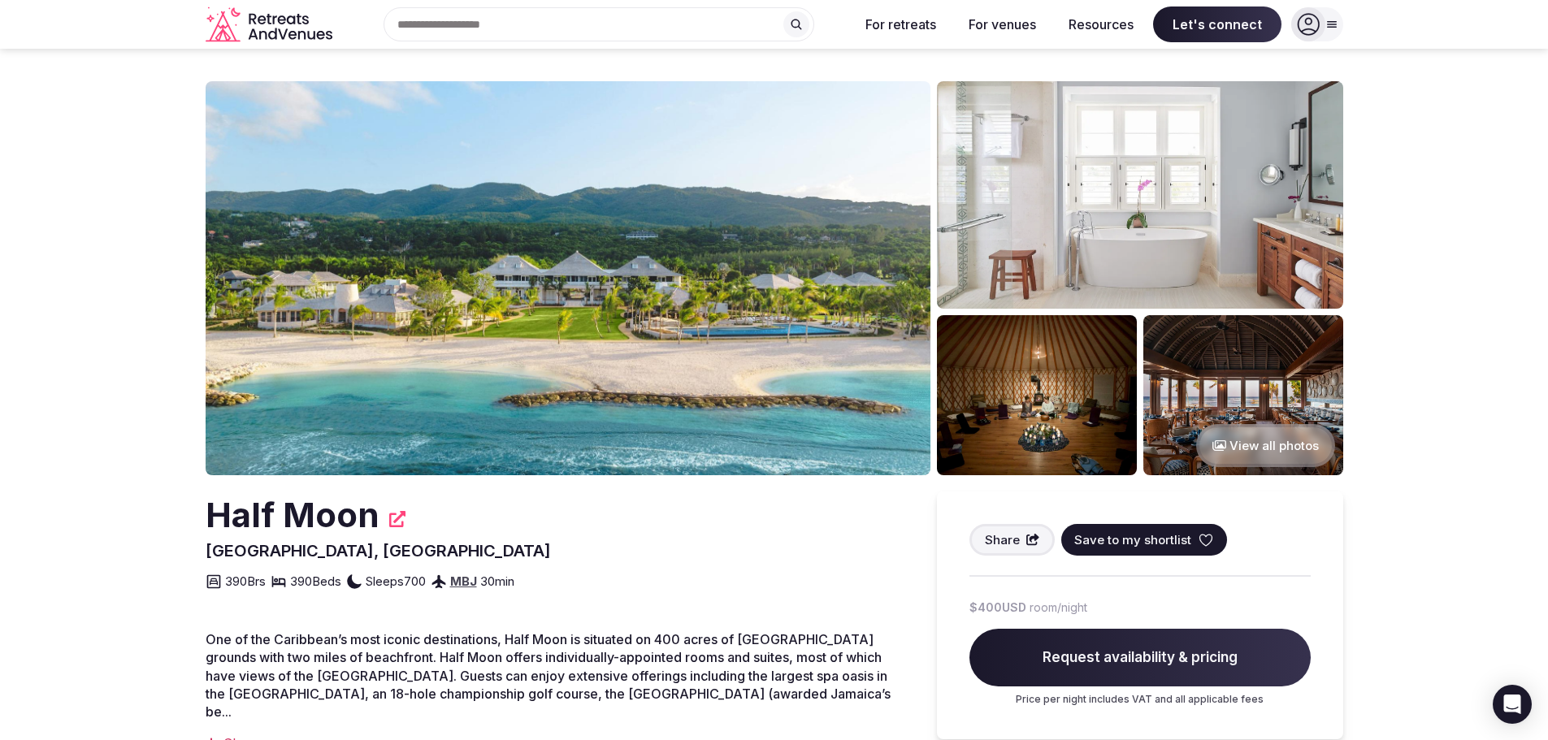
click at [1297, 358] on img at bounding box center [1244, 395] width 200 height 160
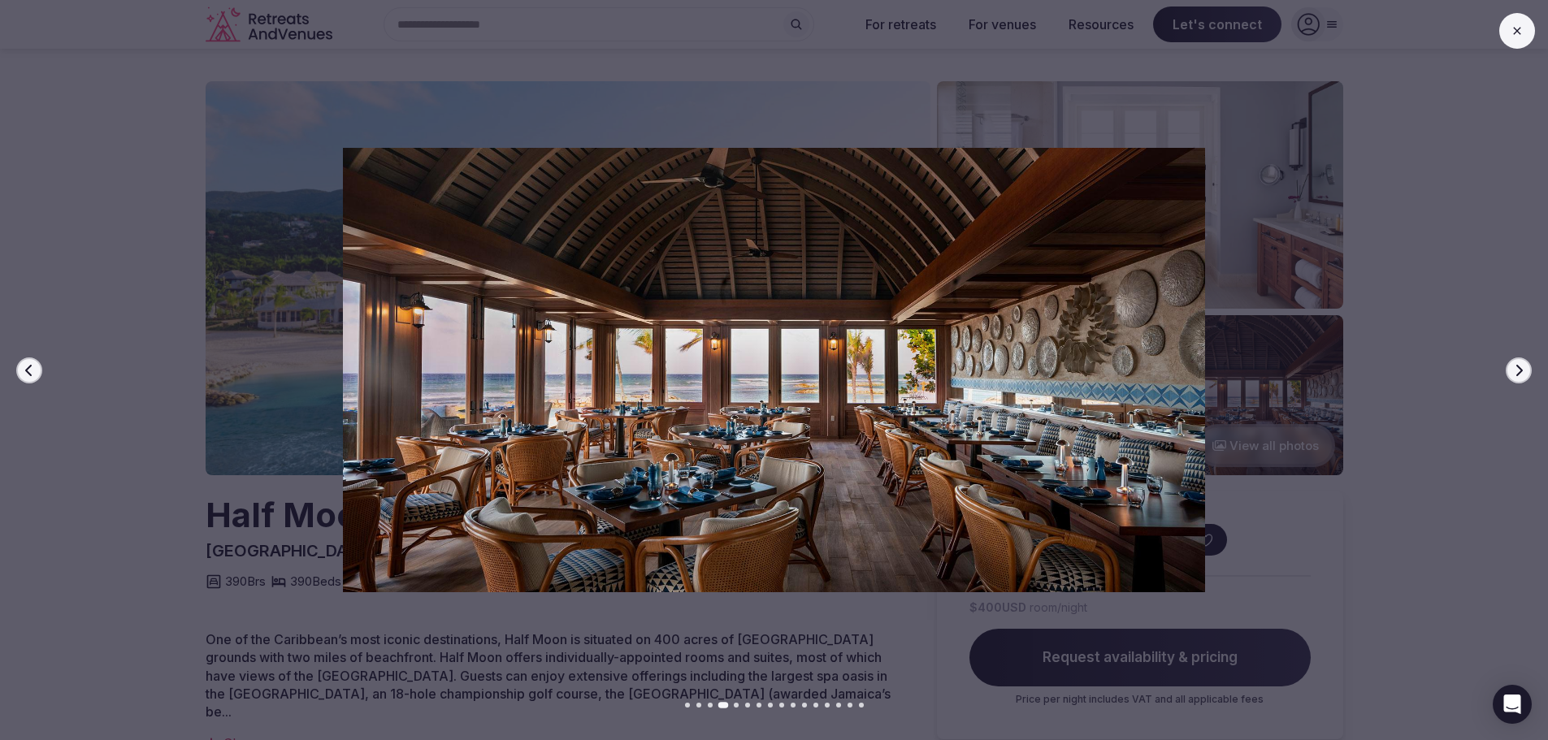
click at [1519, 365] on icon "button" at bounding box center [1519, 370] width 13 height 13
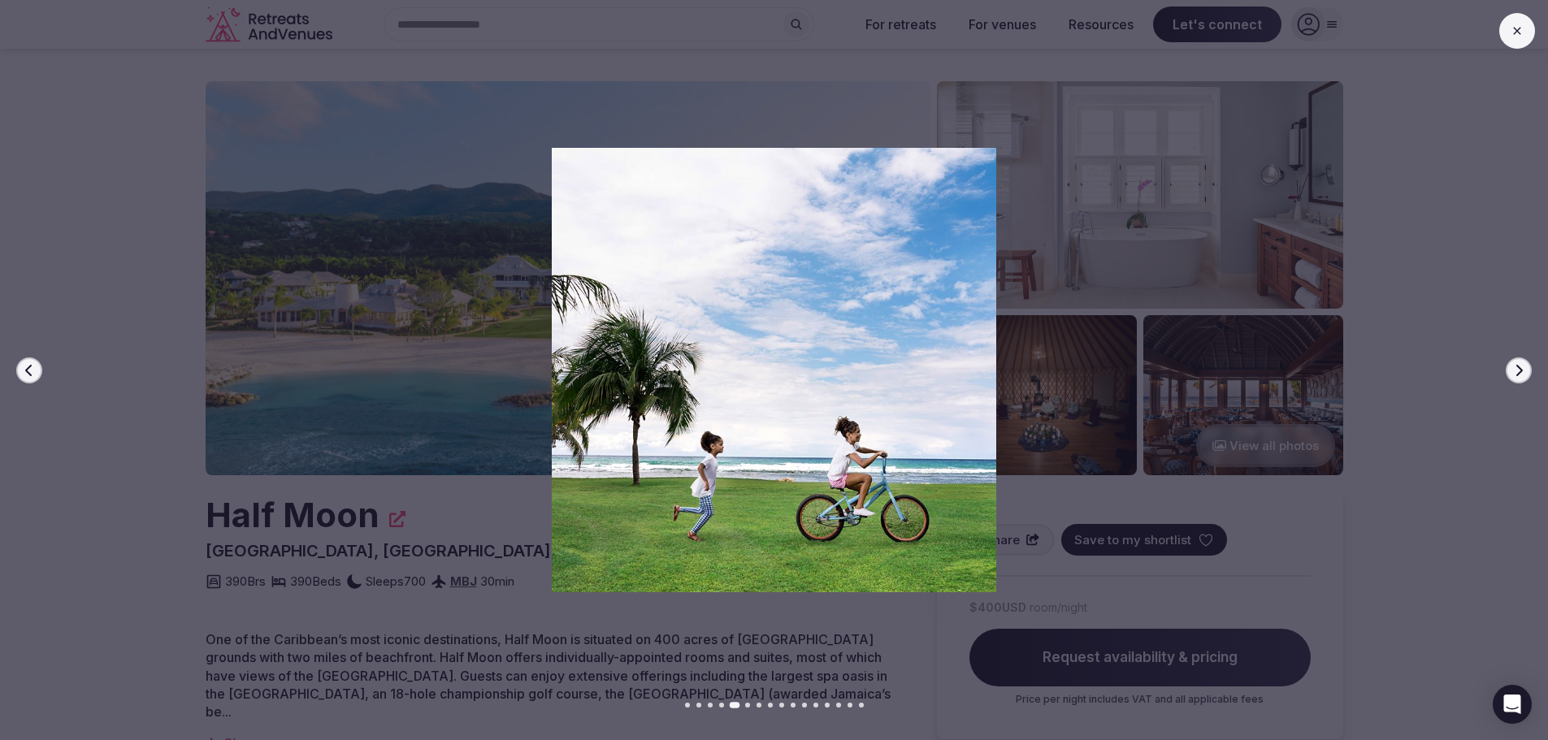
click at [1519, 365] on icon "button" at bounding box center [1519, 370] width 13 height 13
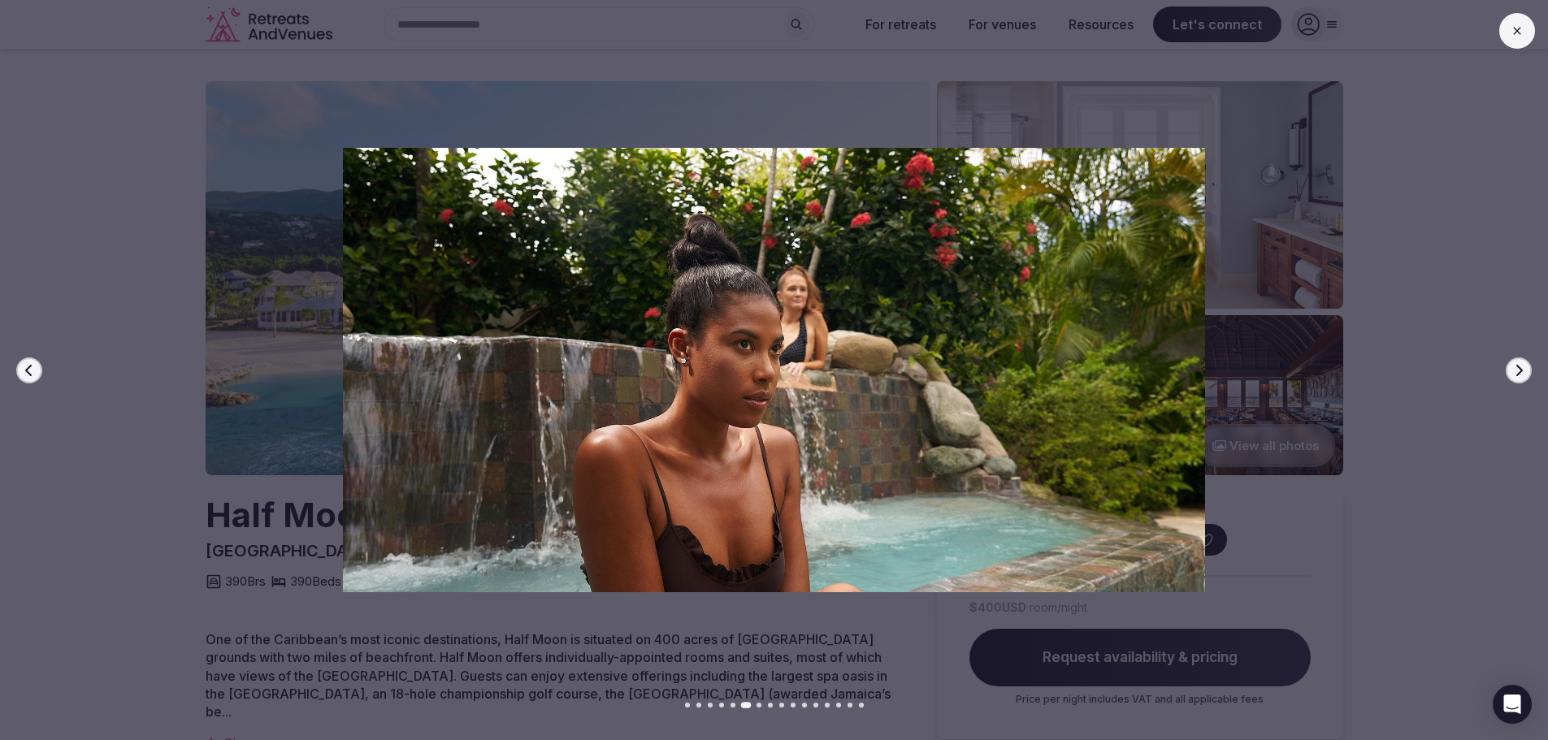
click at [1519, 365] on icon "button" at bounding box center [1519, 370] width 13 height 13
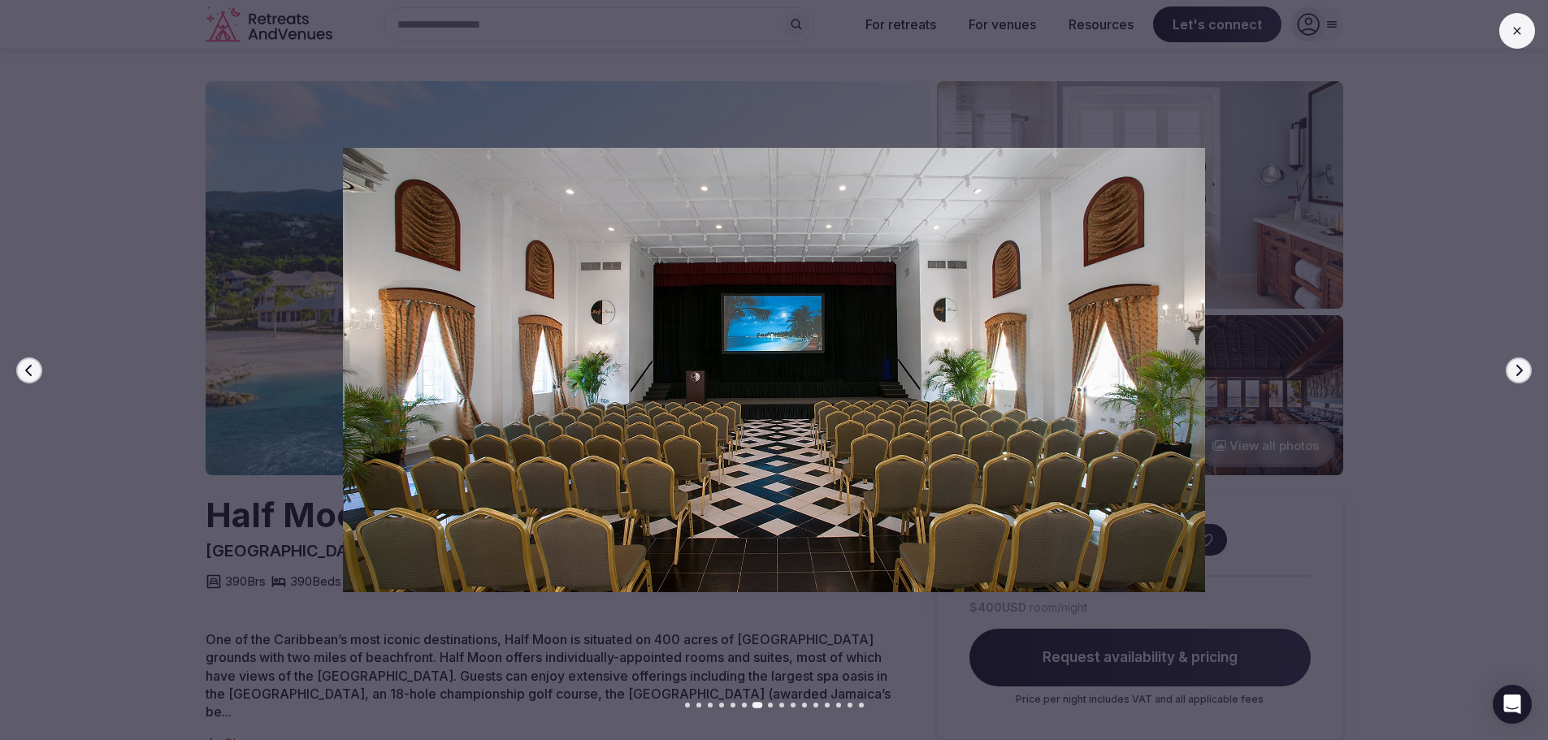
click at [1519, 365] on icon "button" at bounding box center [1519, 370] width 13 height 13
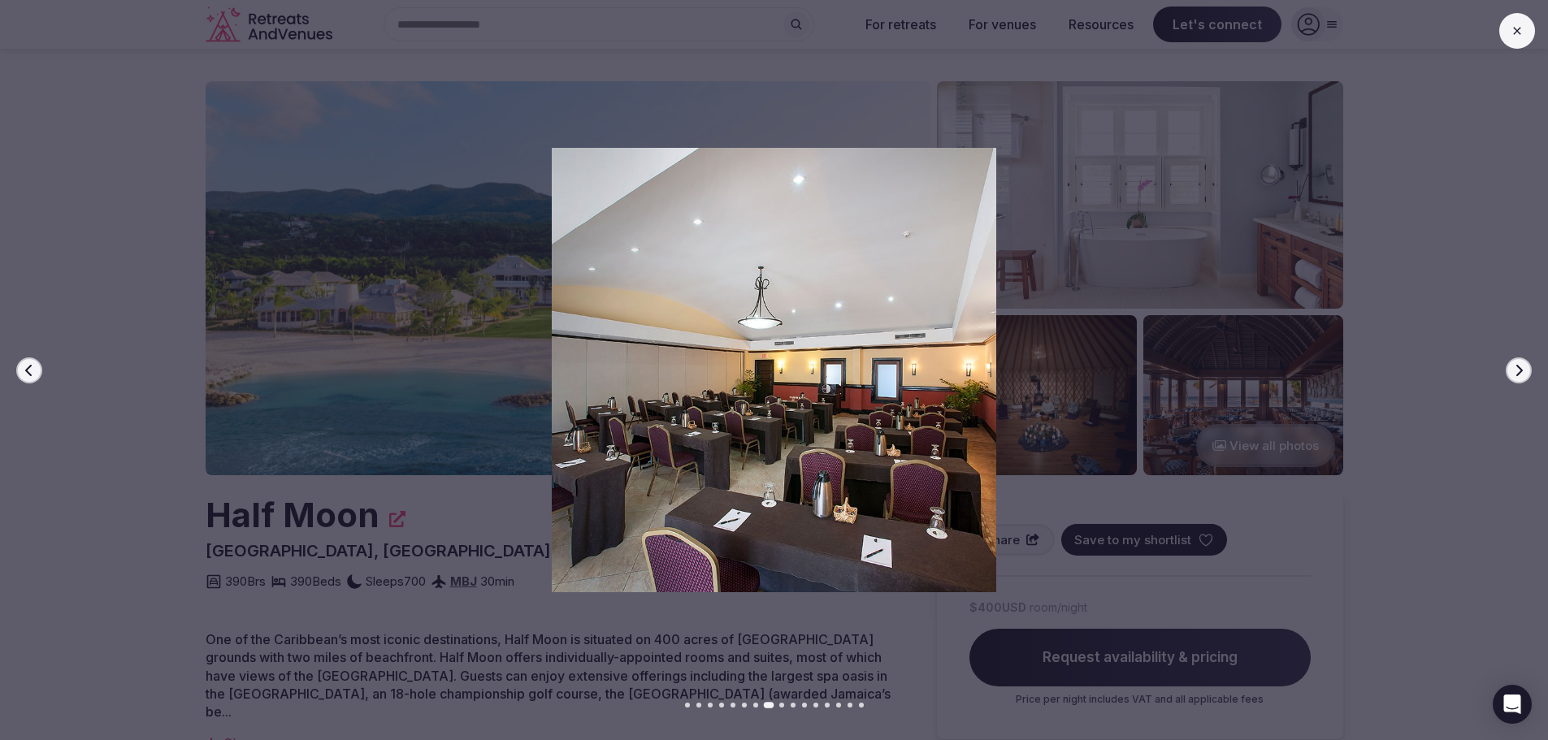
click at [1519, 365] on icon "button" at bounding box center [1519, 370] width 13 height 13
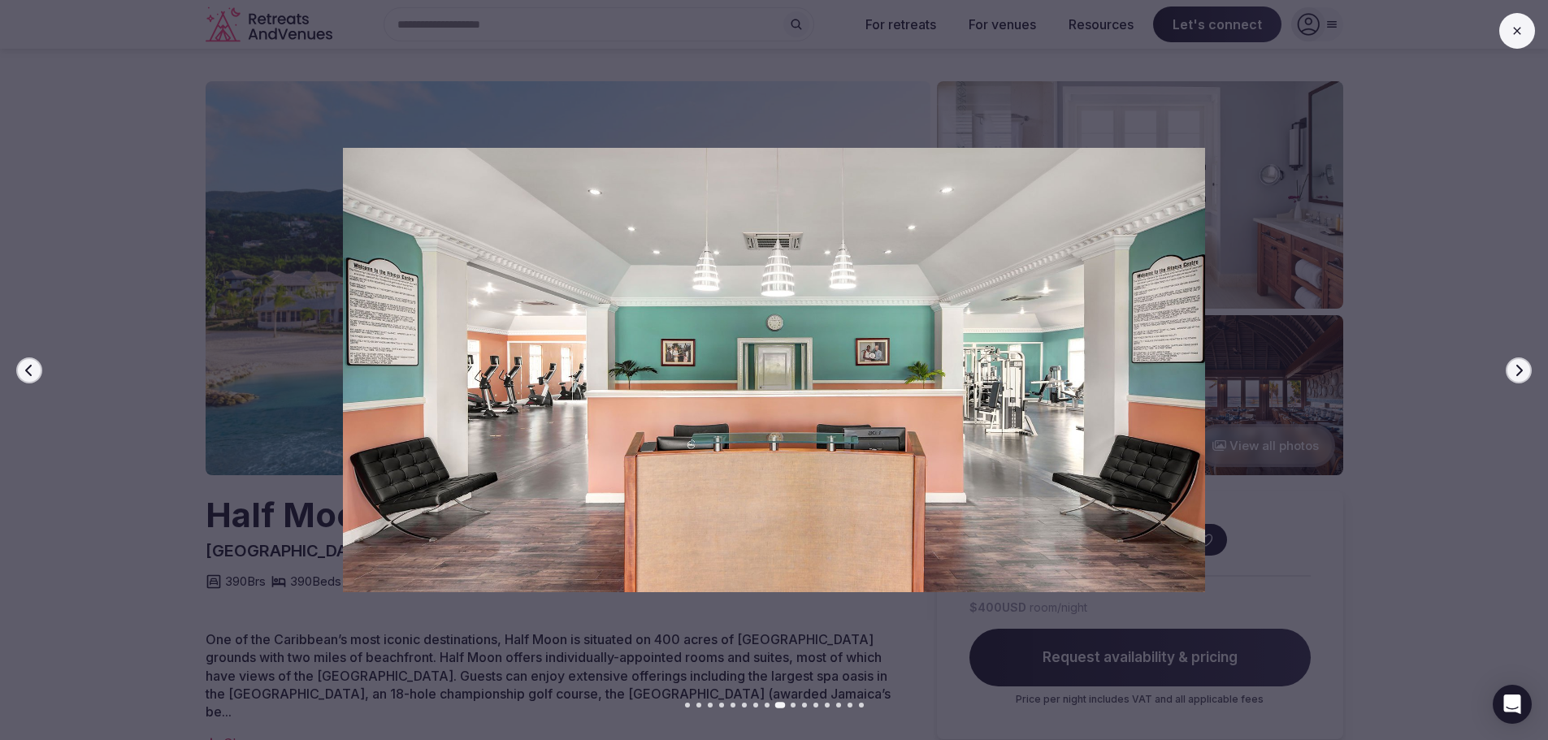
click at [1519, 365] on icon "button" at bounding box center [1519, 370] width 13 height 13
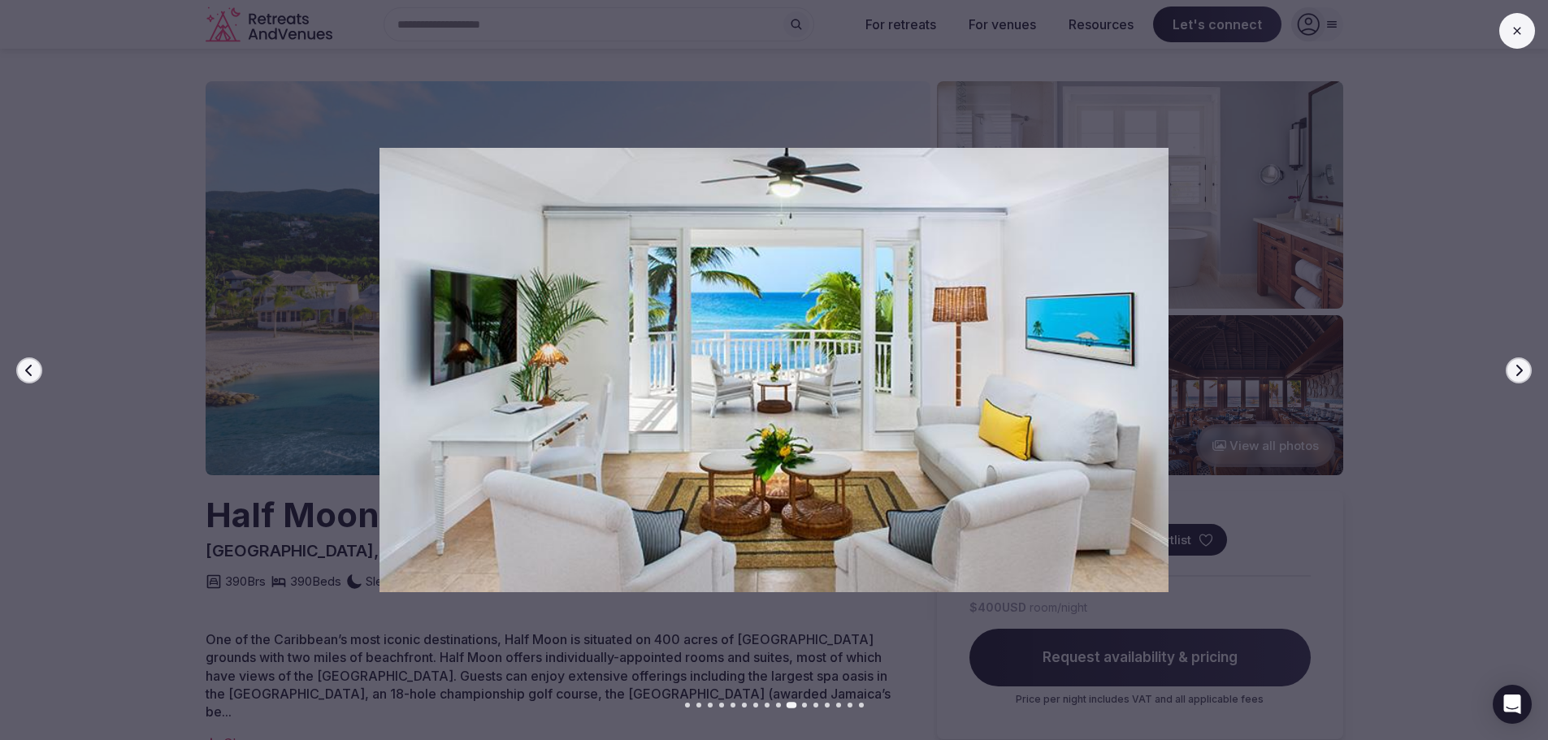
click at [1519, 365] on icon "button" at bounding box center [1519, 370] width 13 height 13
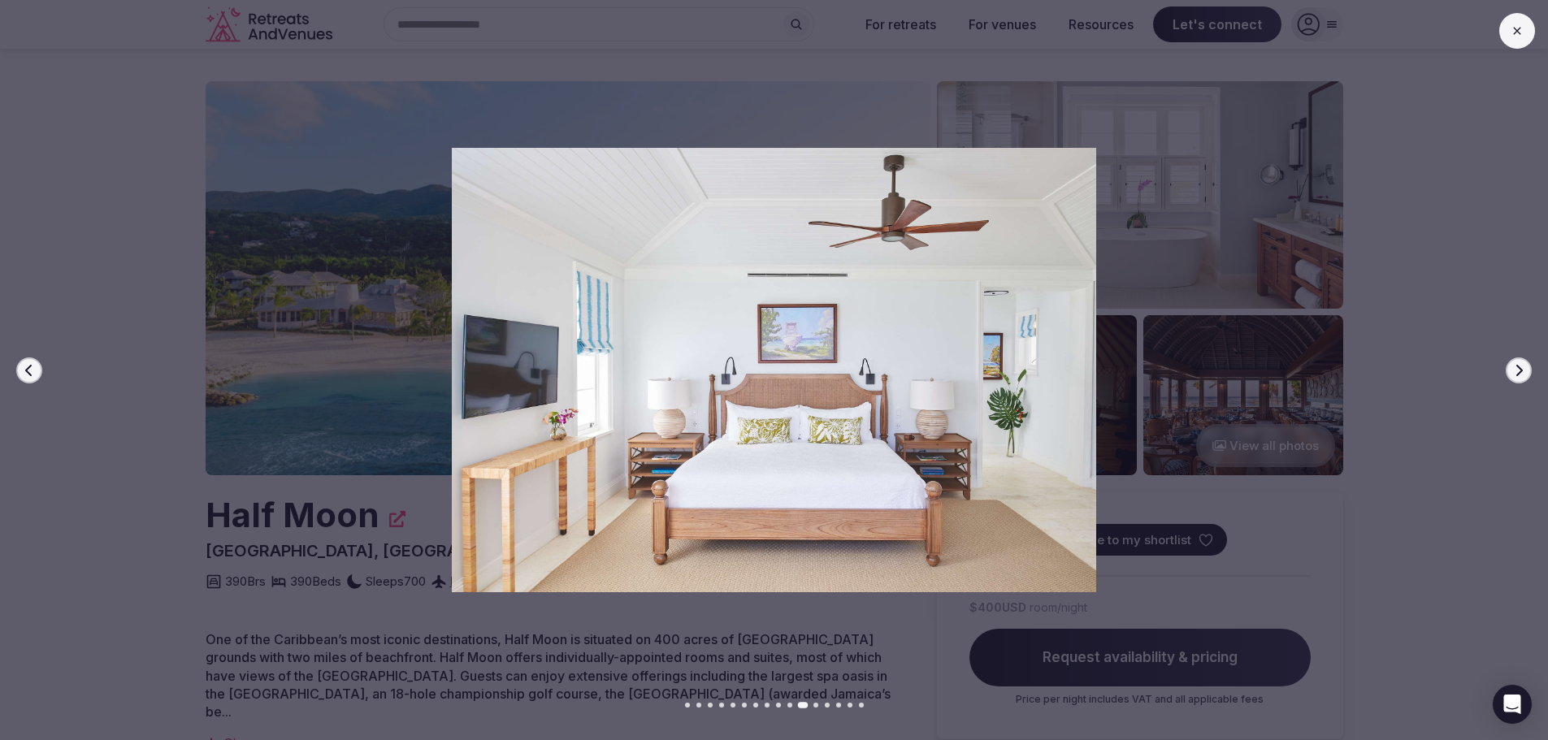
click at [1519, 365] on icon "button" at bounding box center [1519, 370] width 13 height 13
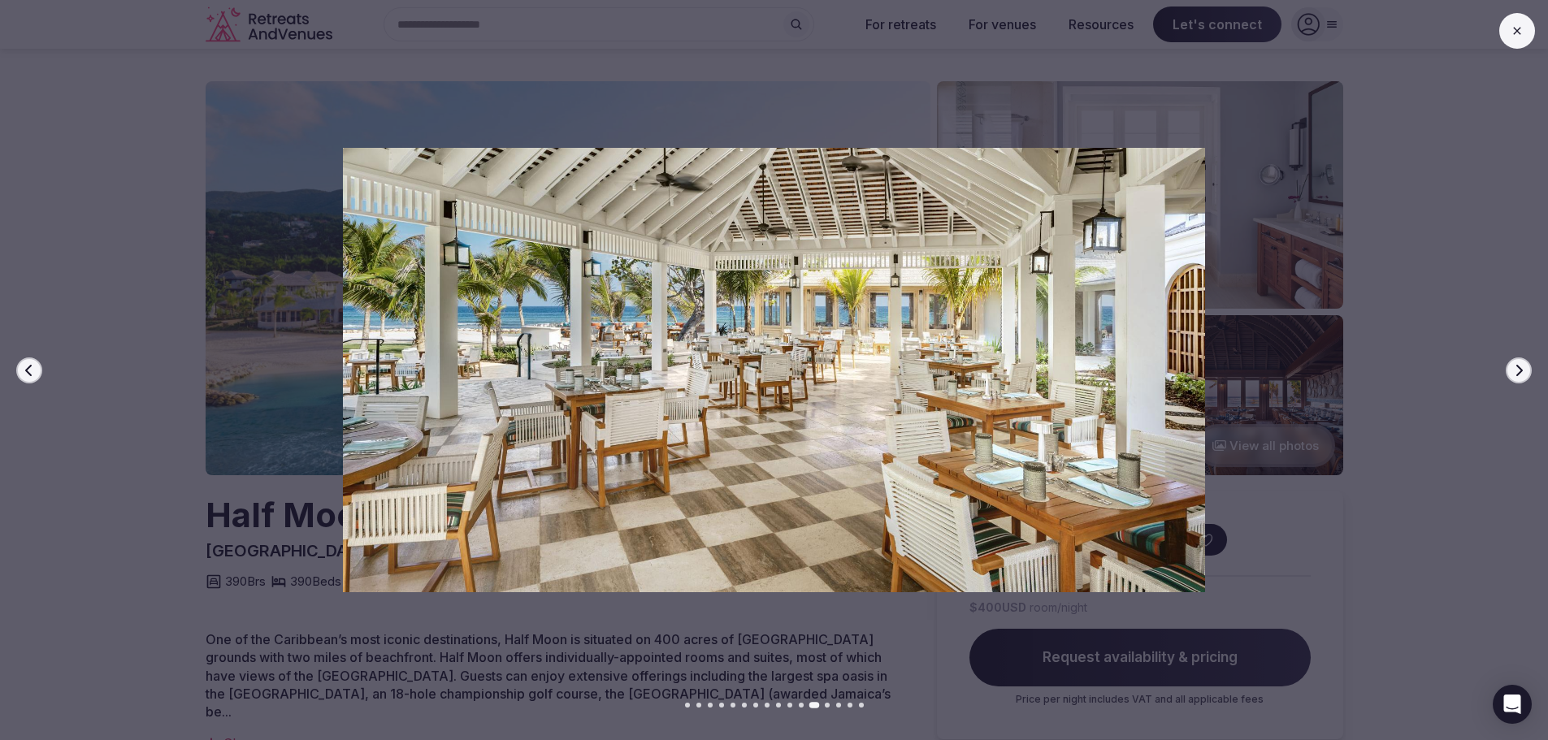
click at [1519, 365] on icon "button" at bounding box center [1519, 370] width 13 height 13
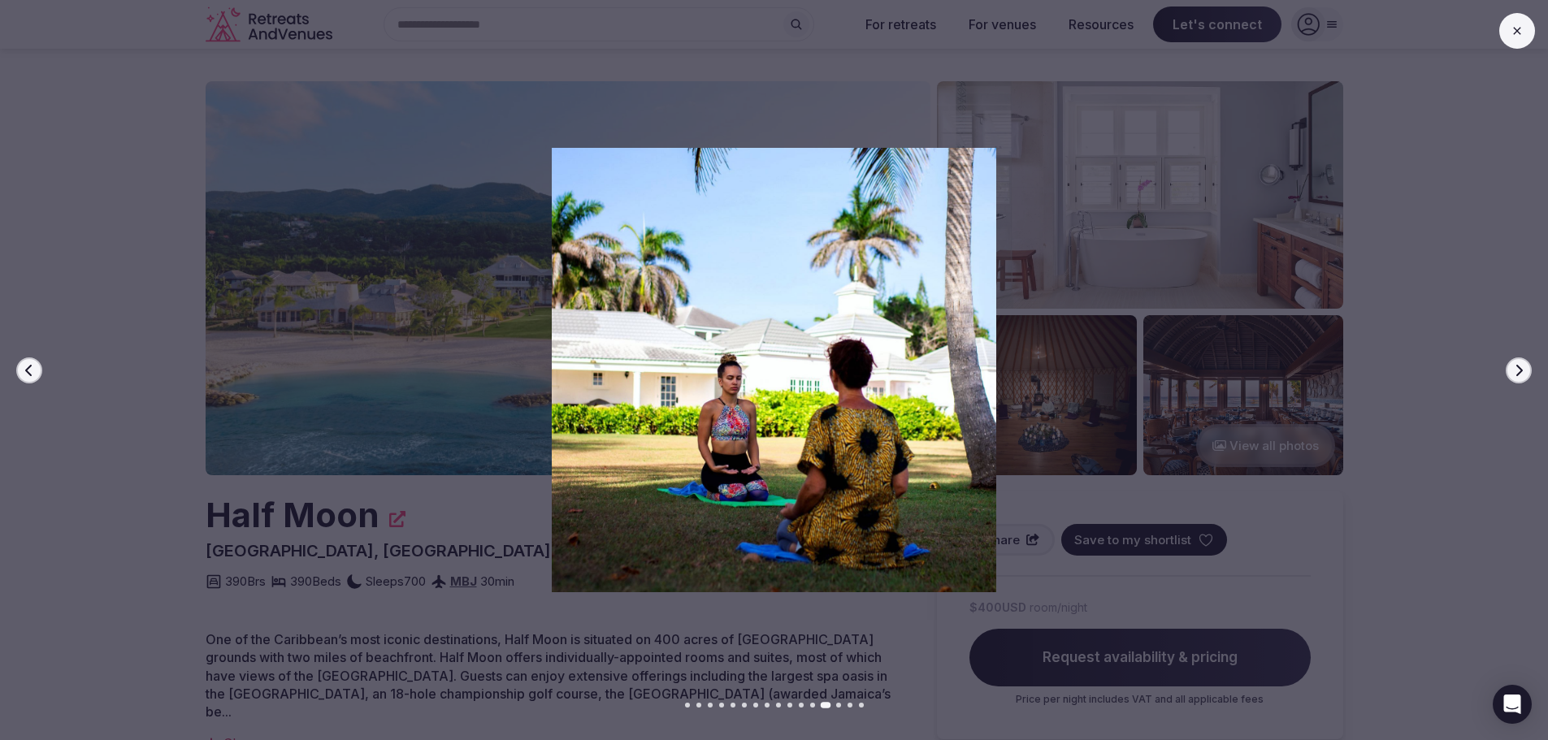
click at [1519, 365] on icon "button" at bounding box center [1519, 370] width 13 height 13
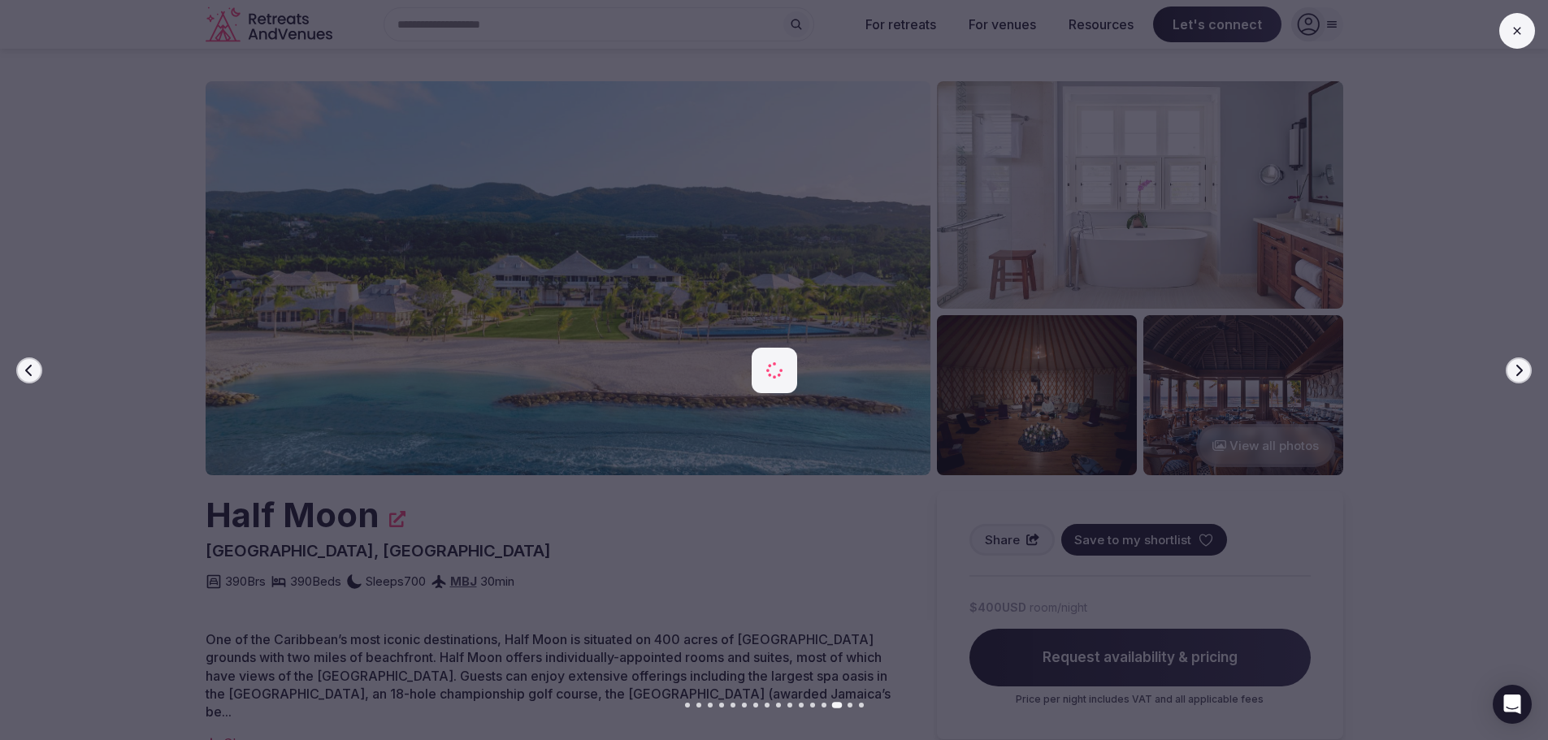
click at [1519, 365] on icon "button" at bounding box center [1519, 370] width 13 height 13
click at [1410, 239] on div at bounding box center [767, 370] width 1561 height 445
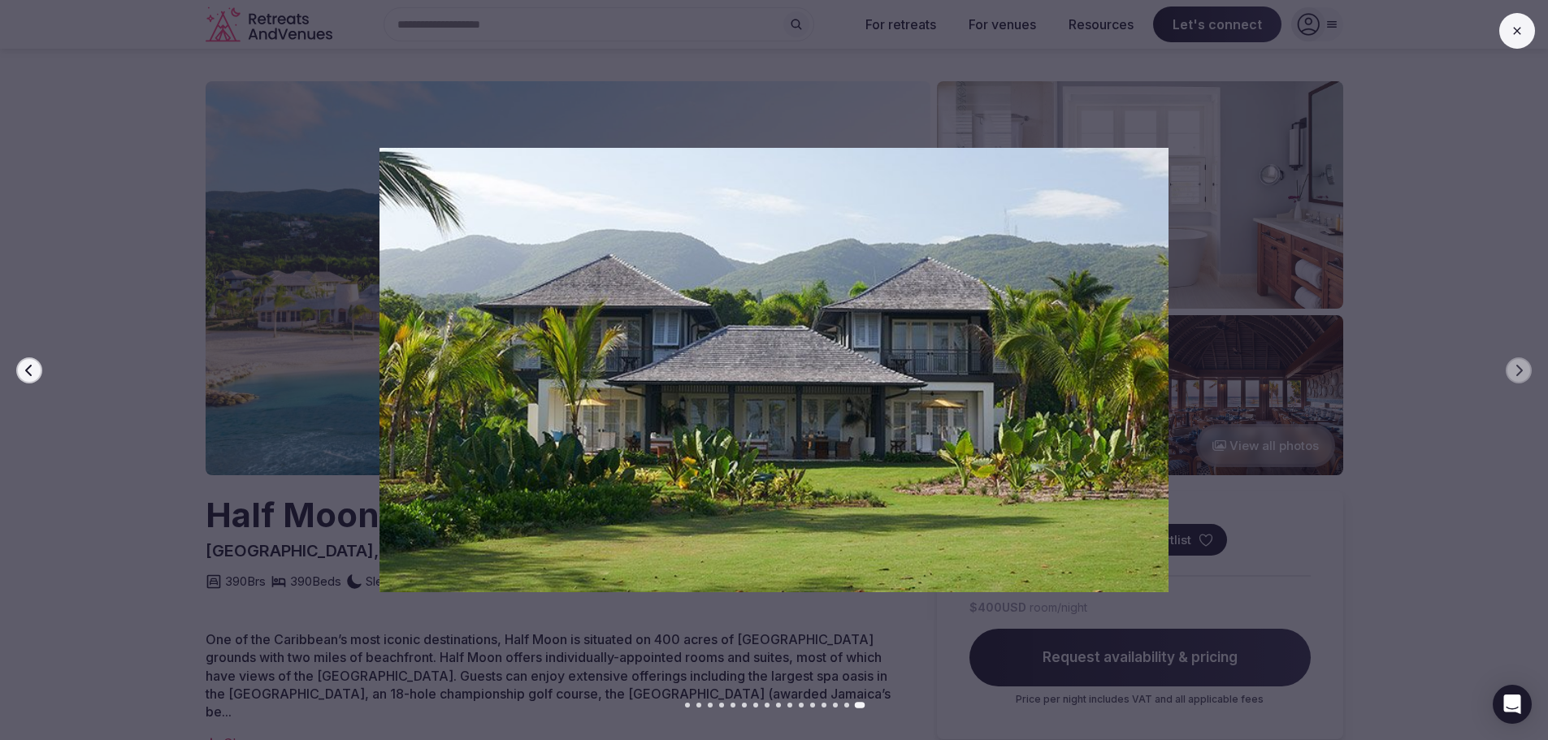
click at [1512, 31] on icon at bounding box center [1517, 30] width 13 height 13
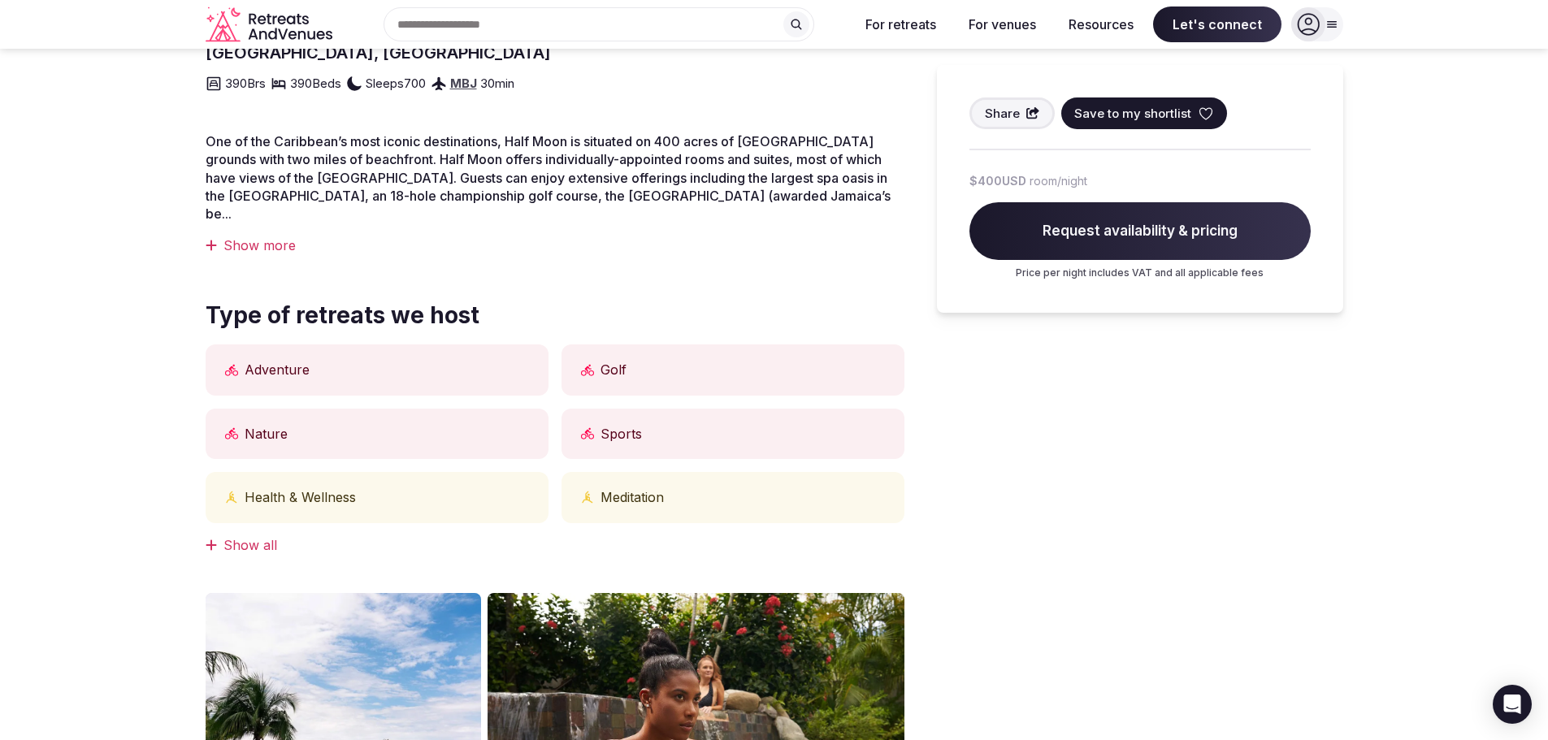
scroll to position [488, 0]
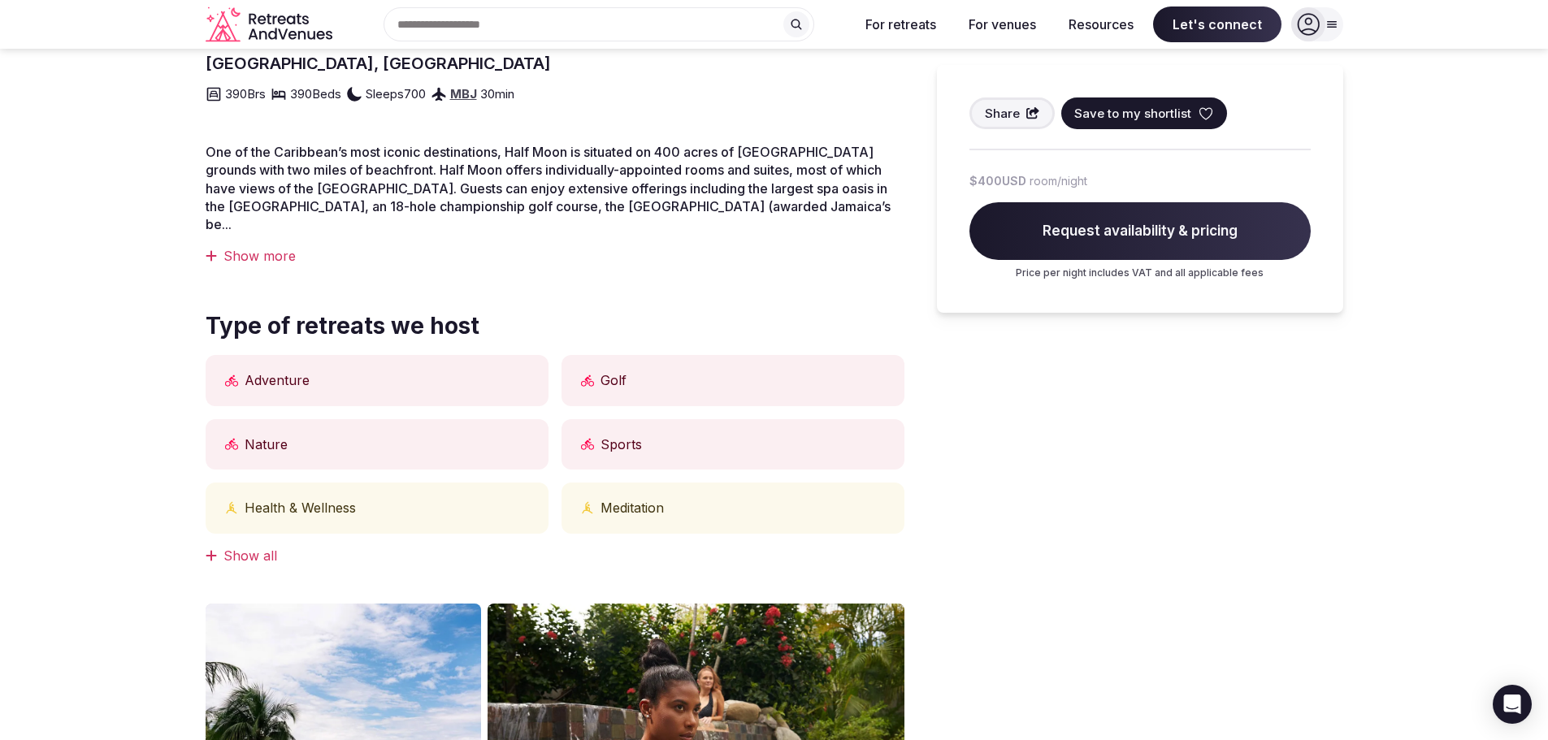
click at [1108, 235] on span "Request availability & pricing" at bounding box center [1140, 231] width 341 height 59
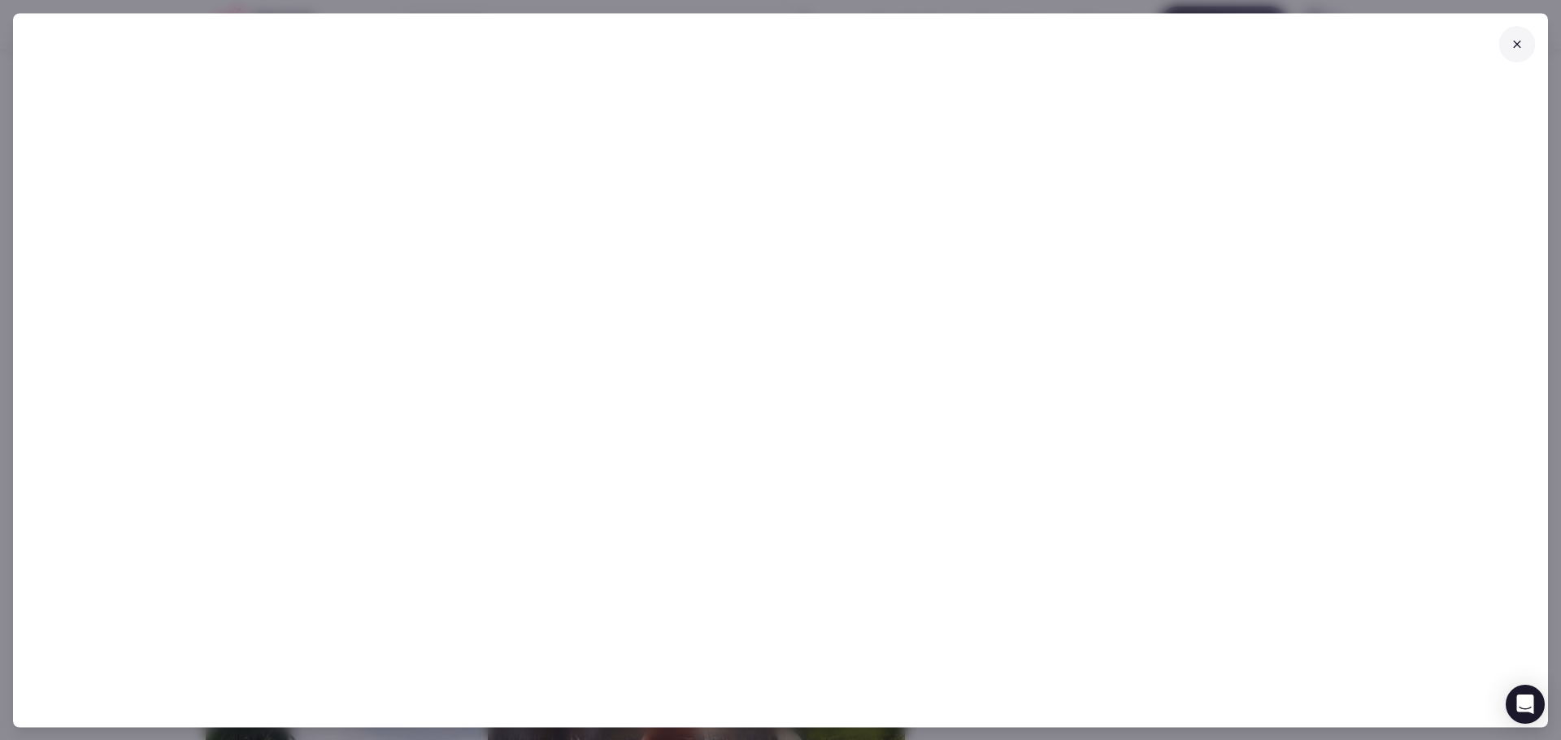
click at [1509, 45] on button at bounding box center [1517, 44] width 36 height 36
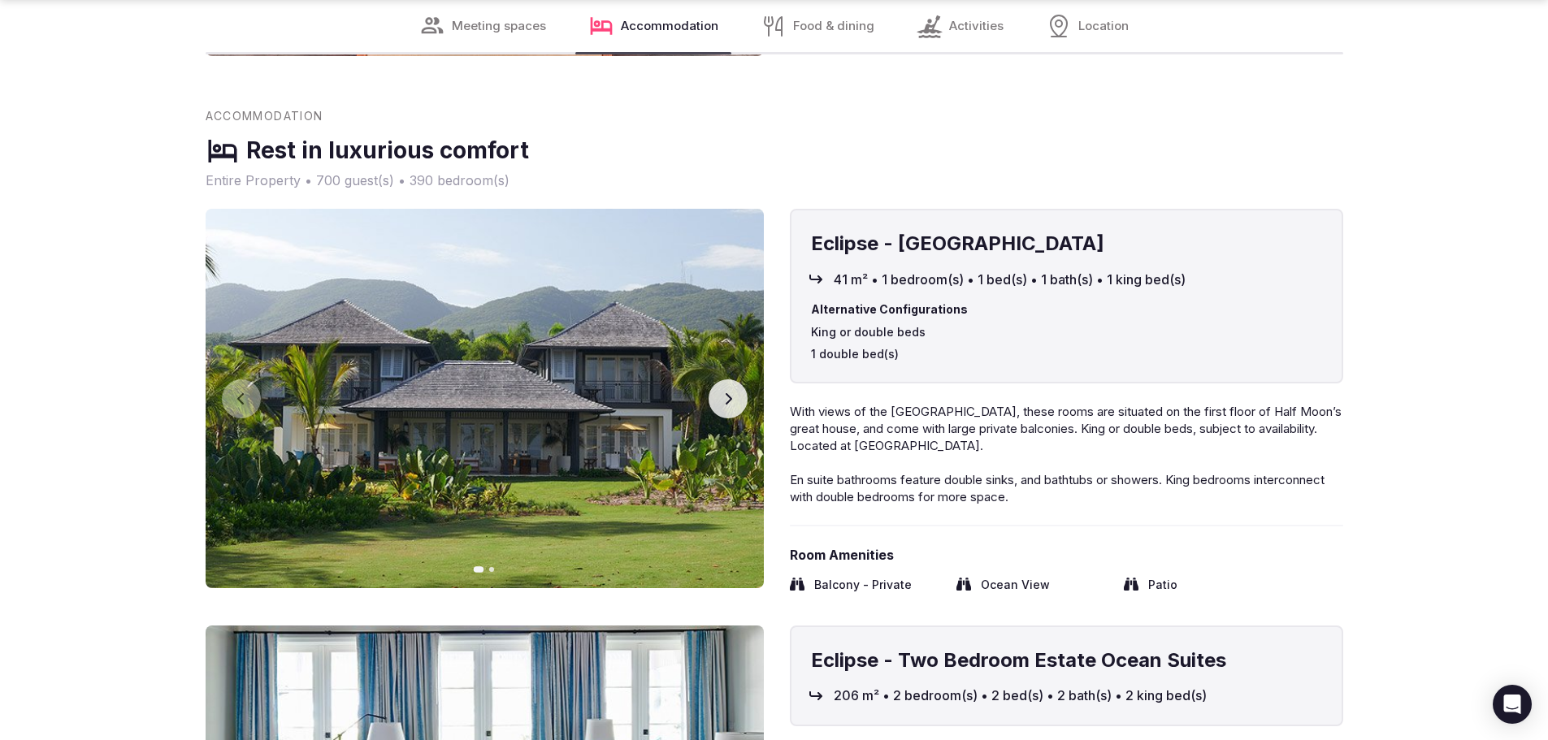
scroll to position [3576, 0]
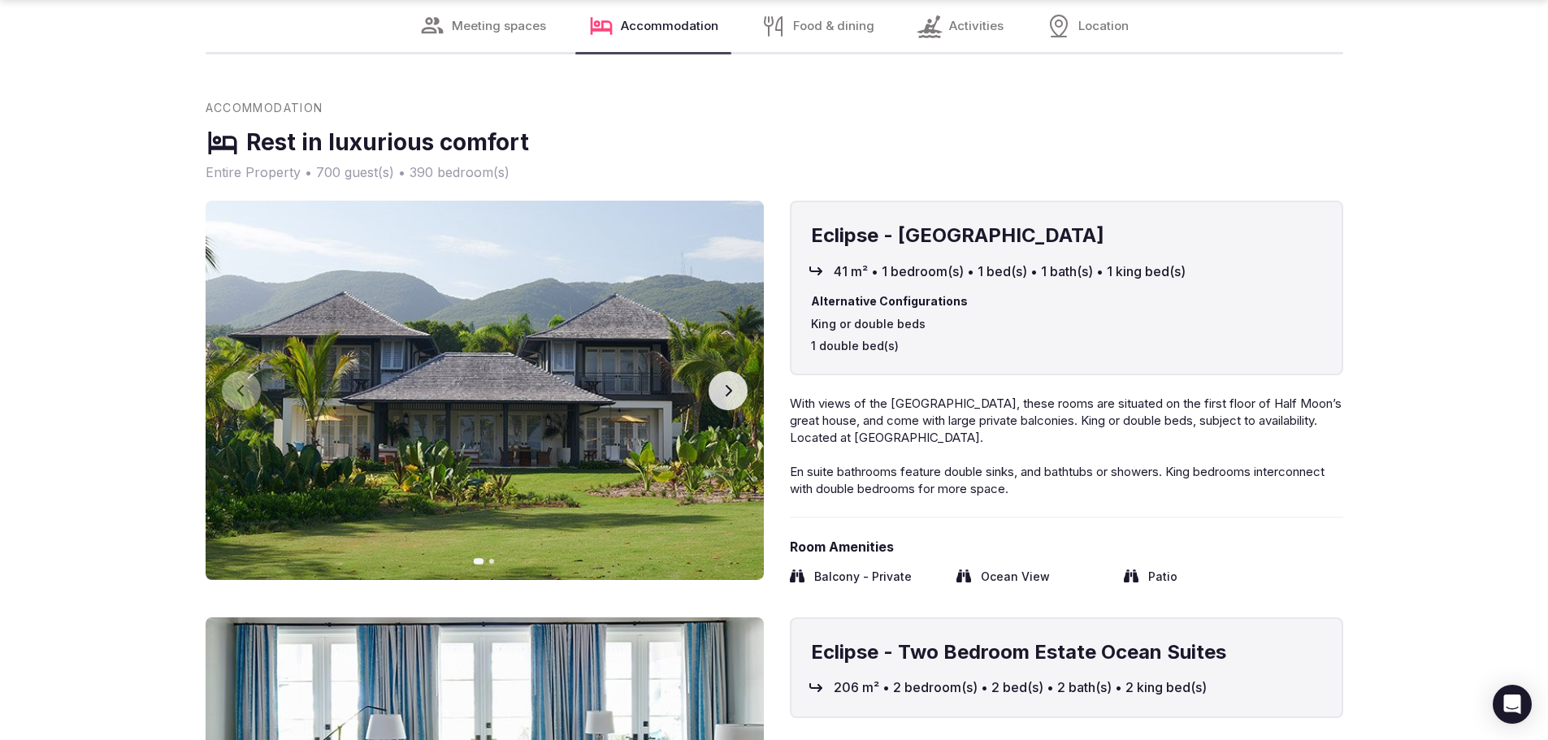
click at [732, 384] on icon "button" at bounding box center [728, 390] width 13 height 13
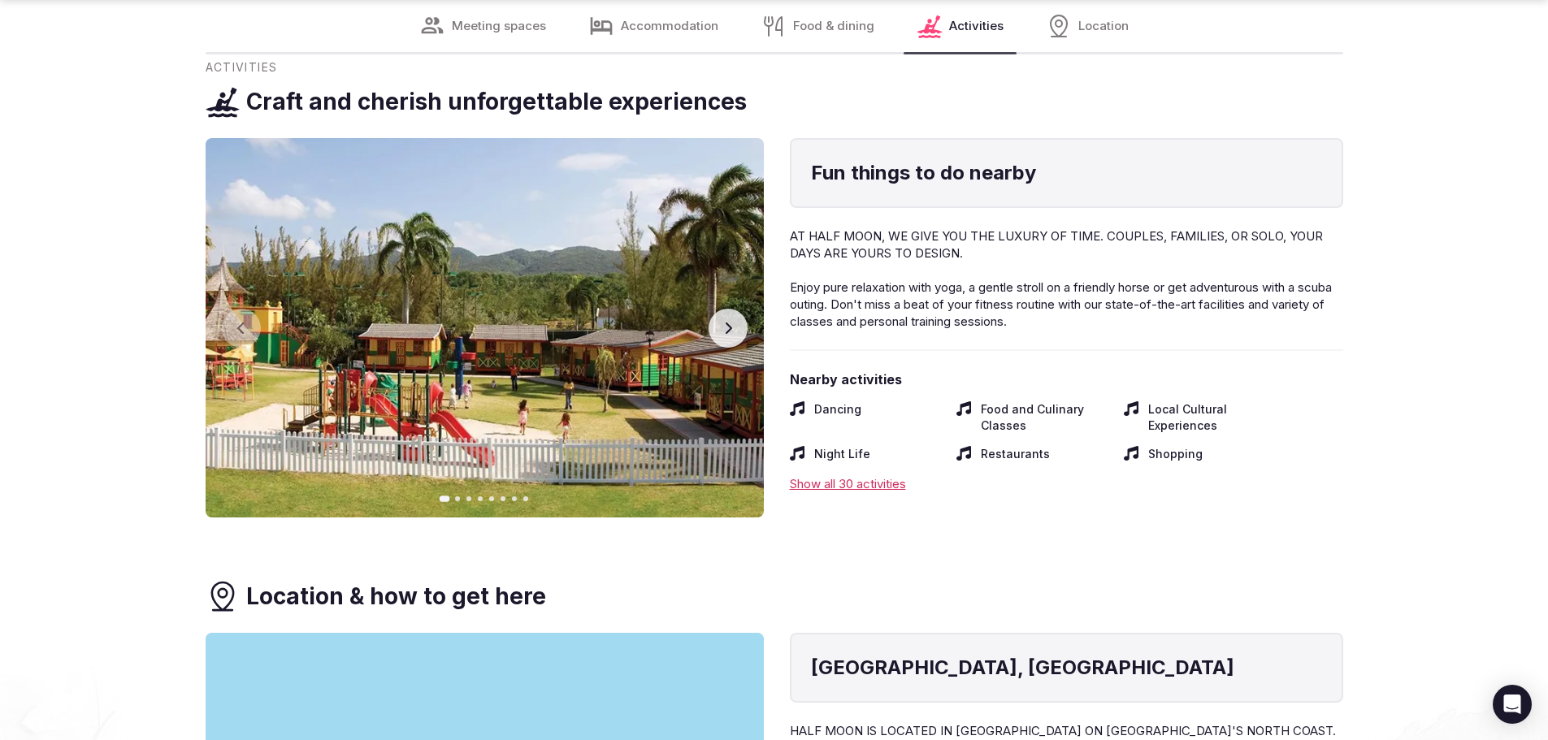
scroll to position [6503, 0]
